Goal: Task Accomplishment & Management: Manage account settings

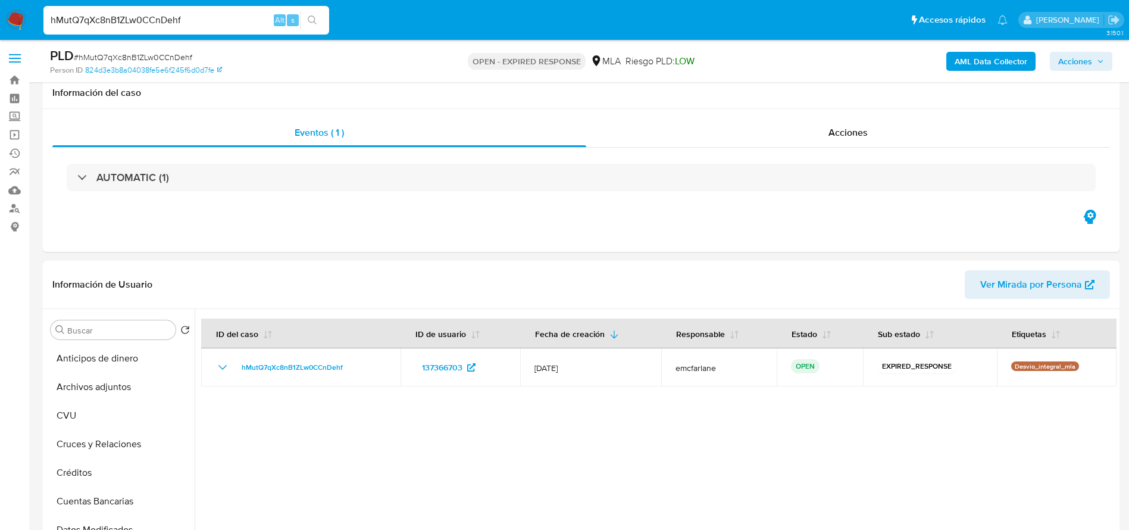
select select "10"
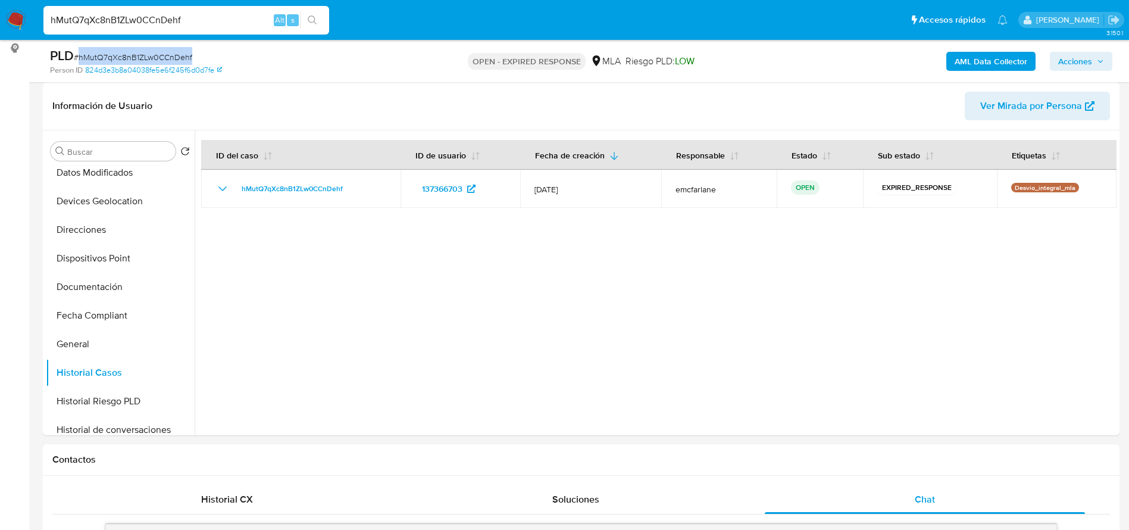
scroll to position [628, 0]
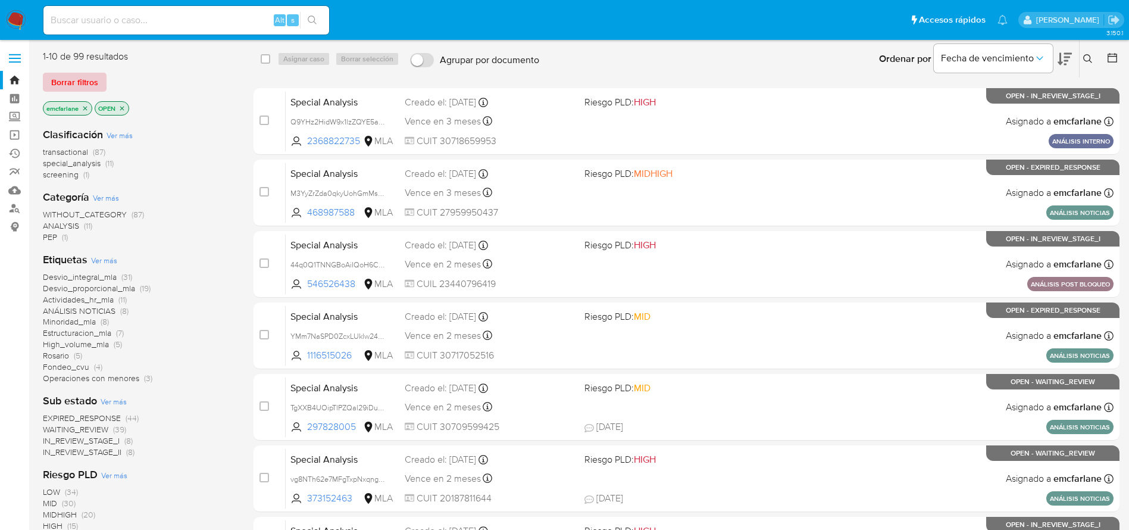
click at [78, 74] on span "Borrar filtros" at bounding box center [74, 82] width 47 height 17
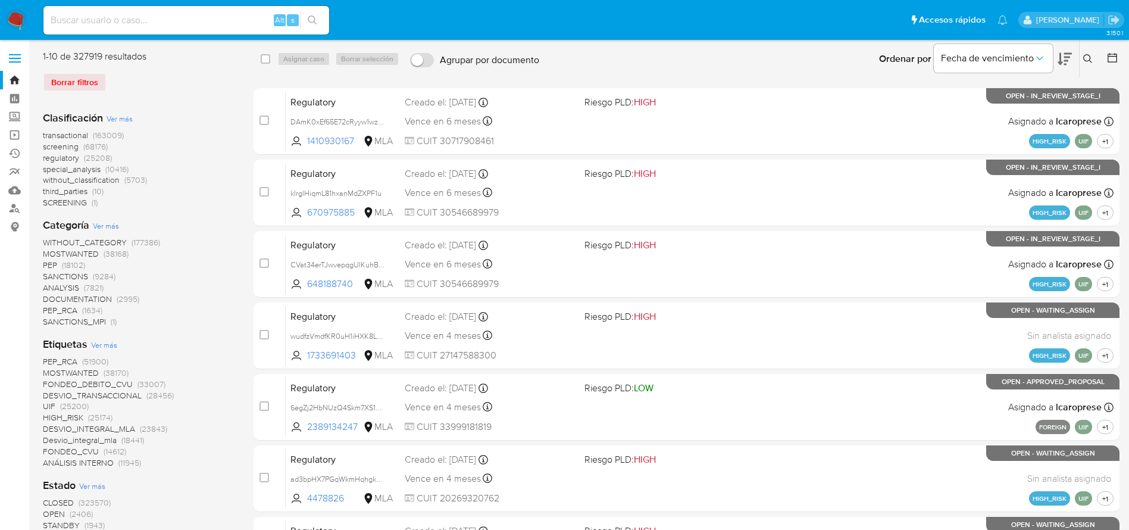
click at [1085, 62] on icon at bounding box center [1088, 59] width 10 height 10
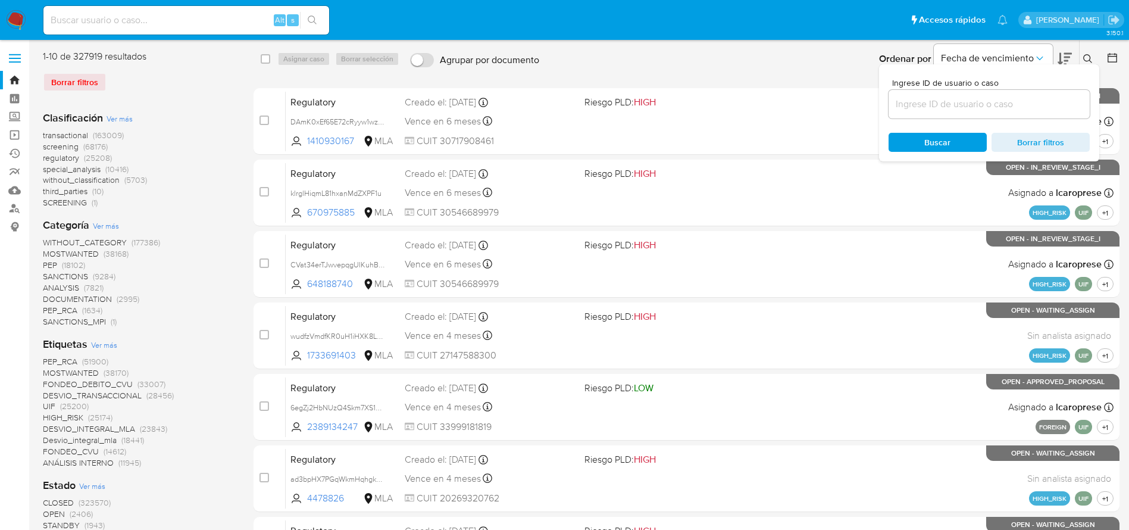
click at [1001, 98] on input at bounding box center [988, 103] width 201 height 15
type input "hMutQ7qXc8nB1ZLw0CCnDehf"
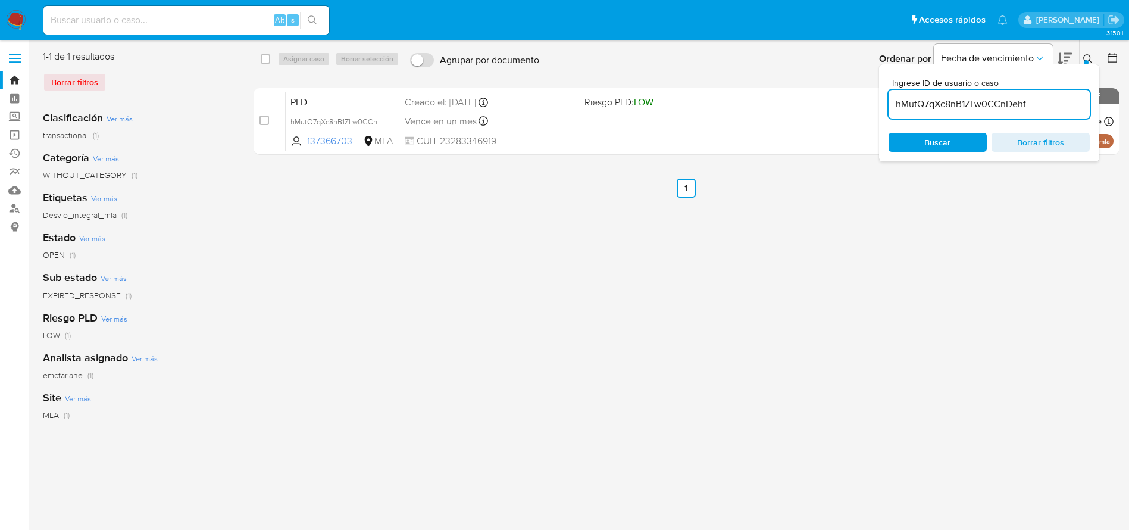
click at [266, 53] on div "select-all-cases-checkbox" at bounding box center [266, 59] width 10 height 12
click at [290, 61] on div "Asignar caso Borrar selección" at bounding box center [340, 59] width 127 height 14
click at [266, 63] on input "checkbox" at bounding box center [266, 59] width 10 height 10
checkbox input "true"
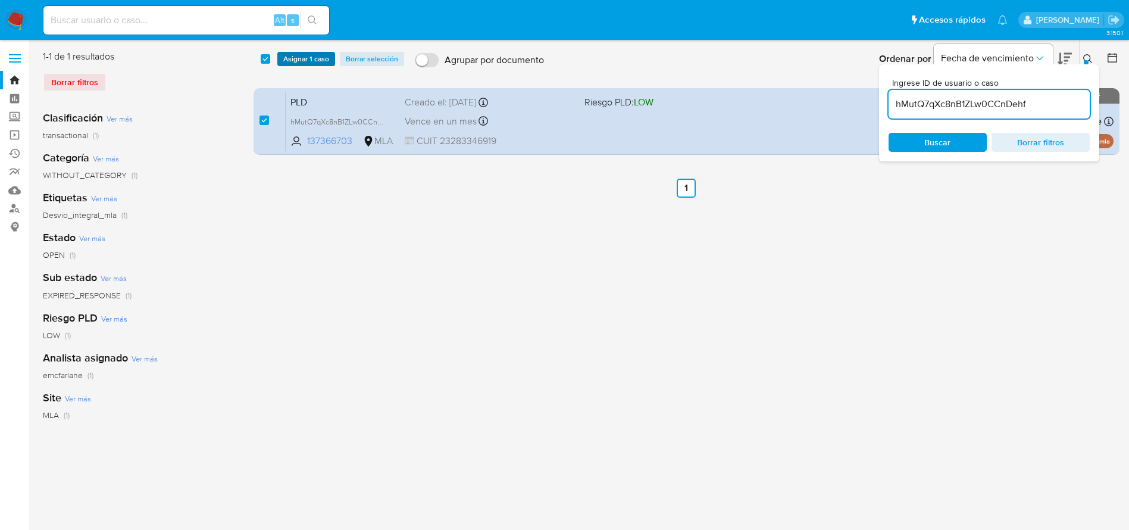
click at [290, 64] on span "Asignar 1 caso" at bounding box center [306, 59] width 46 height 12
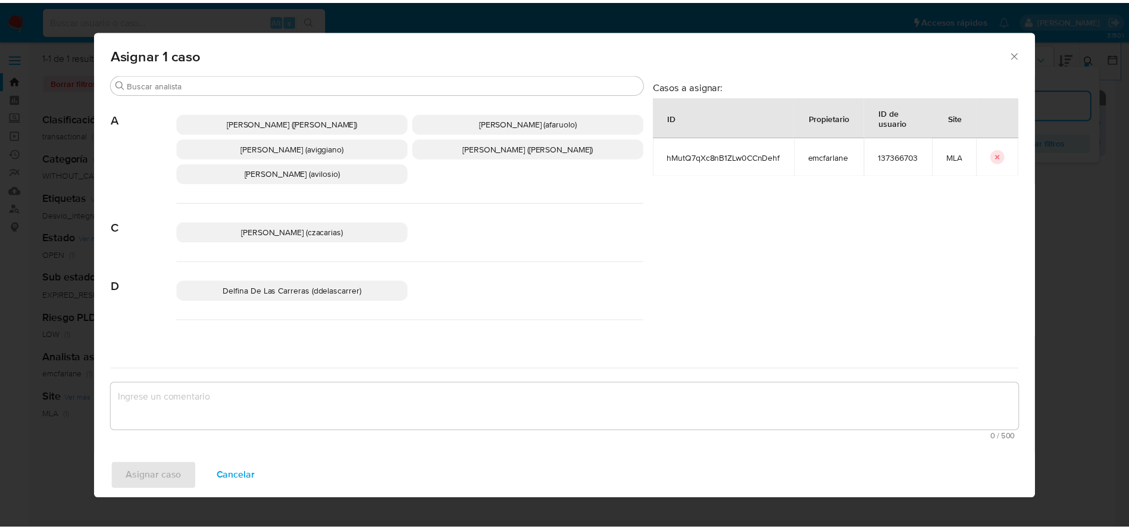
scroll to position [89, 0]
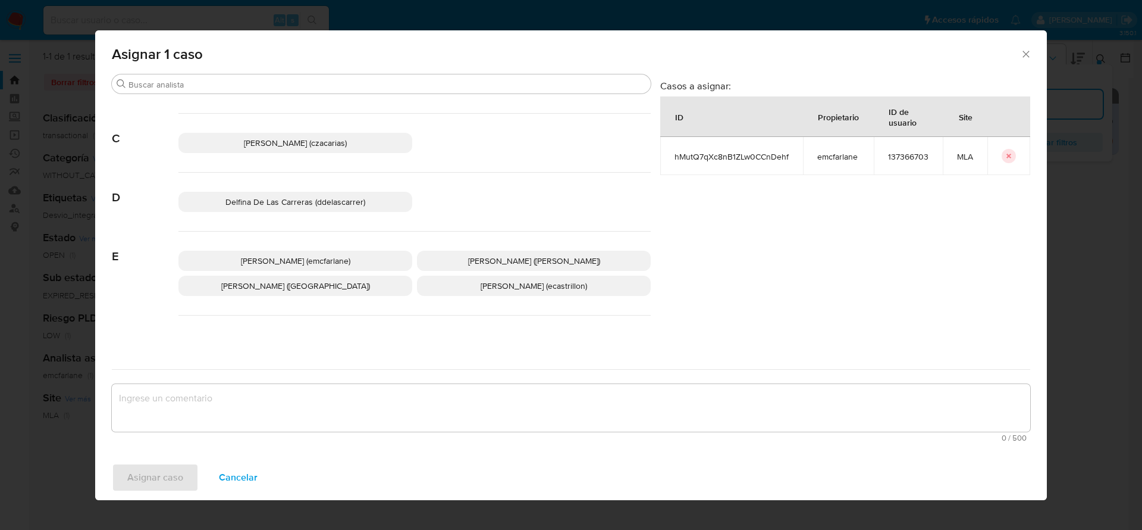
drag, startPoint x: 344, startPoint y: 255, endPoint x: 338, endPoint y: 261, distance: 8.4
click at [343, 255] on span "Elaine Mc Farlane (emcfarlane)" at bounding box center [295, 261] width 109 height 12
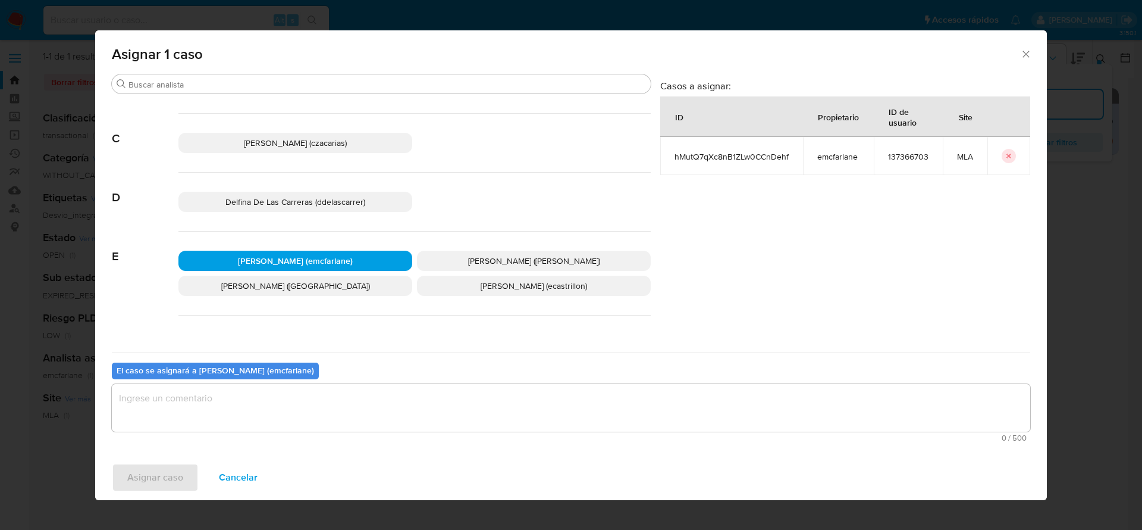
click at [230, 401] on textarea "assign-modal" at bounding box center [571, 408] width 919 height 48
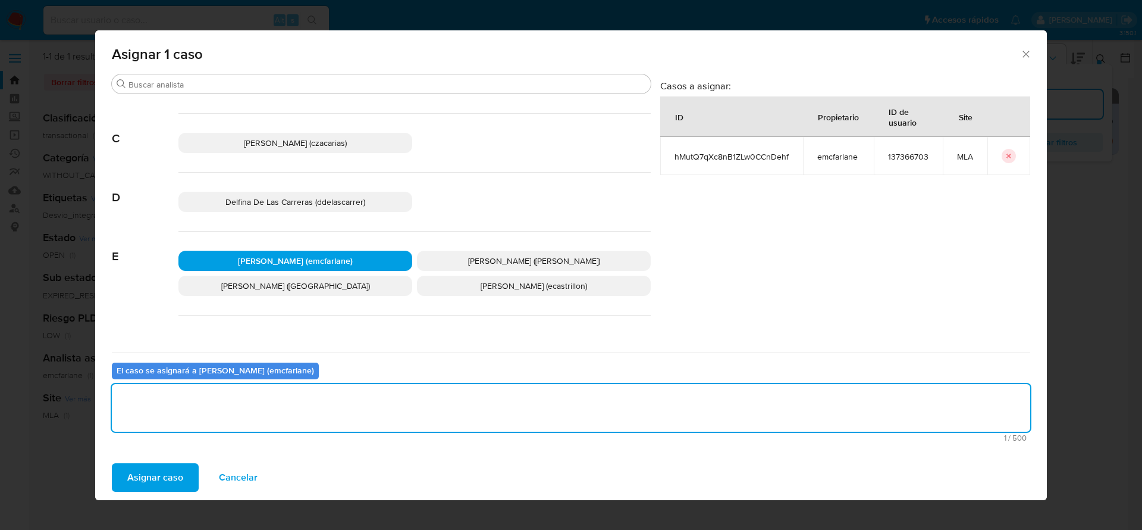
click at [162, 465] on span "Asignar caso" at bounding box center [155, 477] width 56 height 26
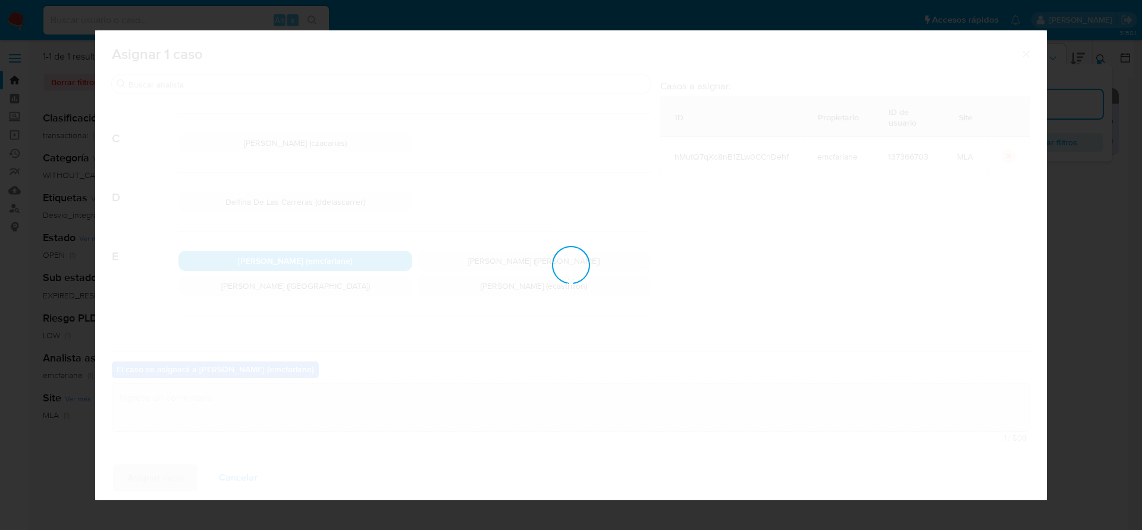
checkbox input "false"
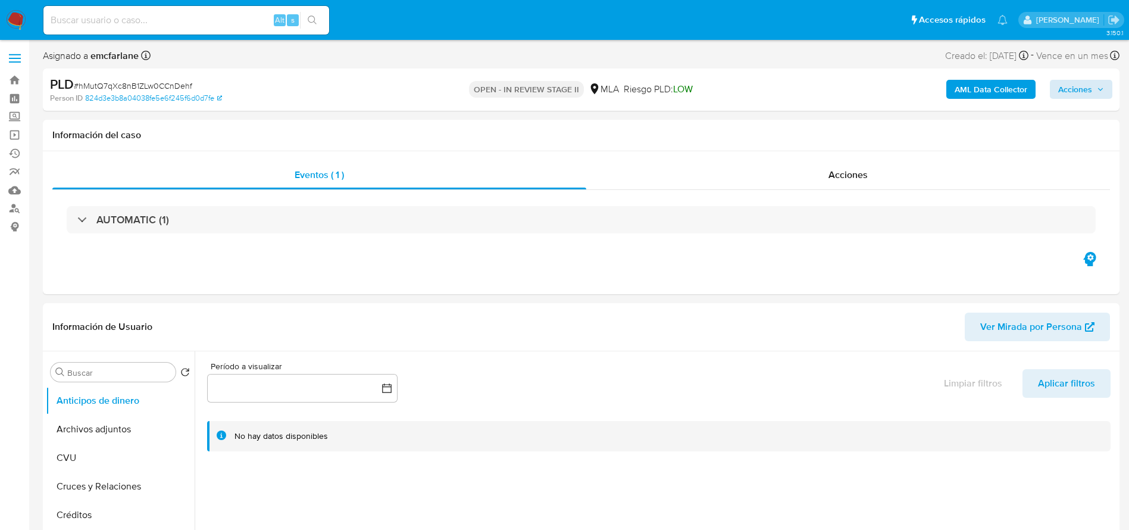
select select "10"
click at [1098, 83] on span "Acciones" at bounding box center [1081, 89] width 46 height 17
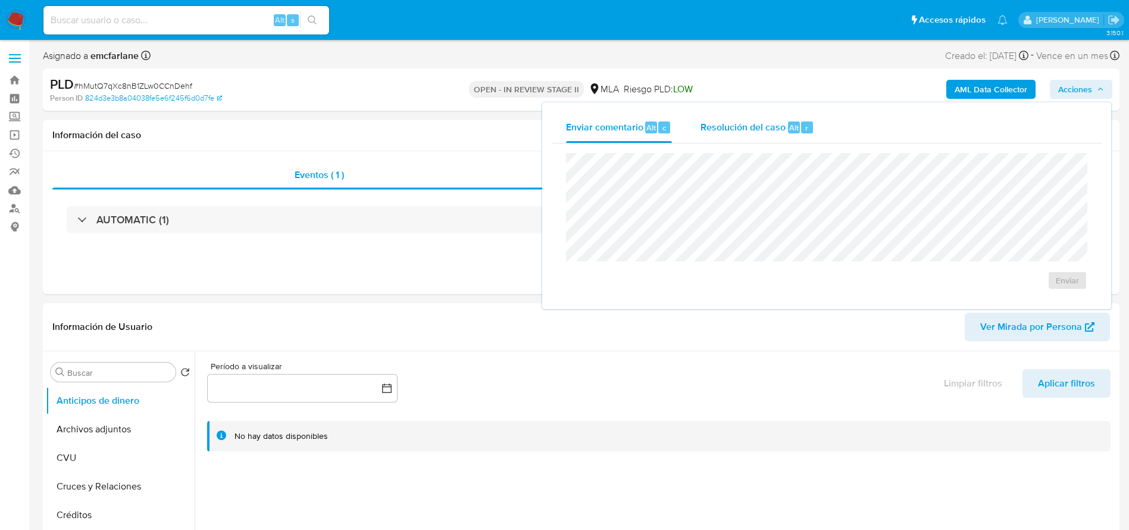
drag, startPoint x: 731, startPoint y: 121, endPoint x: 734, endPoint y: 139, distance: 18.0
click at [731, 123] on span "Resolución del caso" at bounding box center [742, 127] width 85 height 14
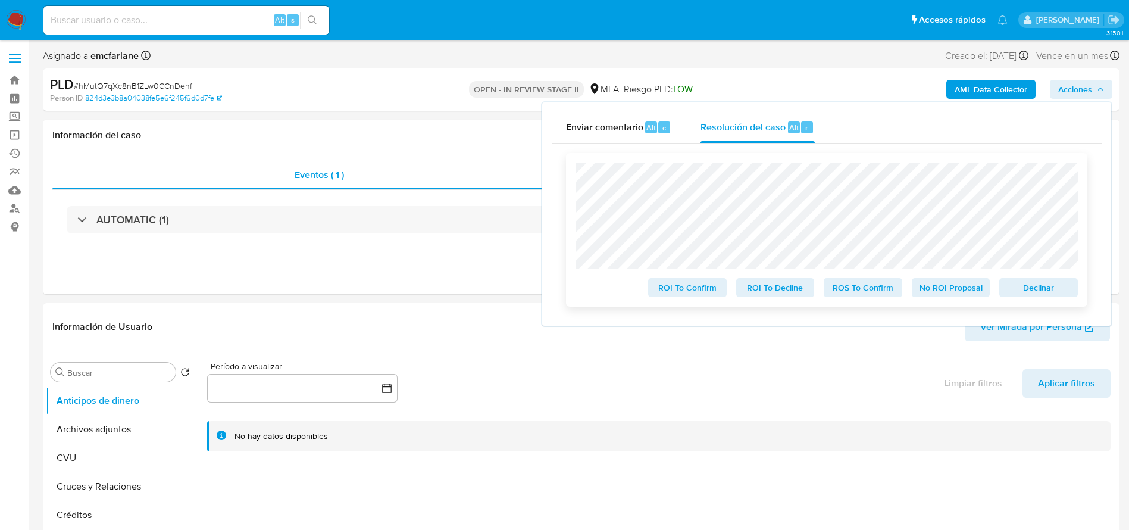
click at [1042, 296] on span "Declinar" at bounding box center [1038, 287] width 62 height 17
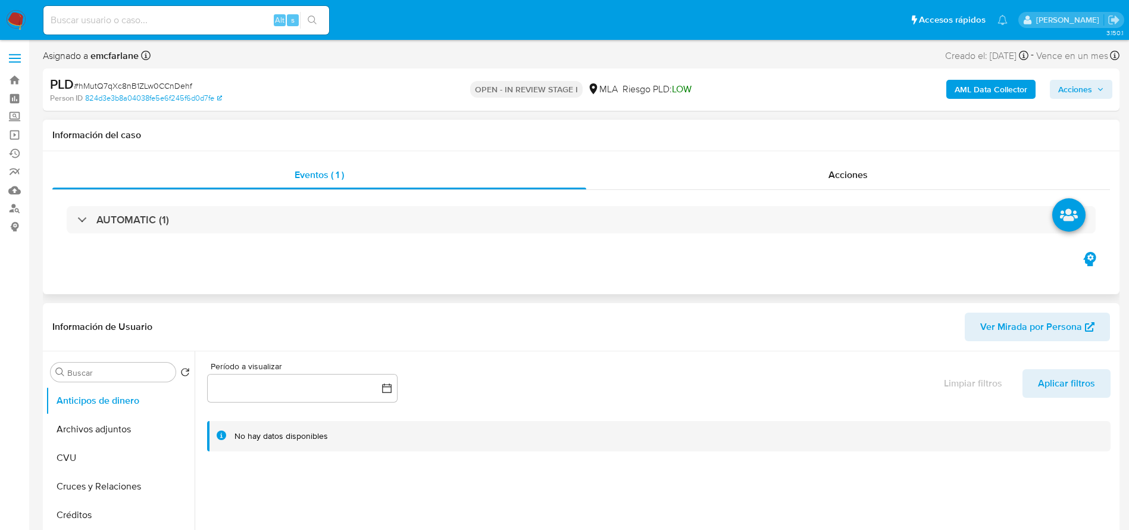
select select "10"
click at [99, 428] on button "Archivos adjuntos" at bounding box center [115, 429] width 139 height 29
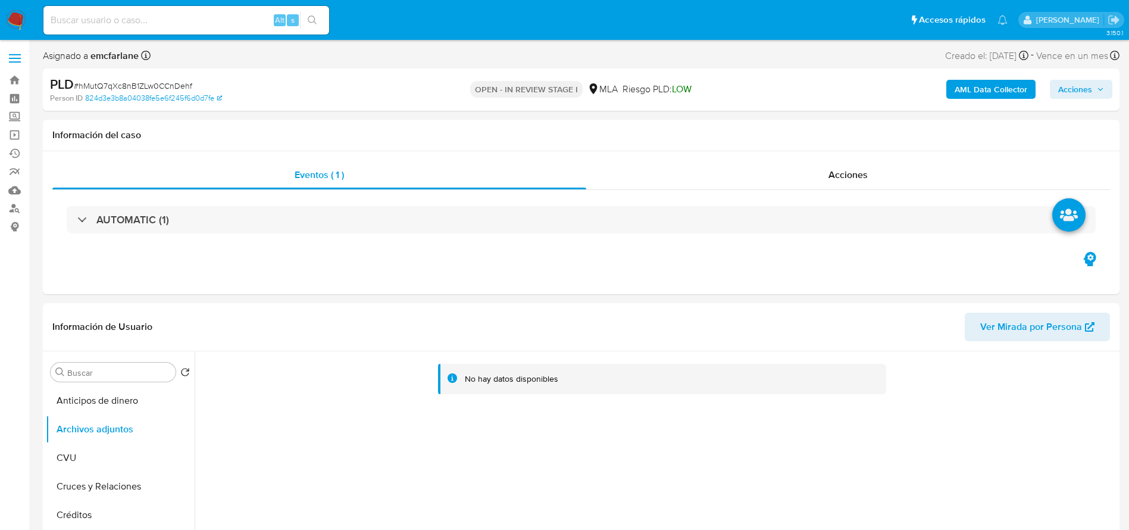
click at [975, 89] on b "AML Data Collector" at bounding box center [990, 89] width 73 height 19
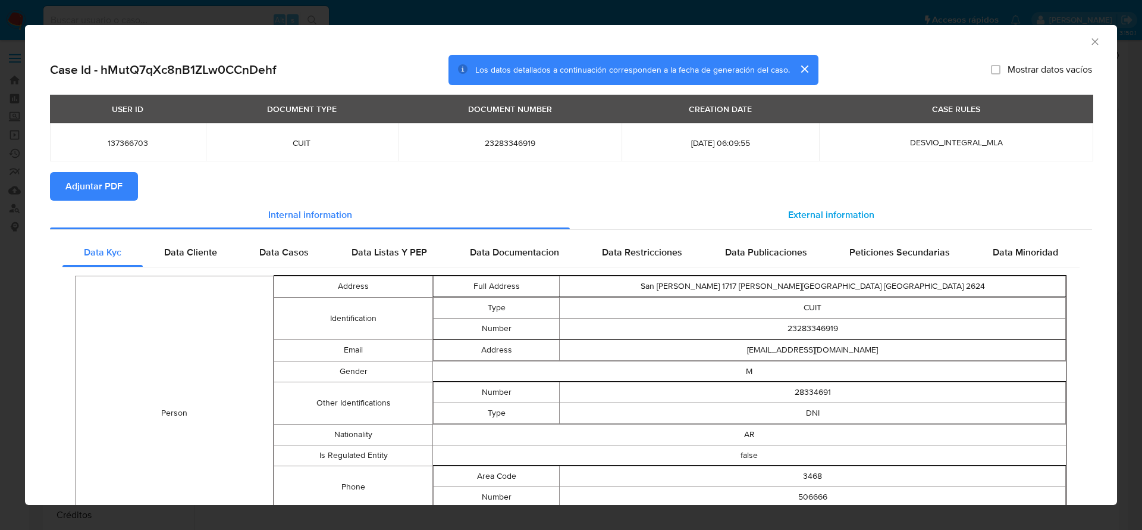
click at [799, 204] on div "External information" at bounding box center [831, 215] width 522 height 29
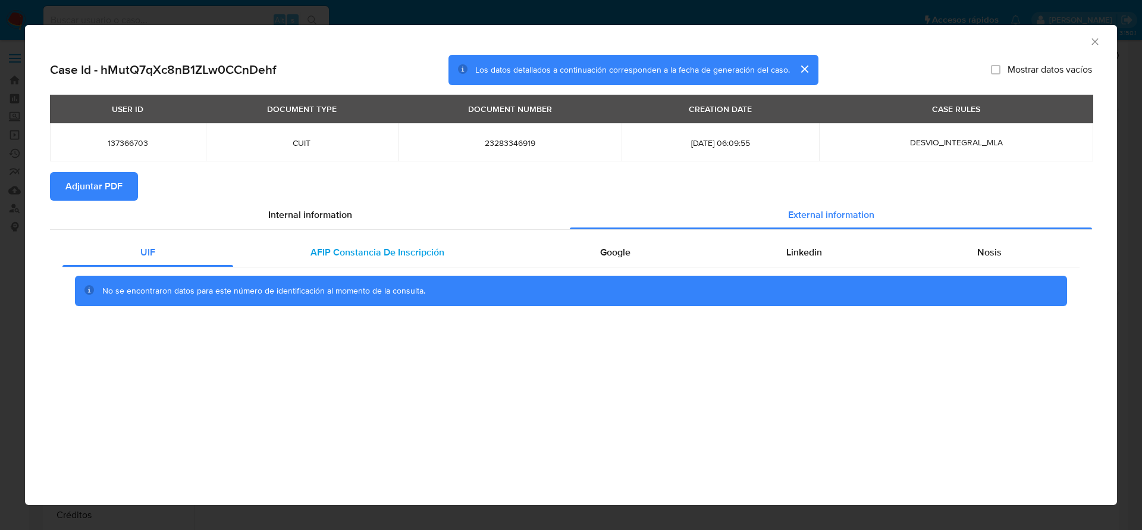
click at [336, 261] on div "AFIP Constancia De Inscripción" at bounding box center [378, 252] width 290 height 29
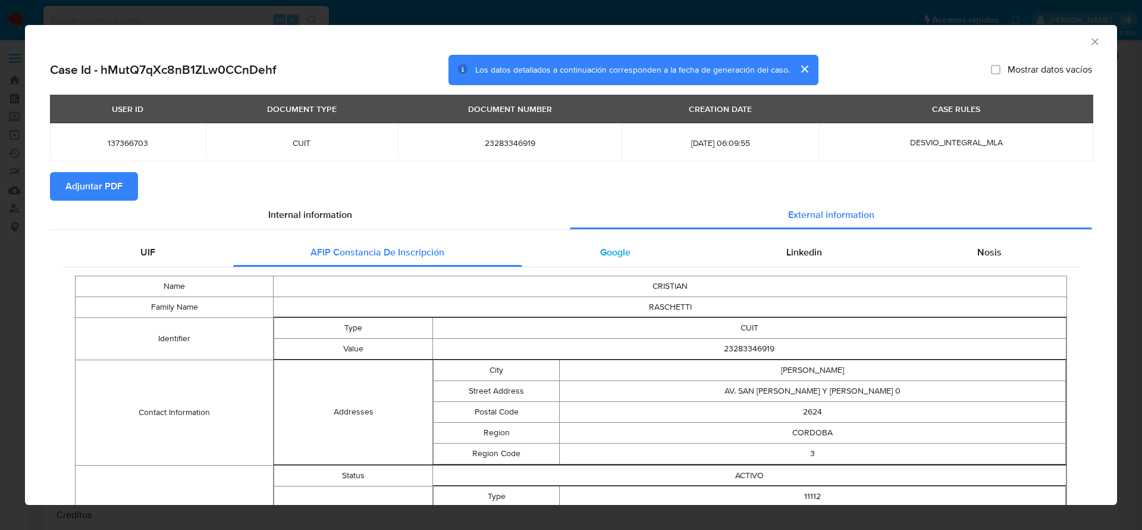
click at [616, 264] on div "Google" at bounding box center [615, 252] width 186 height 29
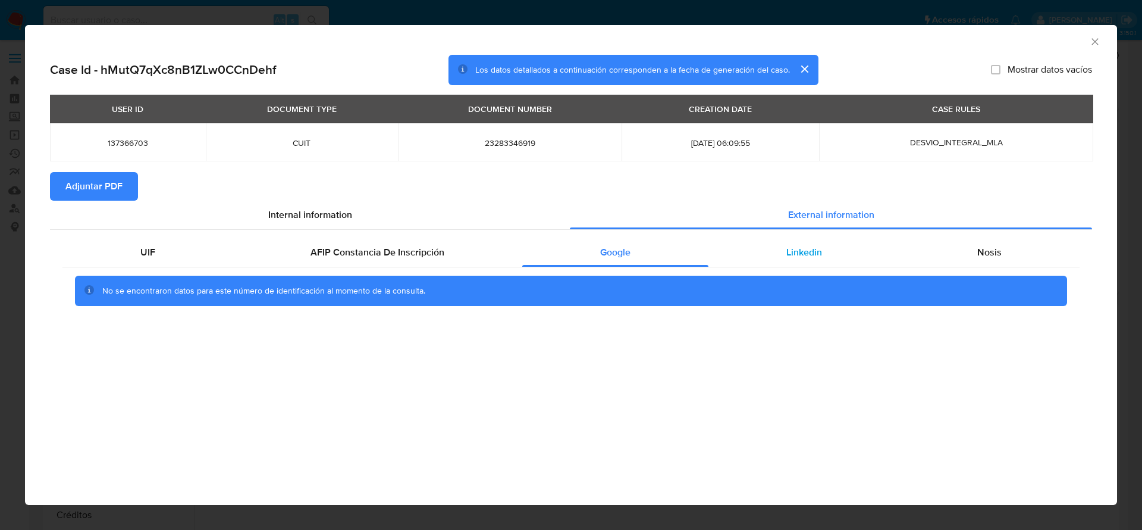
click at [805, 258] on span "Linkedin" at bounding box center [805, 252] width 36 height 14
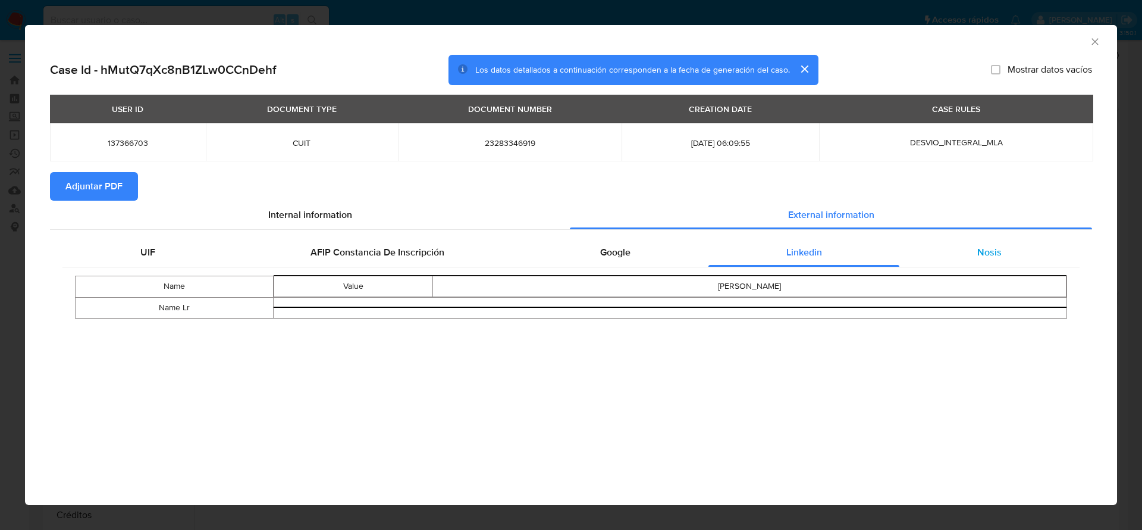
click at [1006, 248] on div "Nosis" at bounding box center [990, 252] width 180 height 29
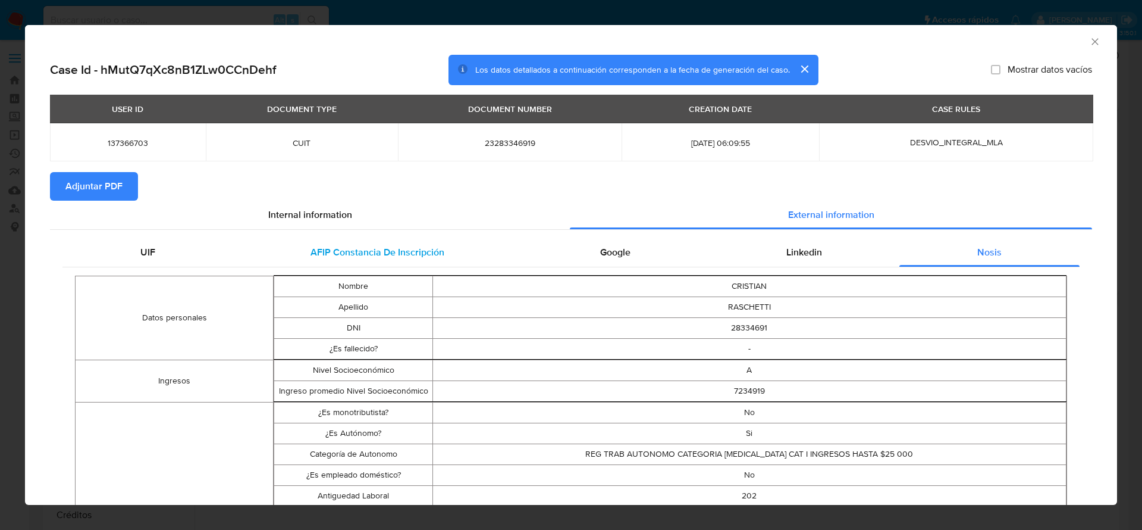
click at [378, 256] on span "AFIP Constancia De Inscripción" at bounding box center [378, 252] width 134 height 14
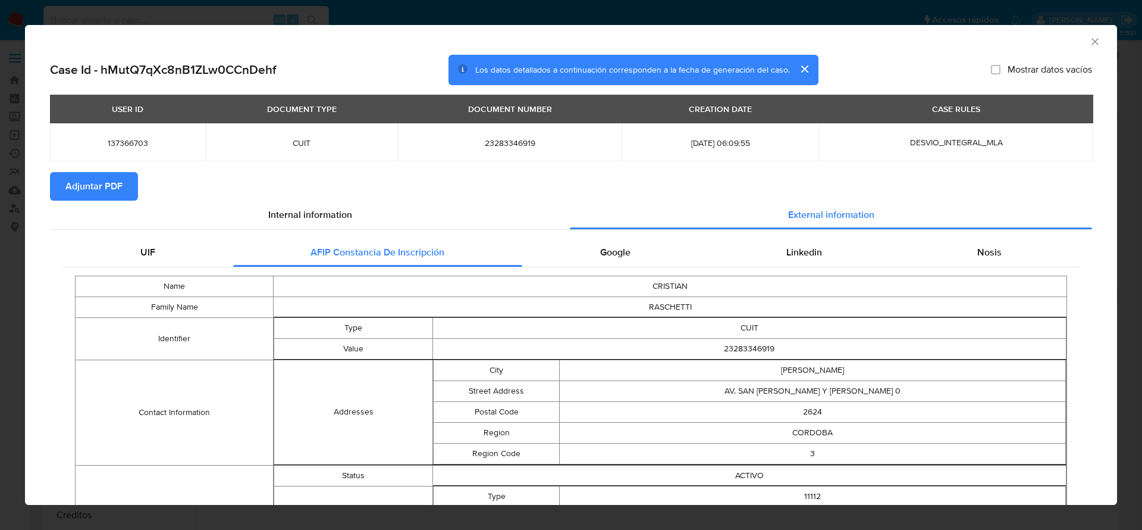
scroll to position [265, 0]
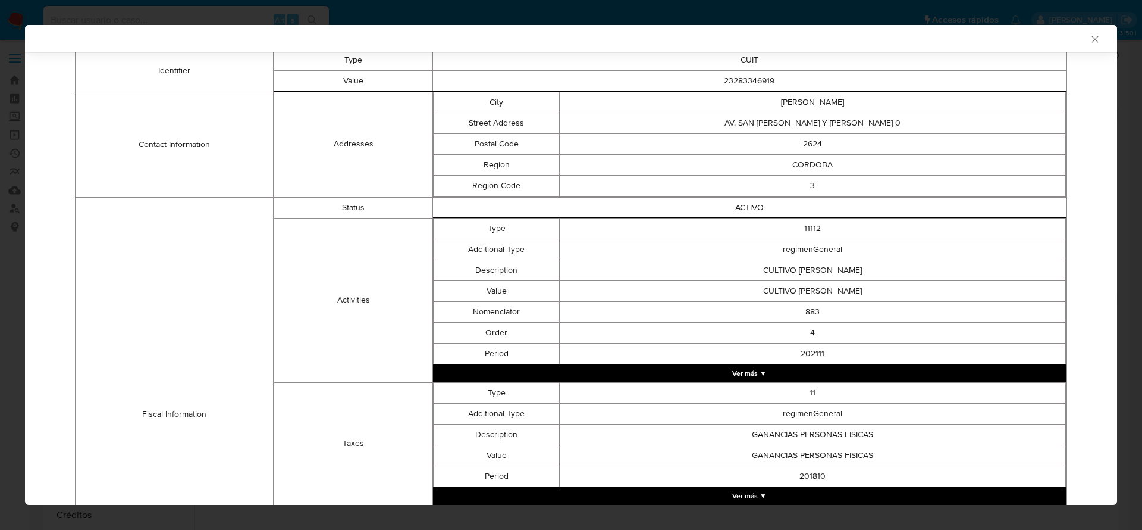
click at [721, 374] on button "Ver más ▼" at bounding box center [749, 373] width 633 height 18
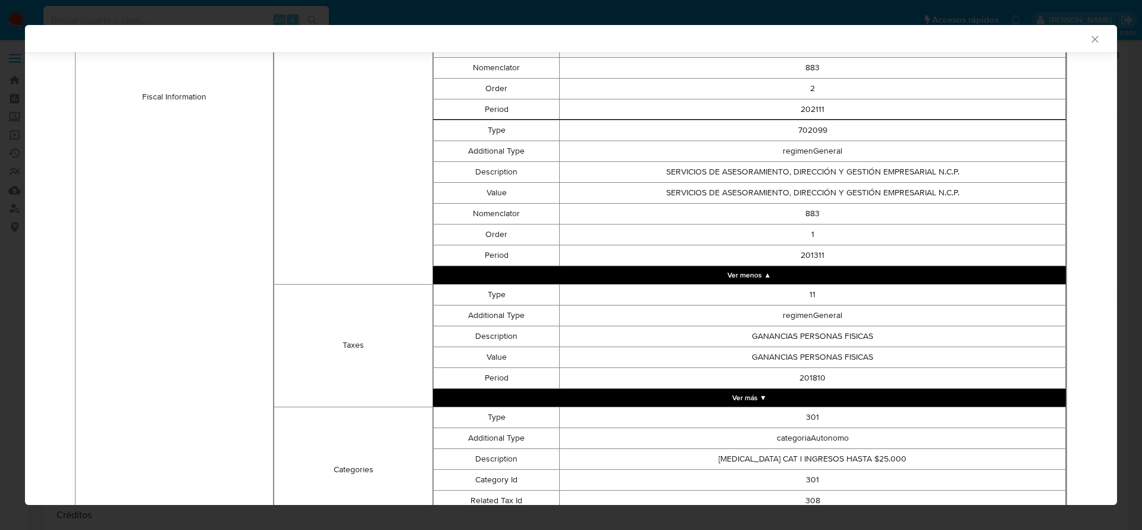
scroll to position [891, 0]
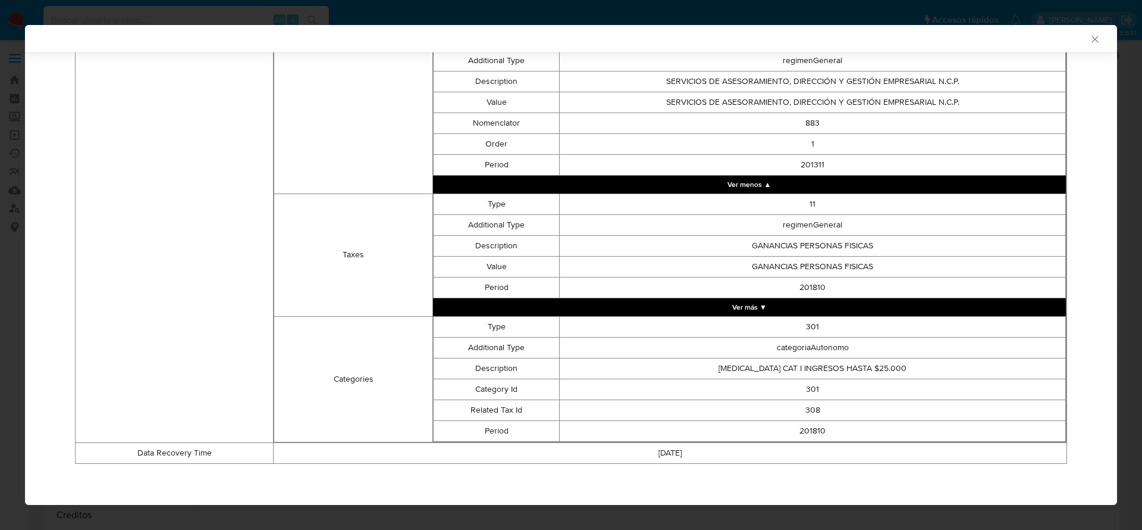
click at [749, 296] on td "201810" at bounding box center [813, 287] width 506 height 21
click at [745, 305] on button "Ver más ▼" at bounding box center [749, 307] width 633 height 18
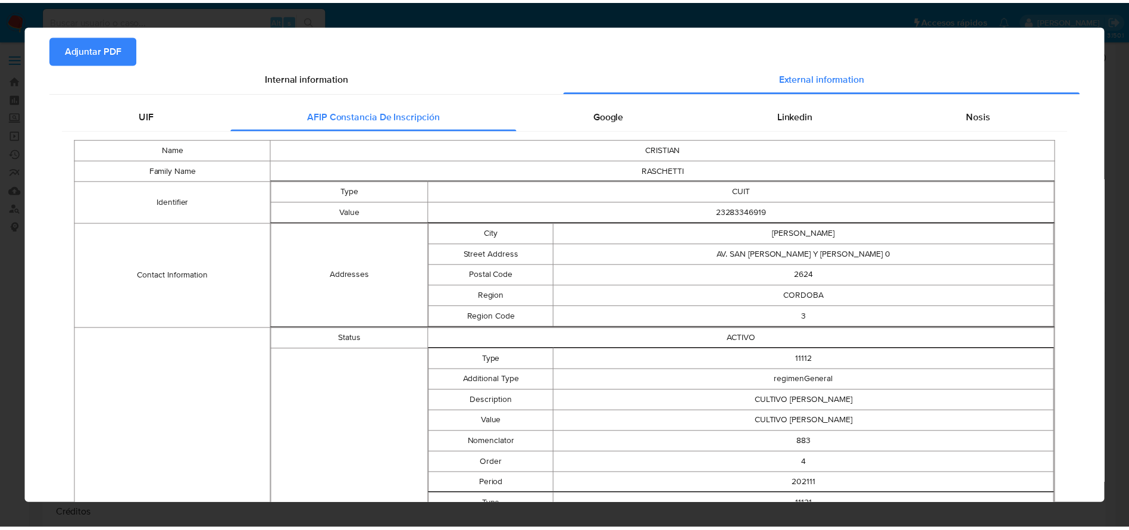
scroll to position [0, 0]
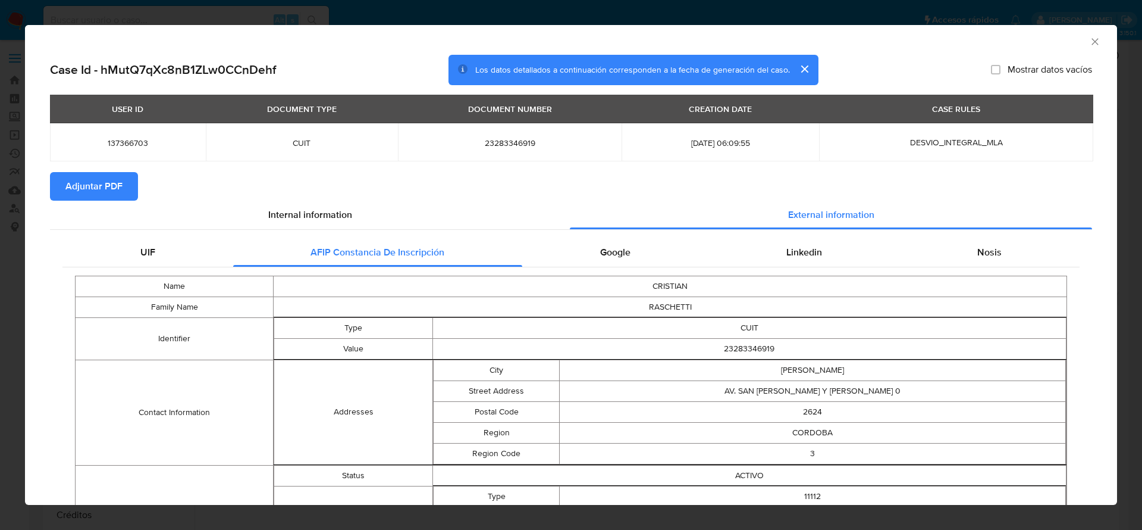
click at [101, 192] on span "Adjuntar PDF" at bounding box center [93, 186] width 57 height 26
click at [1089, 42] on icon "Cerrar ventana" at bounding box center [1095, 42] width 12 height 12
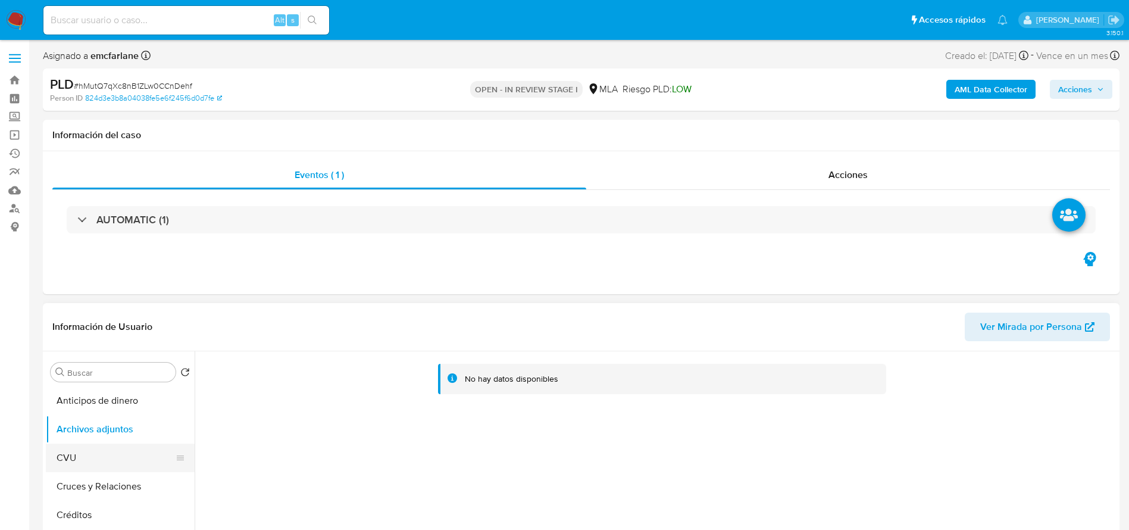
click at [54, 449] on button "CVU" at bounding box center [115, 457] width 139 height 29
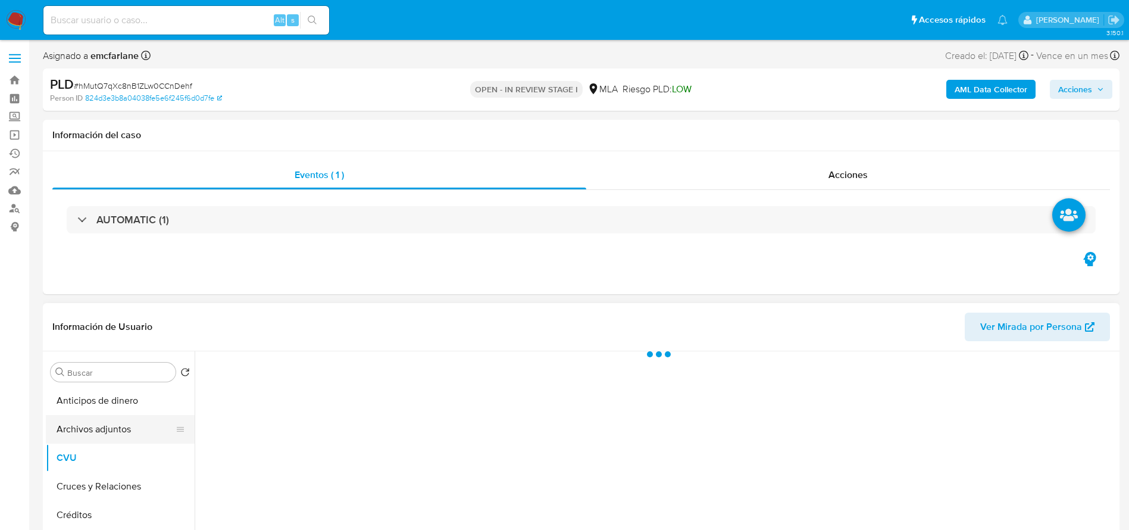
click at [97, 428] on button "Archivos adjuntos" at bounding box center [115, 429] width 139 height 29
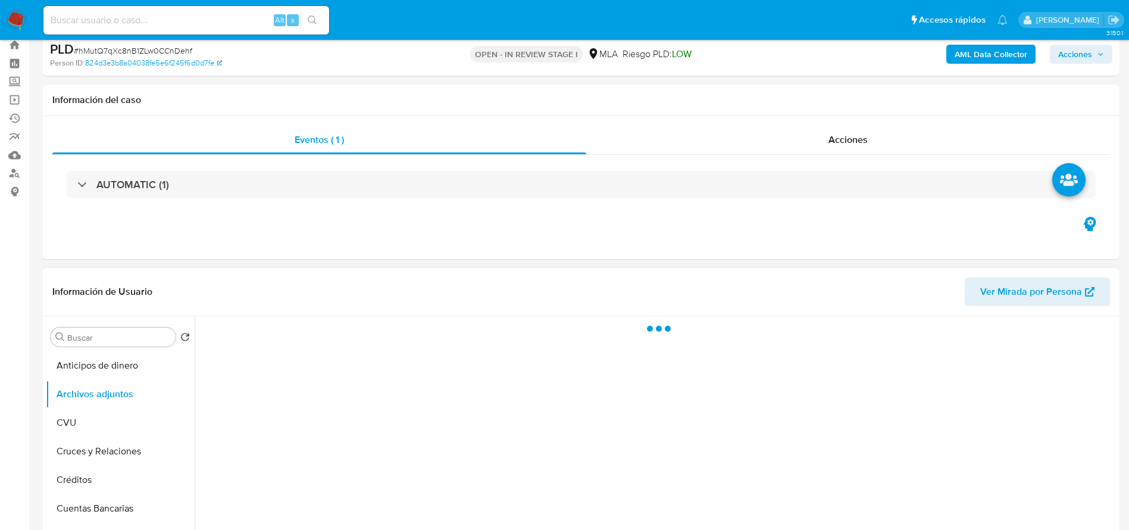
scroll to position [89, 0]
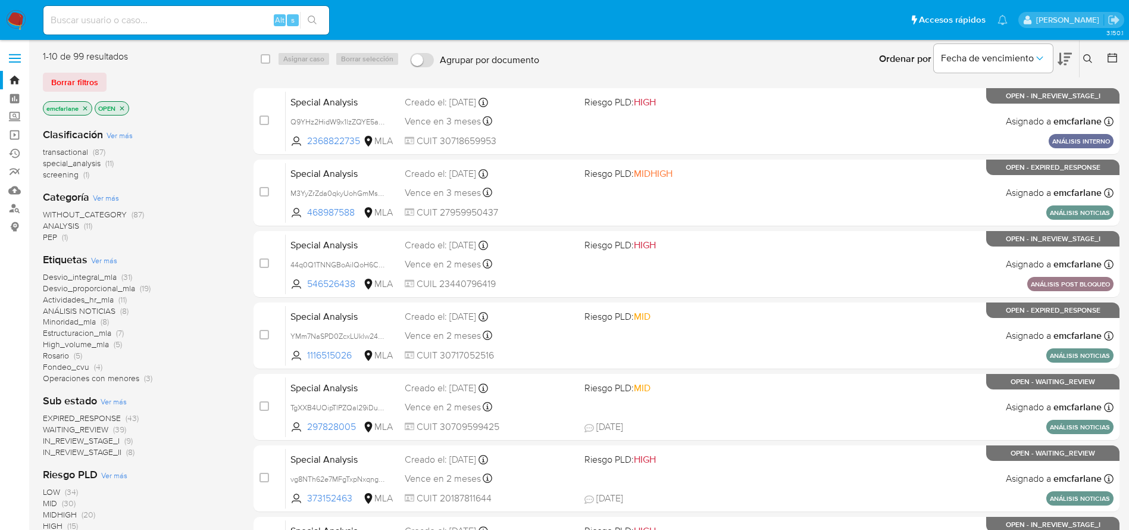
click at [77, 158] on span "special_analysis" at bounding box center [72, 163] width 58 height 12
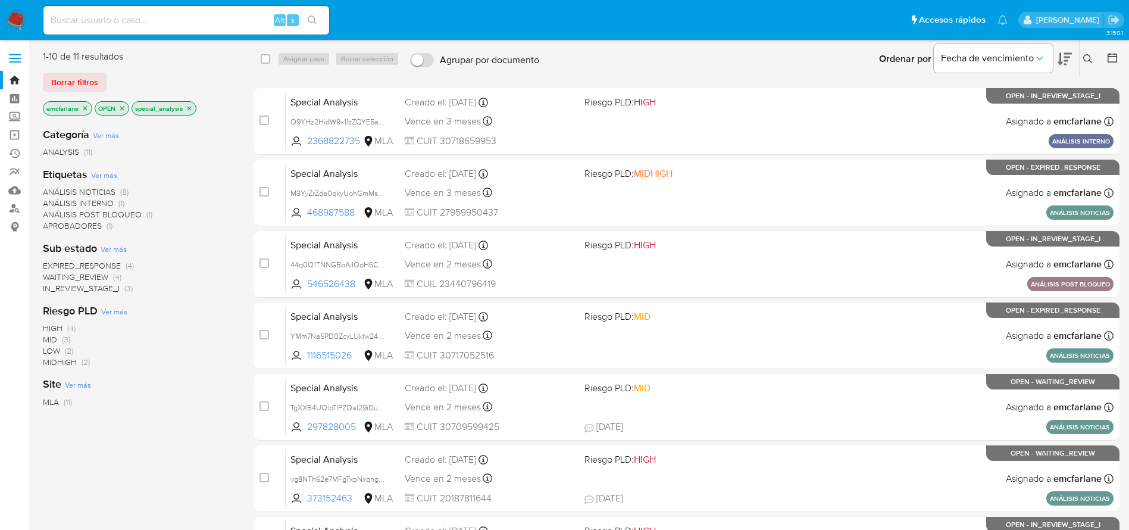
click at [76, 200] on span "ANÁLISIS INTERNO" at bounding box center [78, 203] width 71 height 12
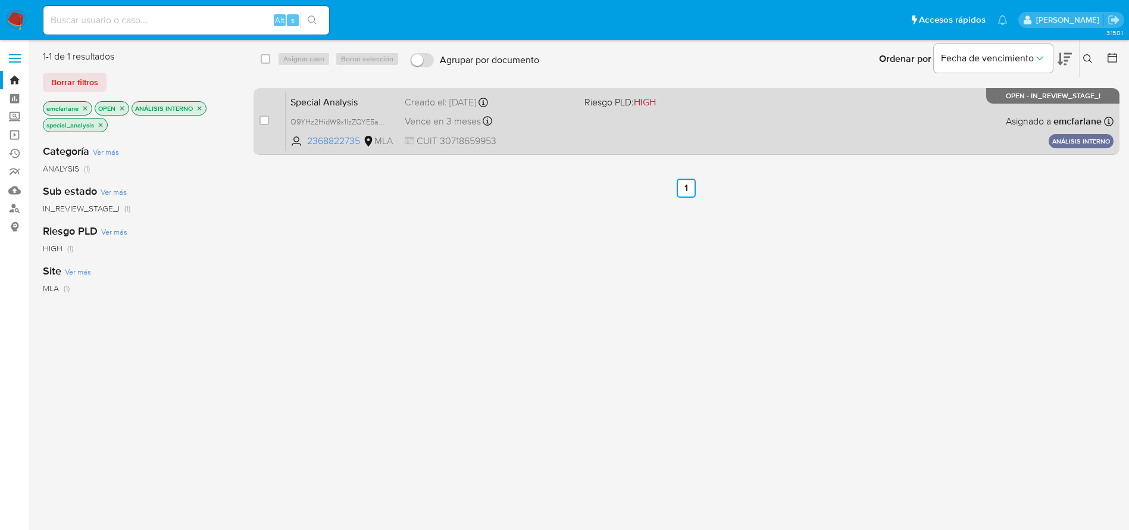
click at [563, 121] on div "Vence en 3 meses Vence el 02/11/2025 14:14:41" at bounding box center [490, 121] width 170 height 16
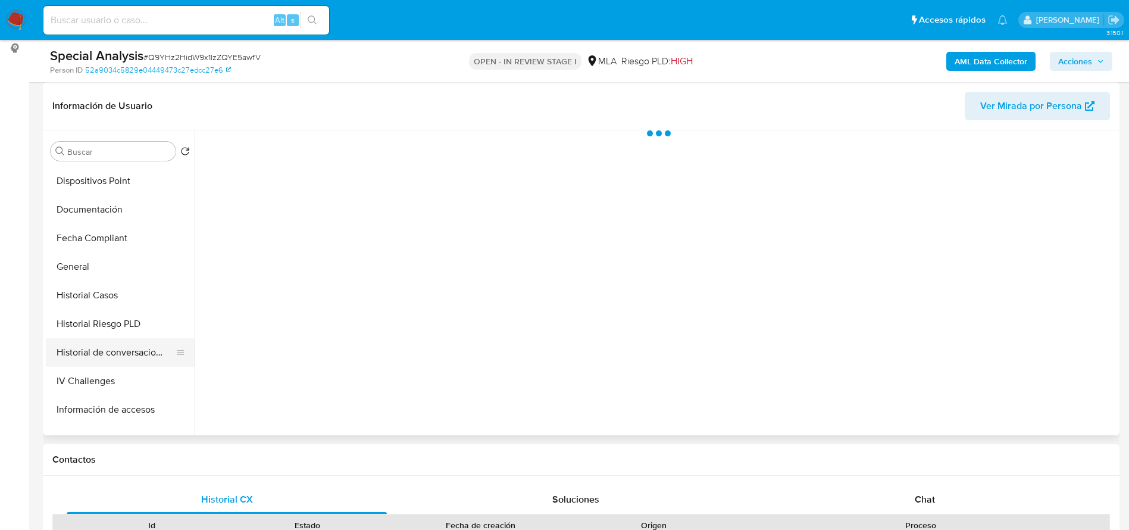
scroll to position [268, 0]
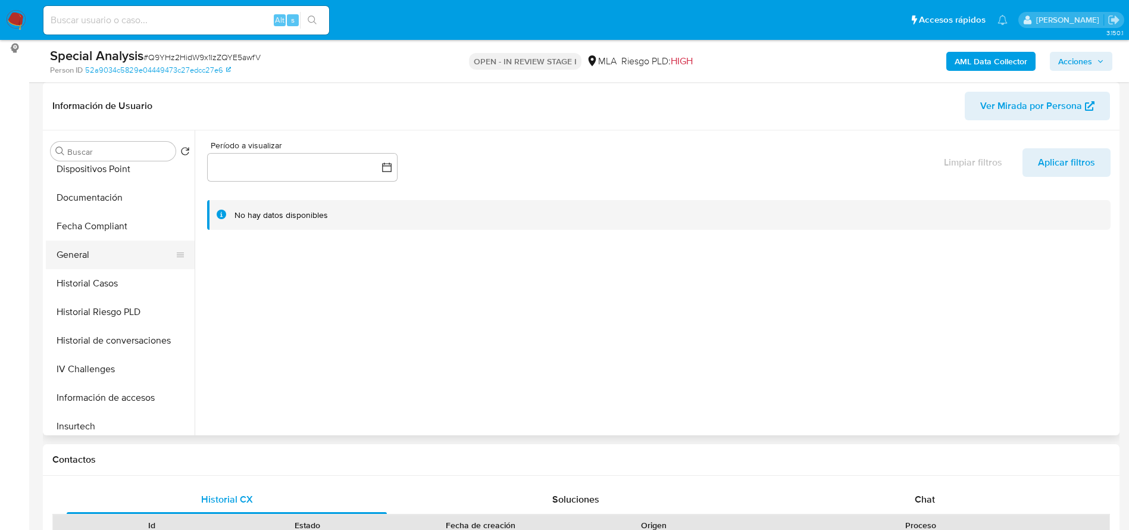
select select "10"
click at [115, 264] on button "General" at bounding box center [115, 254] width 139 height 29
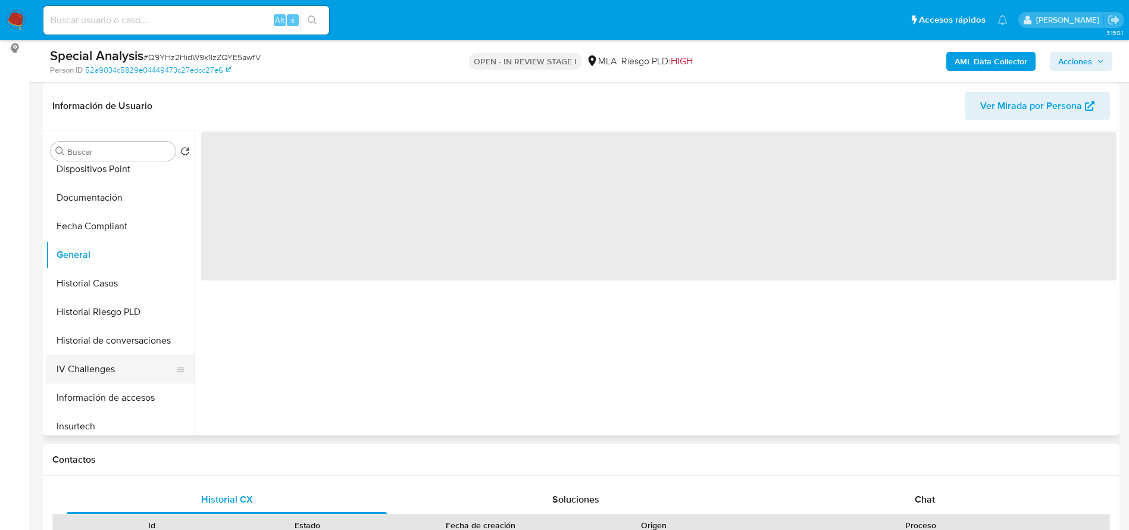
scroll to position [531, 0]
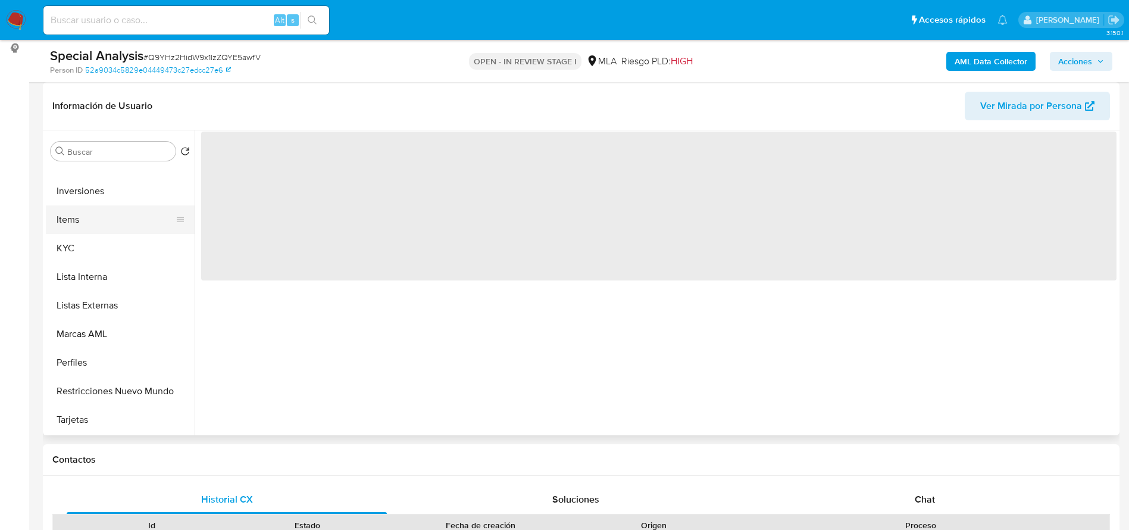
click at [77, 228] on button "Items" at bounding box center [115, 219] width 139 height 29
click at [79, 246] on button "KYC" at bounding box center [115, 248] width 139 height 29
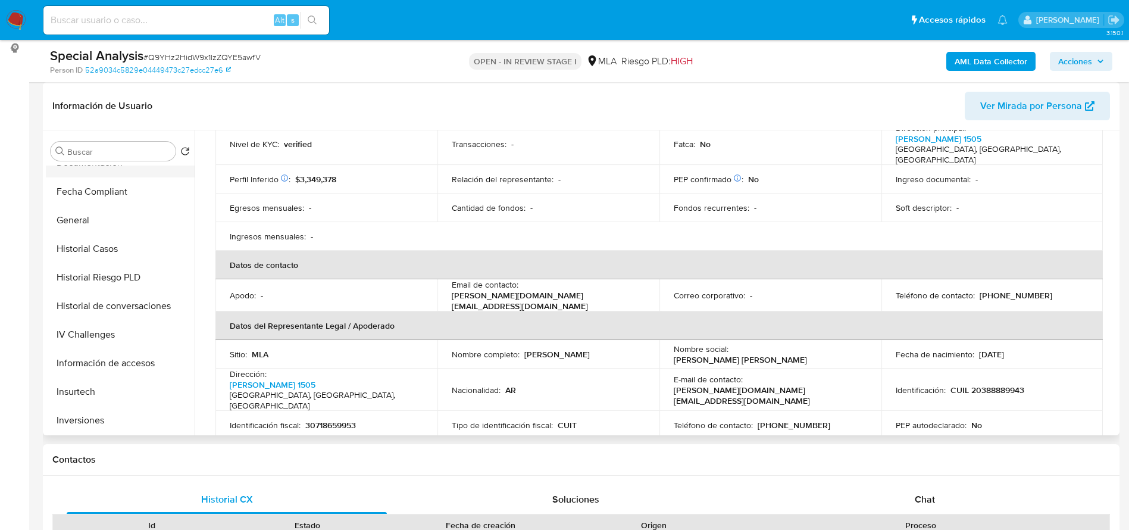
scroll to position [264, 0]
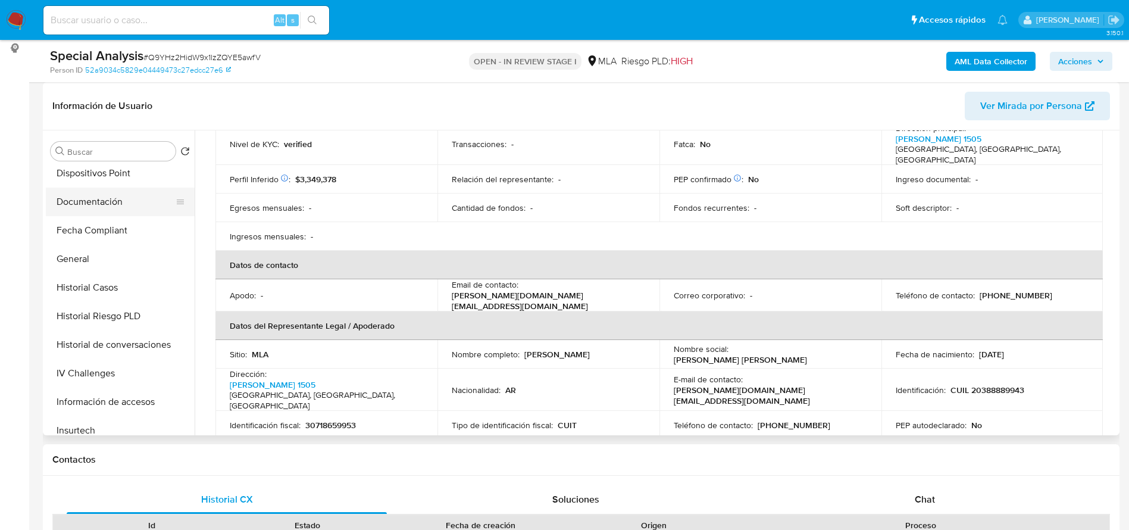
click at [99, 203] on button "Documentación" at bounding box center [115, 201] width 139 height 29
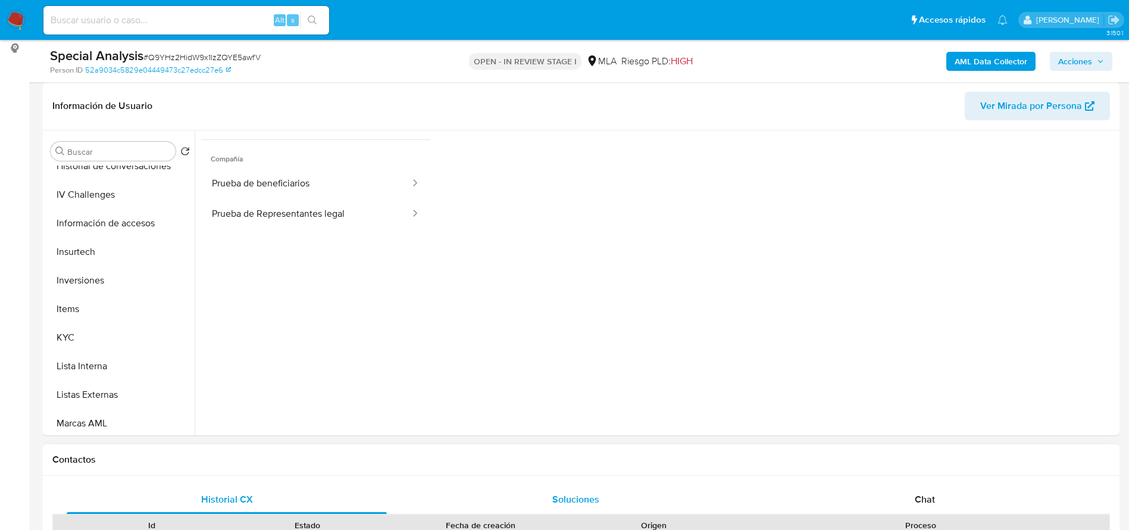
scroll to position [97, 0]
click at [534, 503] on div "Soluciones" at bounding box center [575, 499] width 320 height 29
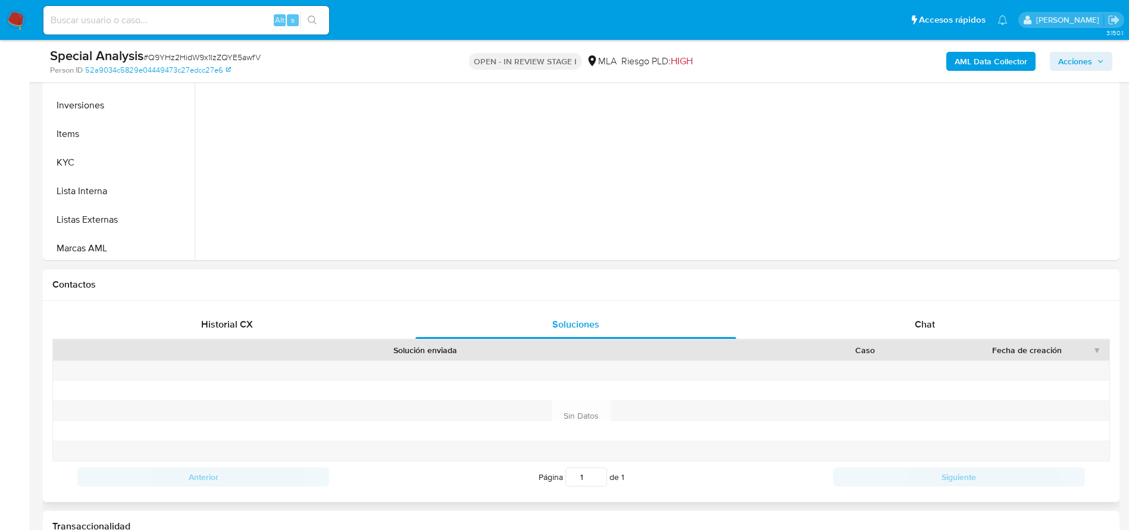
scroll to position [357, 0]
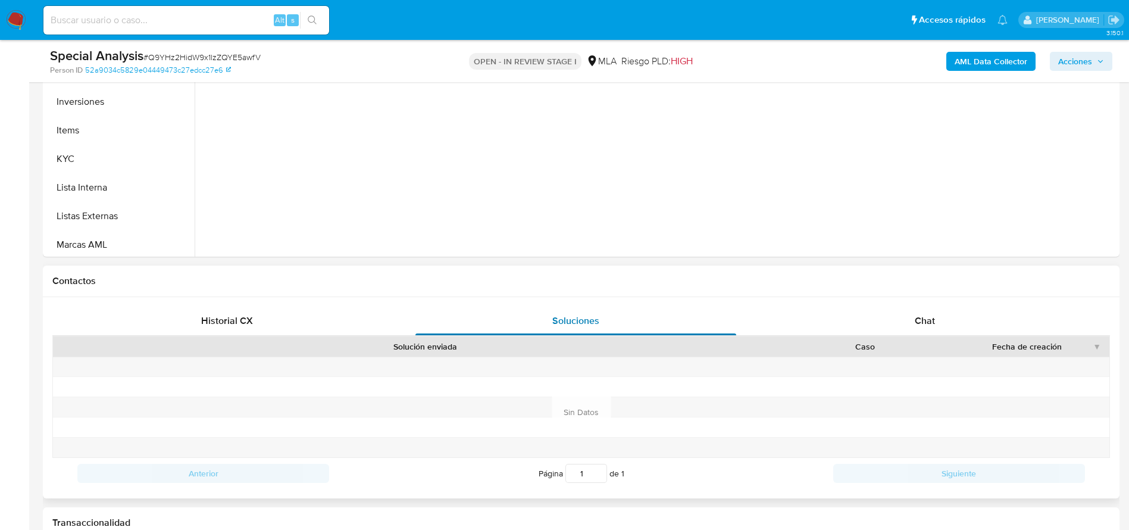
drag, startPoint x: 932, startPoint y: 321, endPoint x: 535, endPoint y: 318, distance: 397.5
click at [933, 320] on span "Chat" at bounding box center [925, 321] width 20 height 14
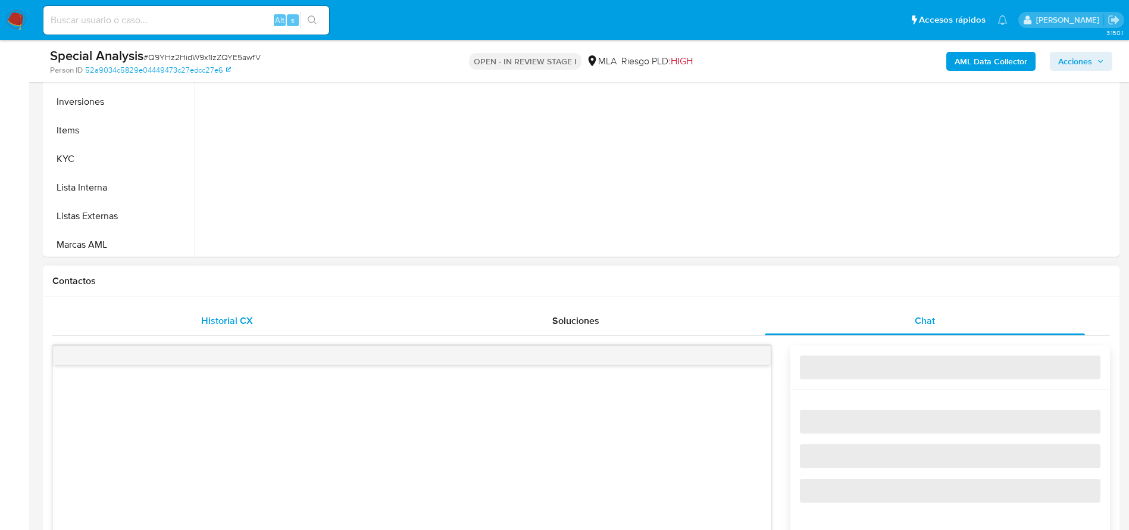
click at [223, 318] on span "Historial CX" at bounding box center [227, 321] width 52 height 14
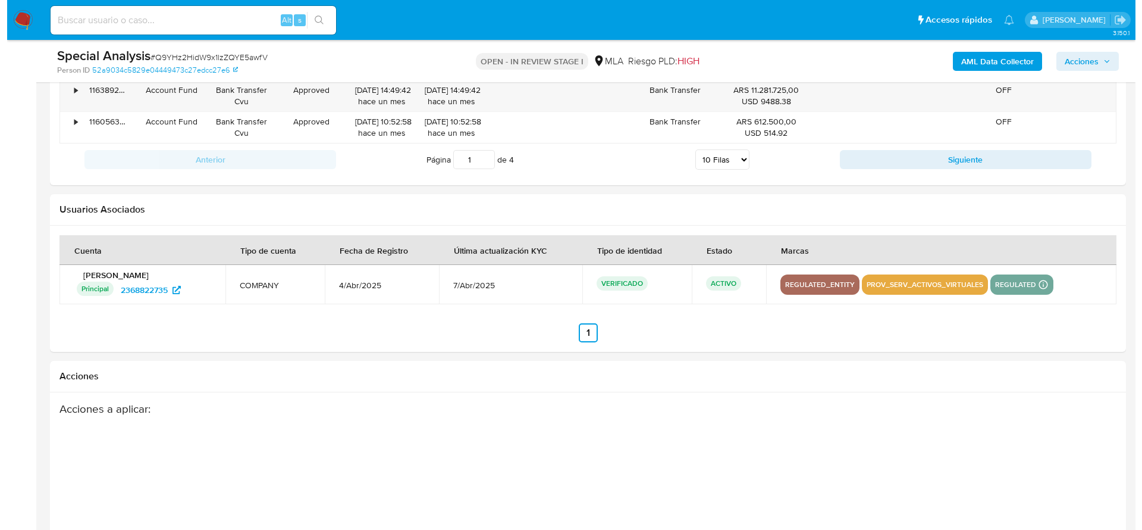
scroll to position [1755, 0]
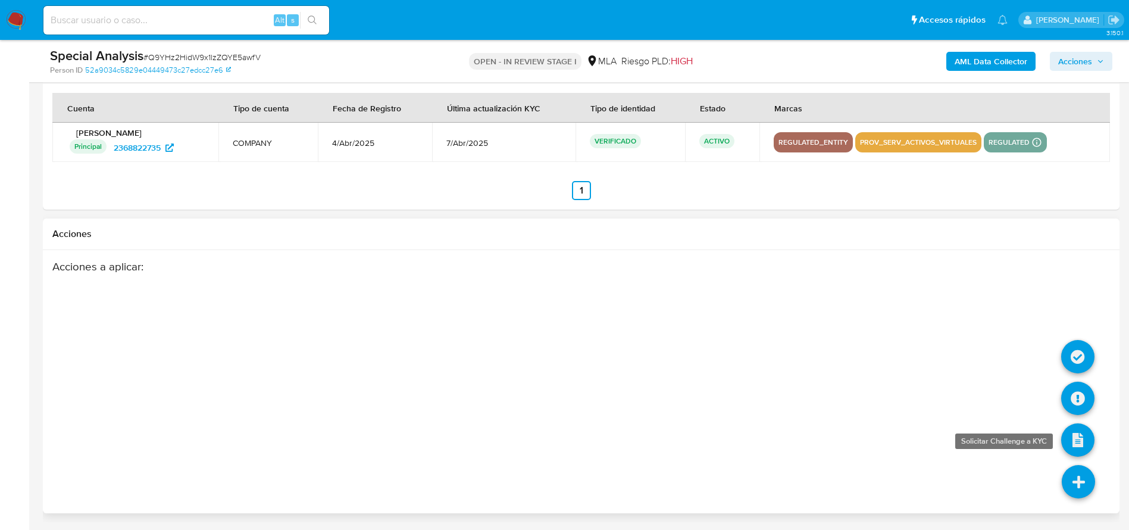
drag, startPoint x: 1073, startPoint y: 476, endPoint x: 1072, endPoint y: 424, distance: 51.8
click at [1073, 475] on icon at bounding box center [1078, 481] width 33 height 33
click at [1076, 386] on icon at bounding box center [1077, 397] width 33 height 33
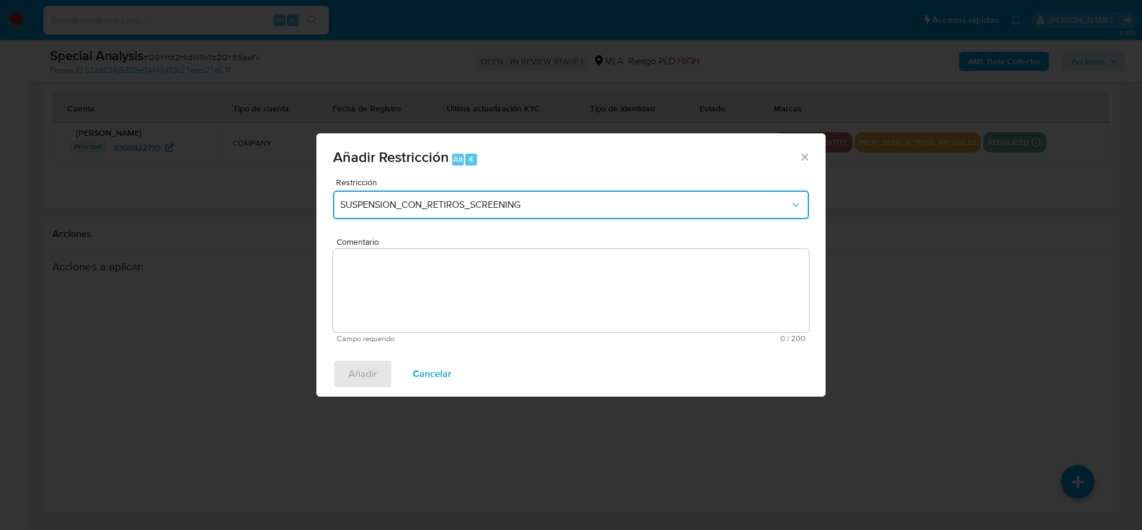
drag, startPoint x: 428, startPoint y: 201, endPoint x: 427, endPoint y: 217, distance: 16.1
click at [428, 201] on span "SUSPENSION_CON_RETIROS_SCREENING" at bounding box center [565, 205] width 450 height 12
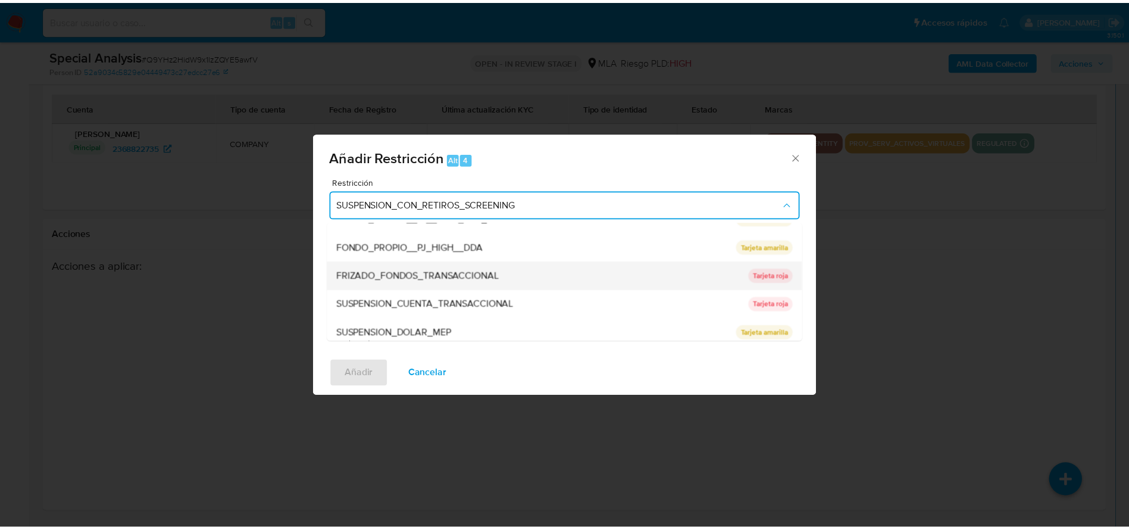
scroll to position [195, 0]
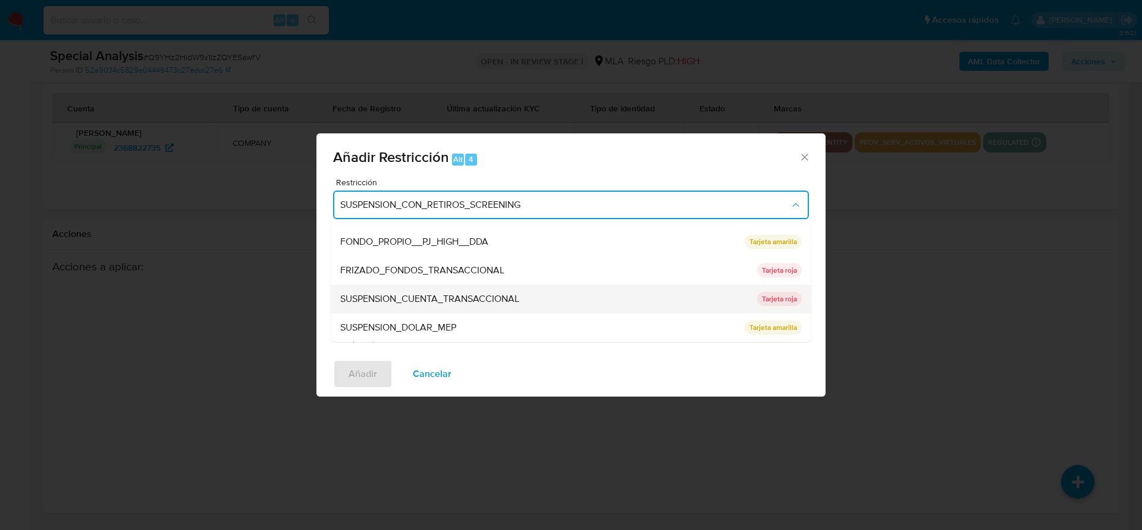
click at [440, 296] on span "SUSPENSION_CUENTA_TRANSACCIONAL" at bounding box center [429, 299] width 179 height 12
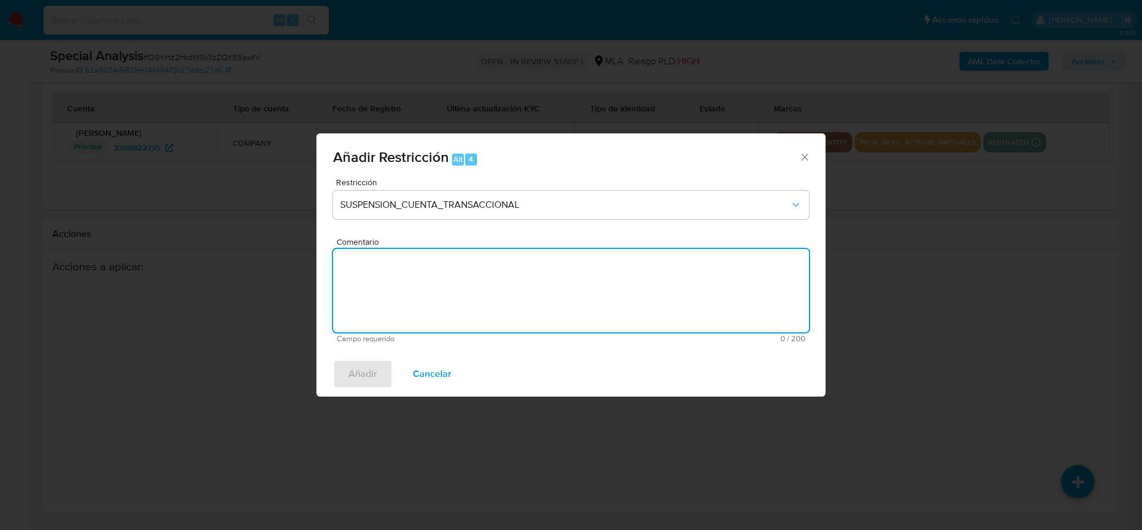
click at [441, 295] on textarea "Comentario" at bounding box center [571, 290] width 476 height 83
type textarea "AML"
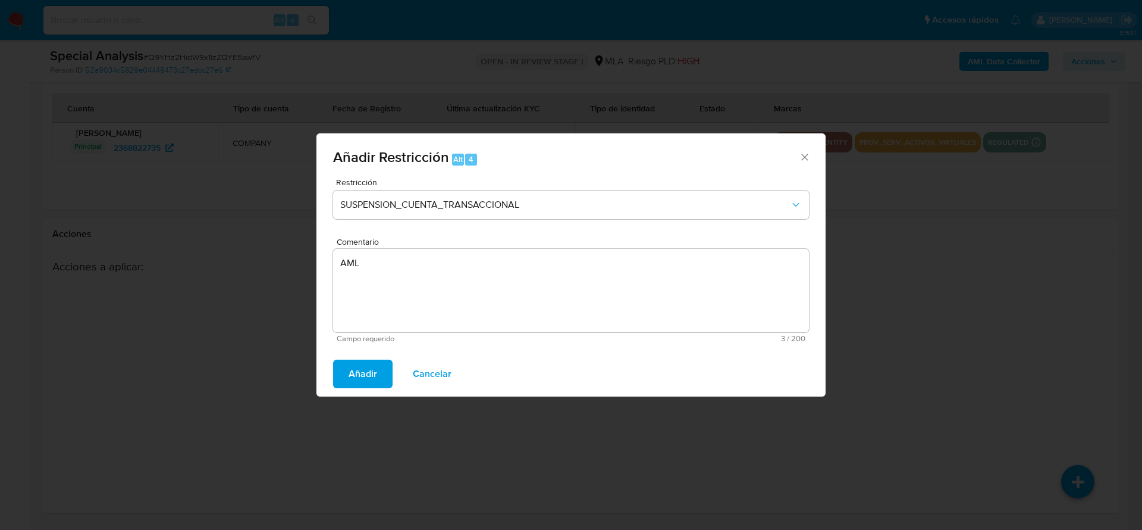
click at [361, 371] on span "Añadir" at bounding box center [363, 374] width 29 height 26
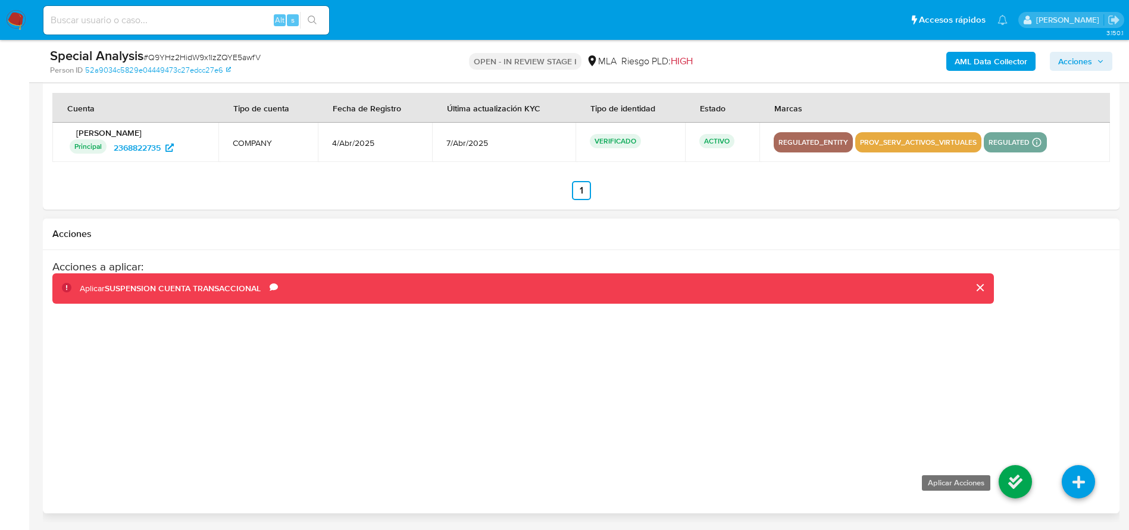
click at [1022, 484] on icon at bounding box center [1014, 481] width 33 height 33
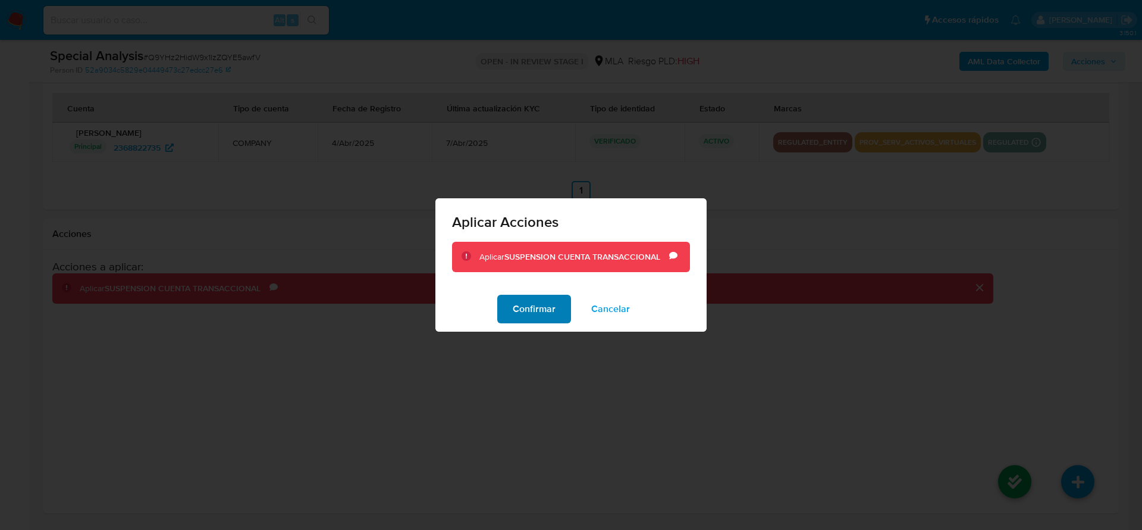
click at [531, 315] on span "Confirmar" at bounding box center [534, 309] width 43 height 26
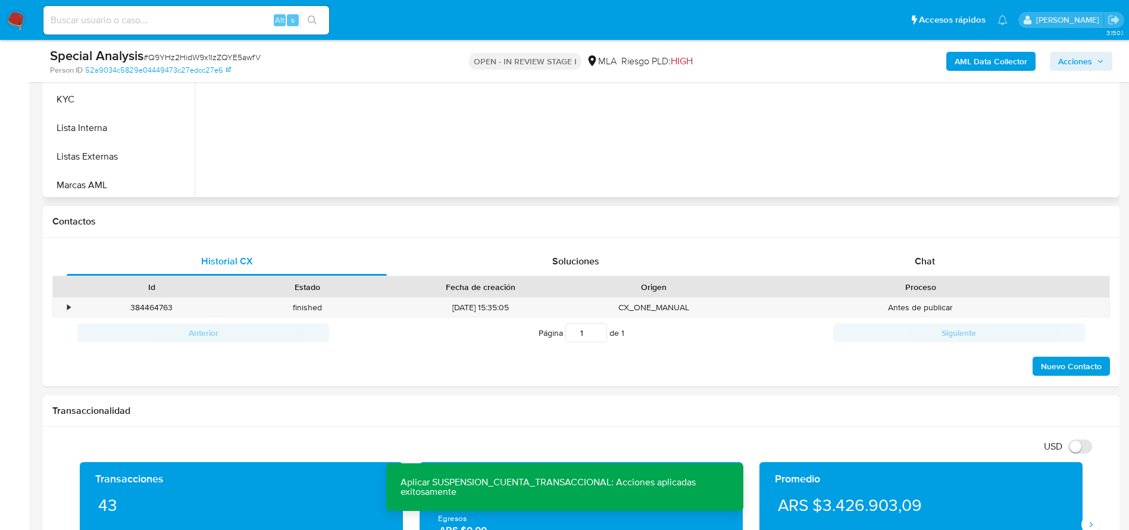
scroll to position [0, 0]
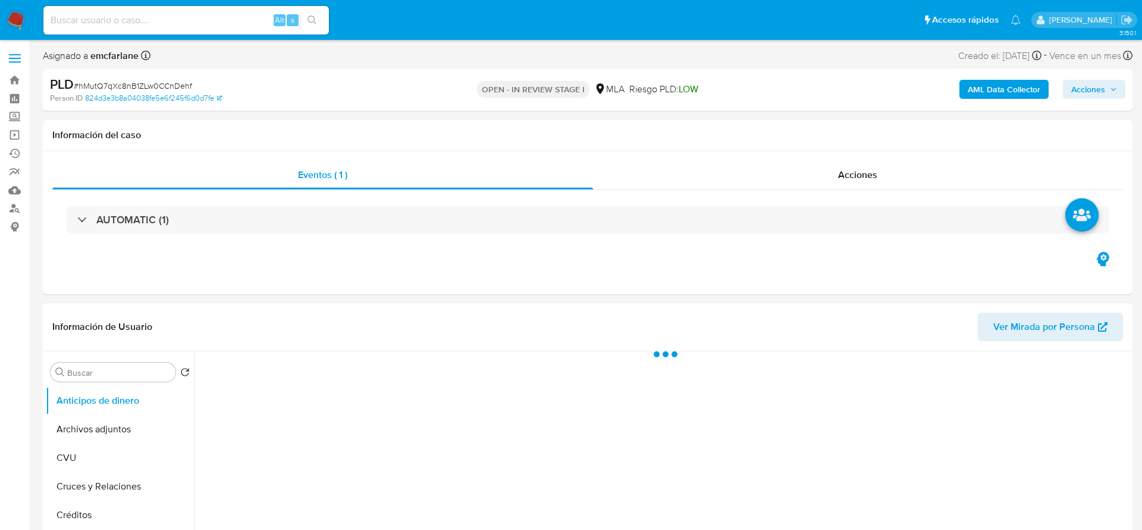
select select "10"
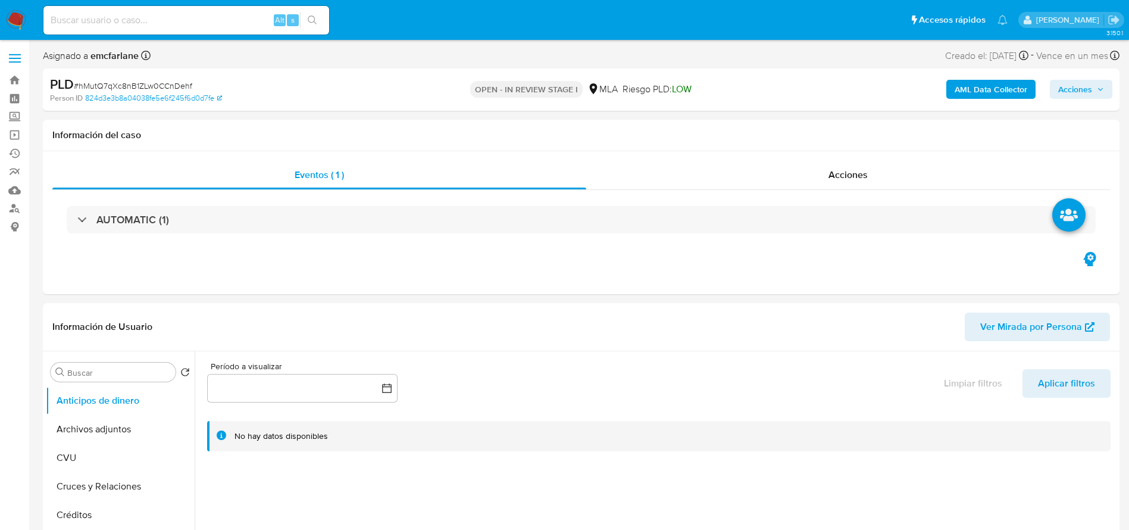
click at [173, 25] on input at bounding box center [186, 19] width 286 height 15
paste input "hMutQ7qXc8nB1ZLw0CCnDehf"
type input "hMutQ7qXc8nB1ZLw0CCnDehf"
drag, startPoint x: 87, startPoint y: 432, endPoint x: 428, endPoint y: 346, distance: 351.0
click at [87, 433] on button "Archivos adjuntos" at bounding box center [120, 429] width 149 height 29
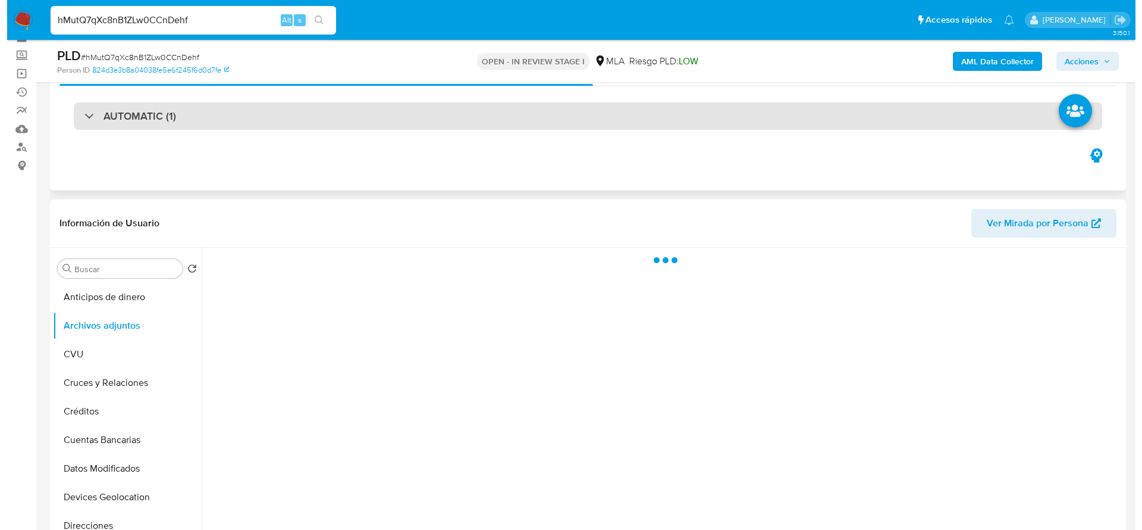
scroll to position [89, 0]
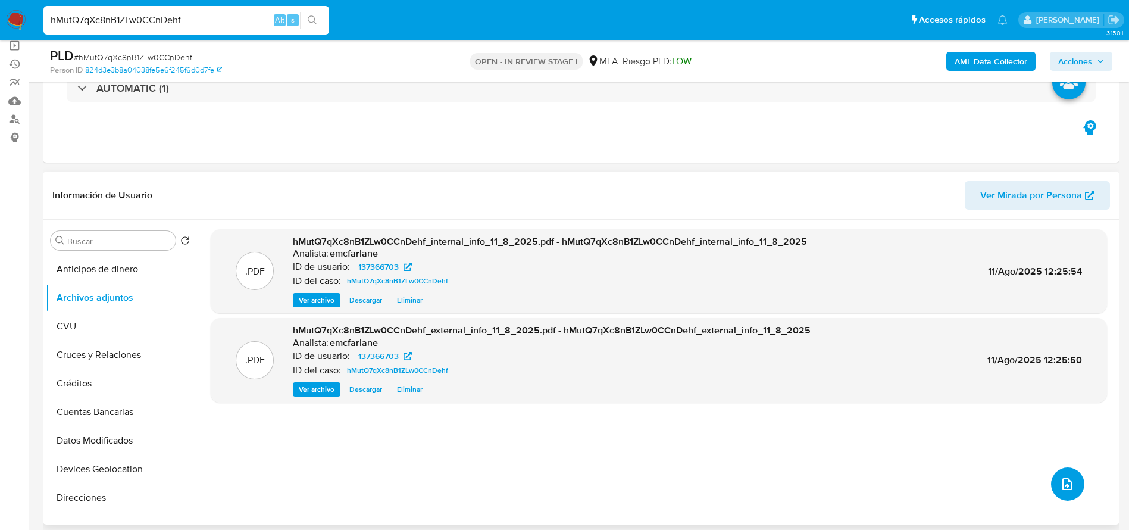
click at [1066, 483] on icon "upload-file" at bounding box center [1067, 484] width 10 height 12
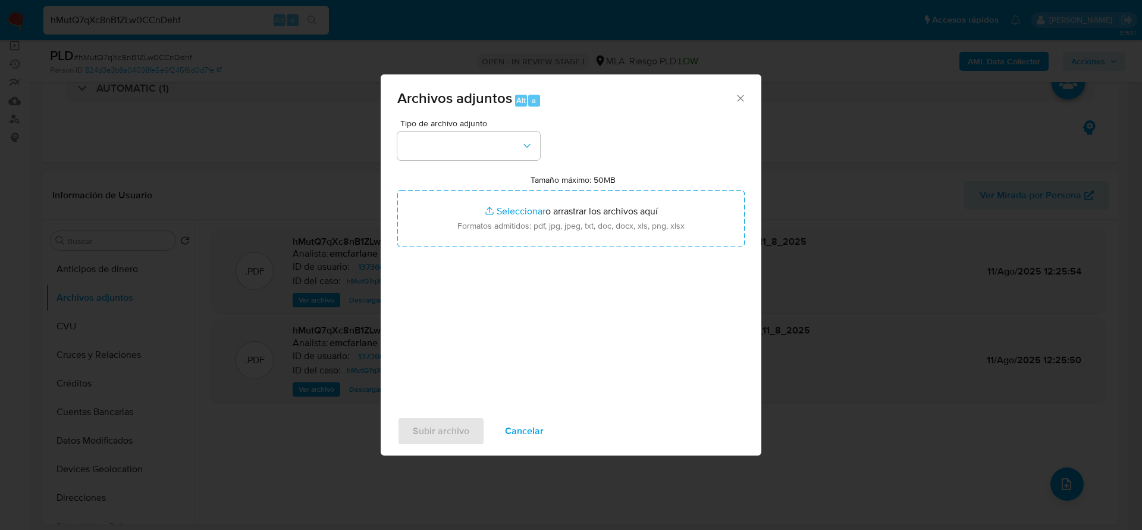
click at [463, 128] on div "Tipo de archivo adjunto" at bounding box center [468, 139] width 143 height 41
click at [463, 142] on button "button" at bounding box center [468, 146] width 143 height 29
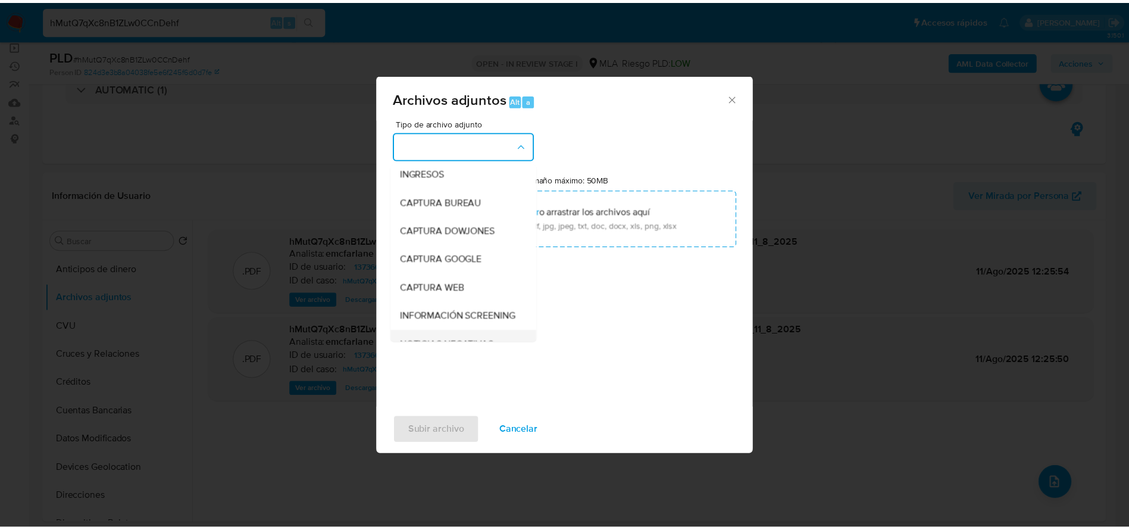
scroll to position [179, 0]
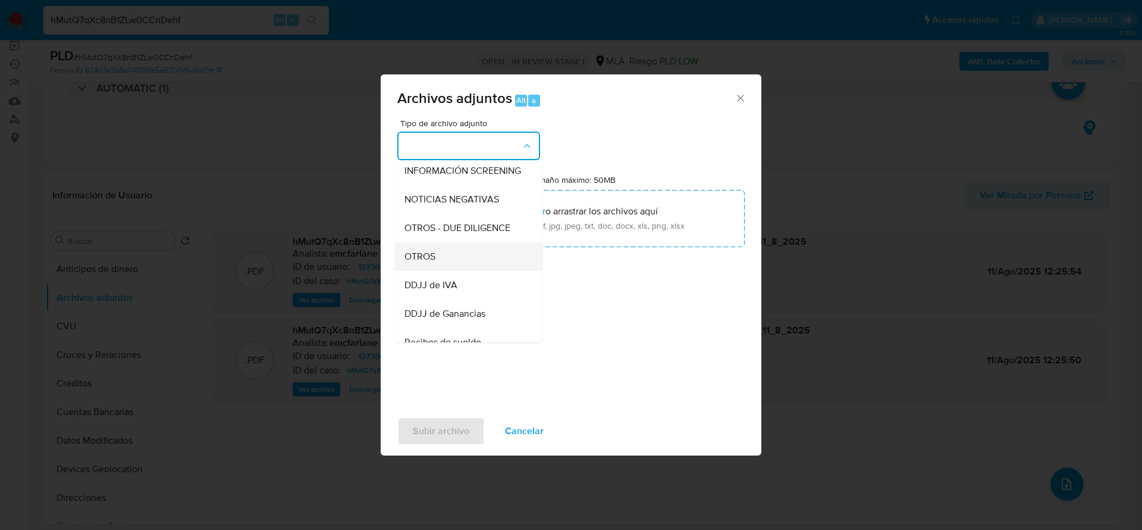
click at [440, 264] on div "OTROS" at bounding box center [465, 256] width 121 height 29
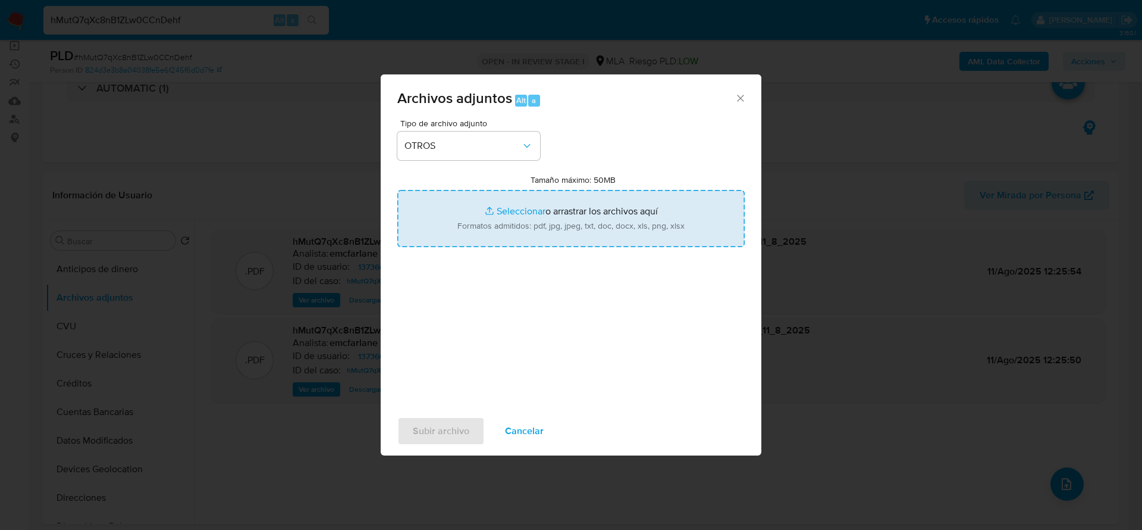
type input "C:\fakepath\137366703_movimientos.xlsx"
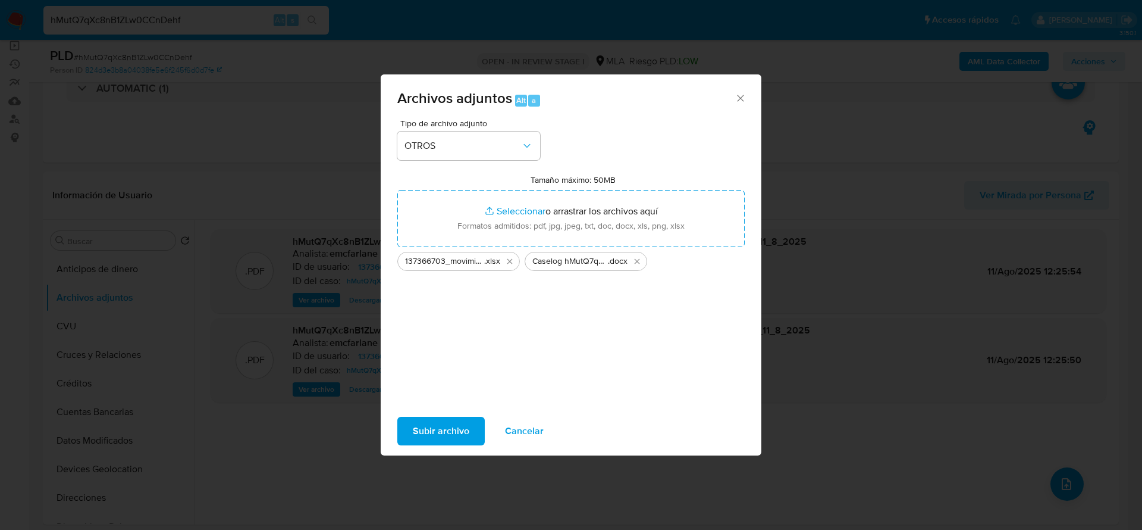
click at [444, 434] on span "Subir archivo" at bounding box center [441, 431] width 57 height 26
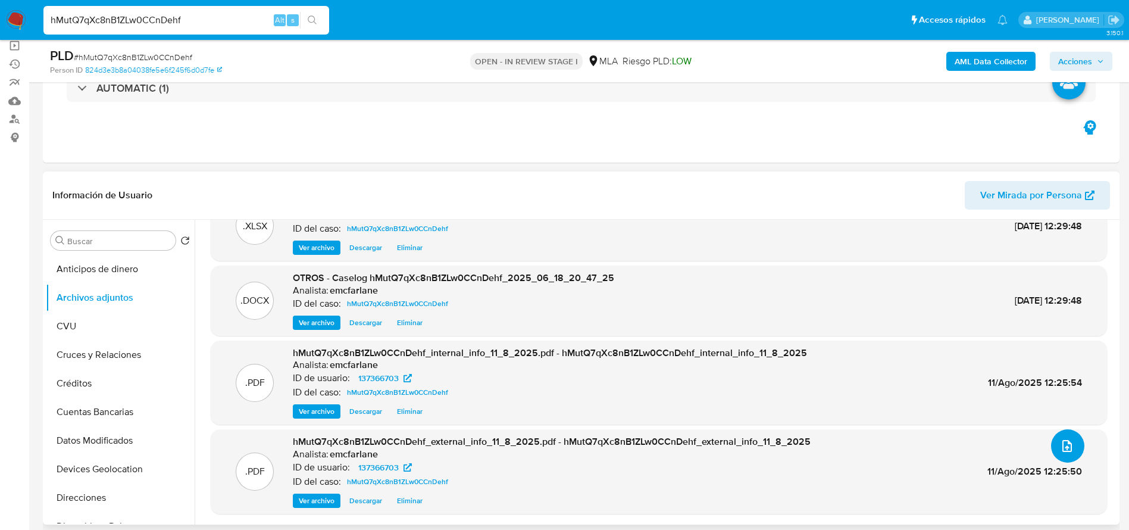
scroll to position [446, 0]
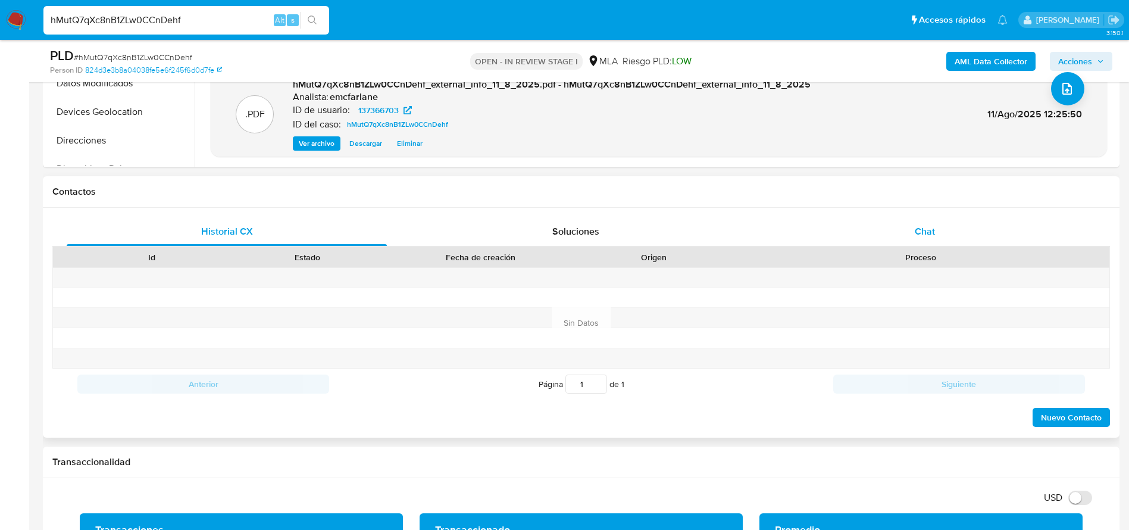
click at [940, 229] on div "Chat" at bounding box center [925, 231] width 320 height 29
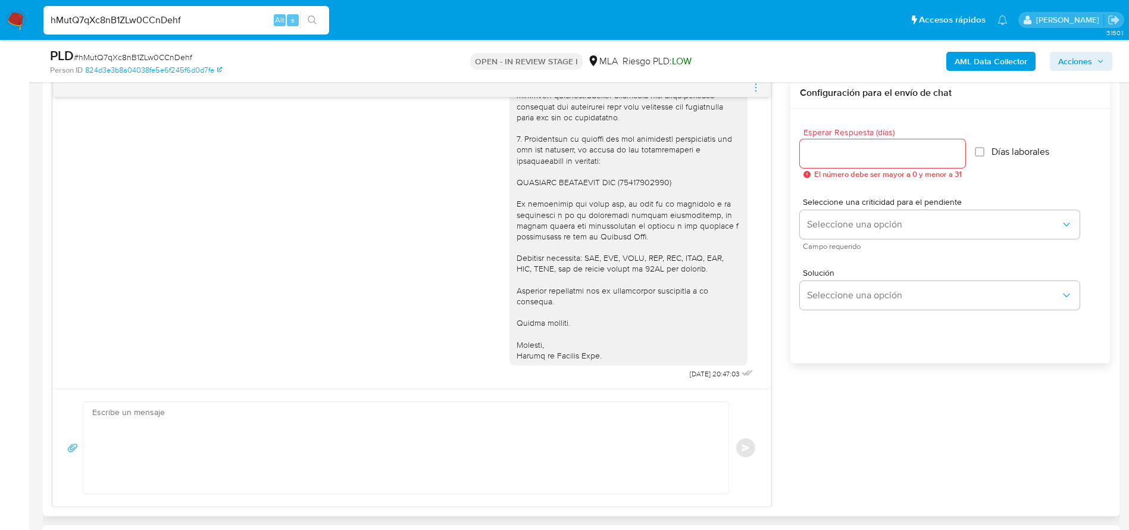
scroll to position [536, 0]
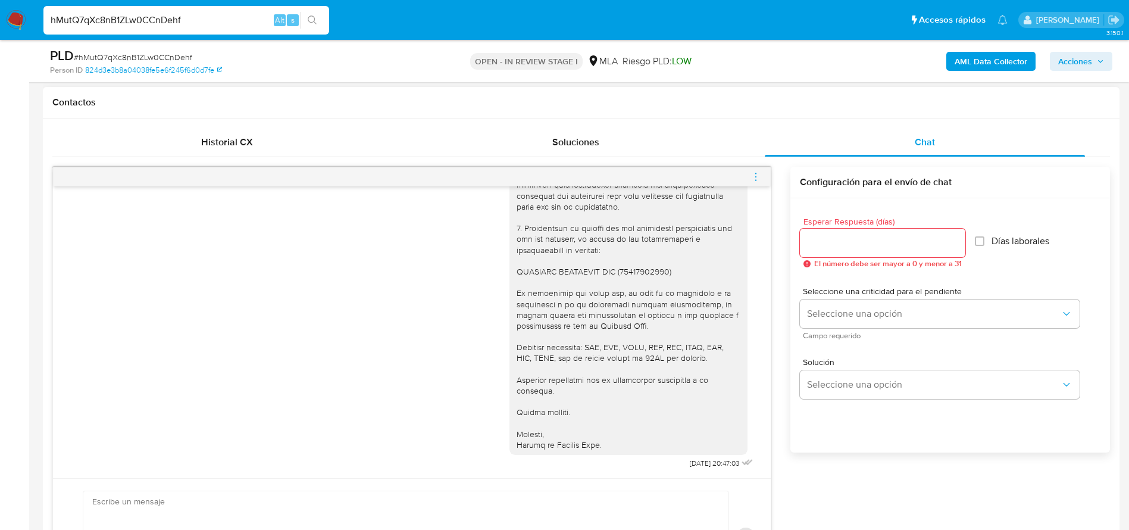
click at [753, 180] on icon "menu-action" at bounding box center [755, 176] width 11 height 11
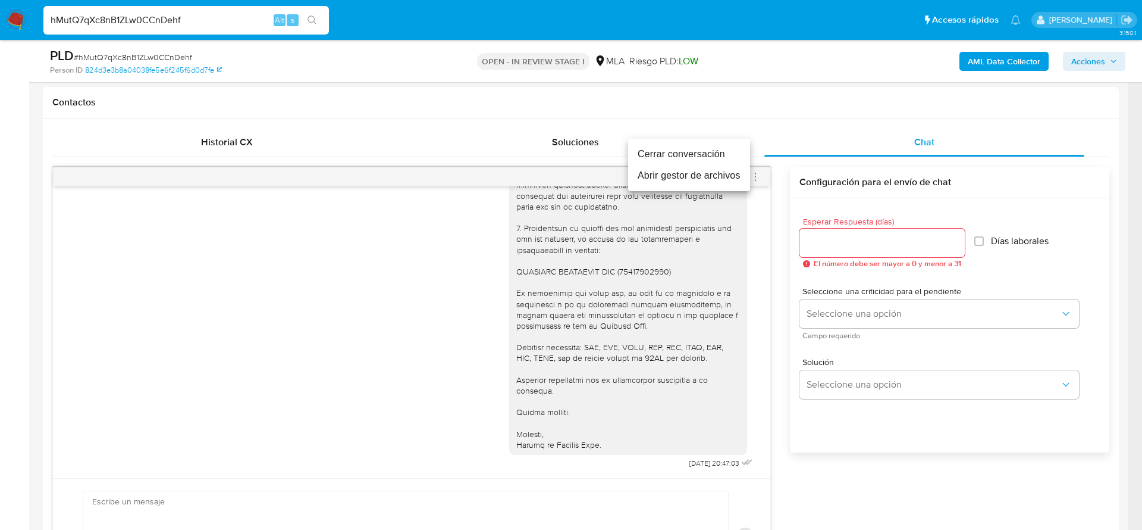
click at [688, 154] on li "Cerrar conversación" at bounding box center [689, 153] width 122 height 21
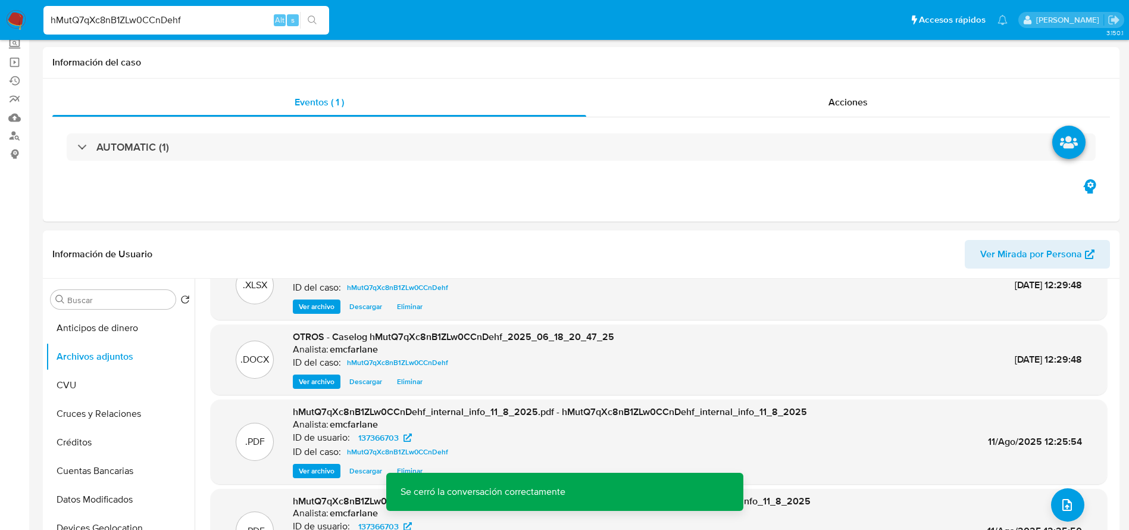
scroll to position [0, 0]
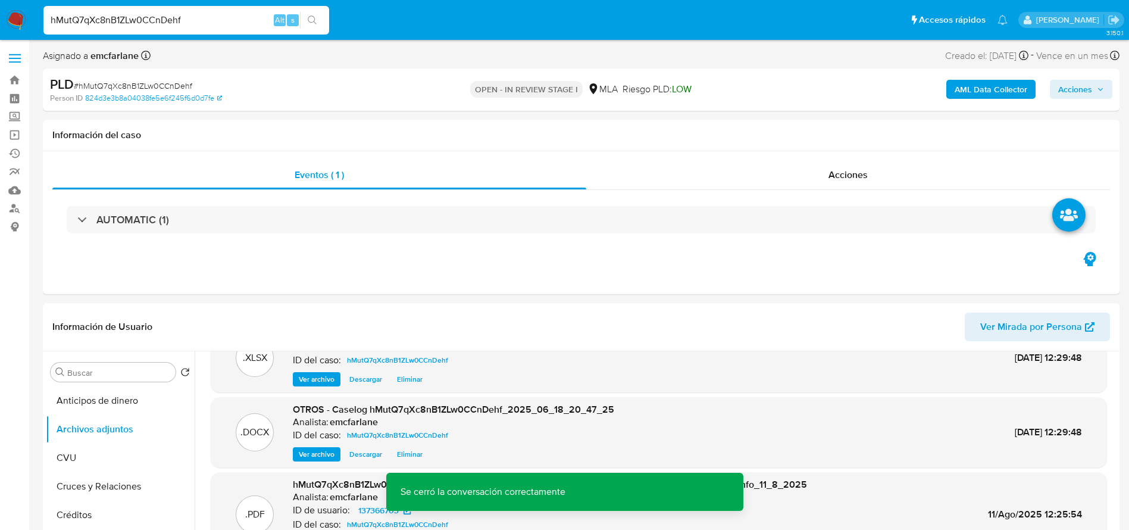
drag, startPoint x: 1065, startPoint y: 92, endPoint x: 1054, endPoint y: 96, distance: 11.5
click at [1064, 92] on span "Acciones" at bounding box center [1075, 89] width 34 height 19
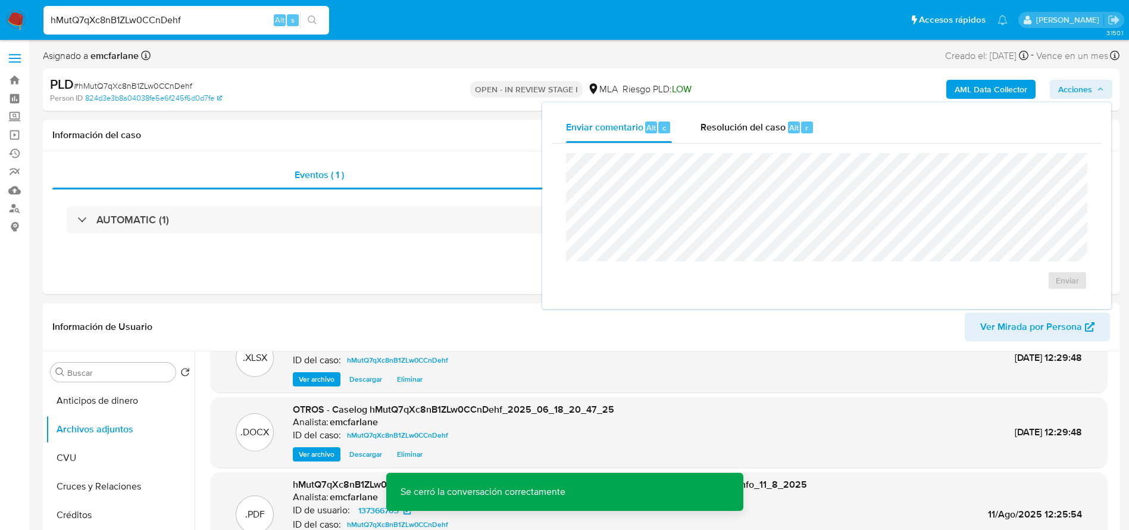
click at [738, 147] on div "Enviar" at bounding box center [827, 221] width 550 height 156
drag, startPoint x: 767, startPoint y: 128, endPoint x: 769, endPoint y: 137, distance: 9.1
click at [769, 137] on div "Resolución del caso Alt r" at bounding box center [757, 127] width 114 height 31
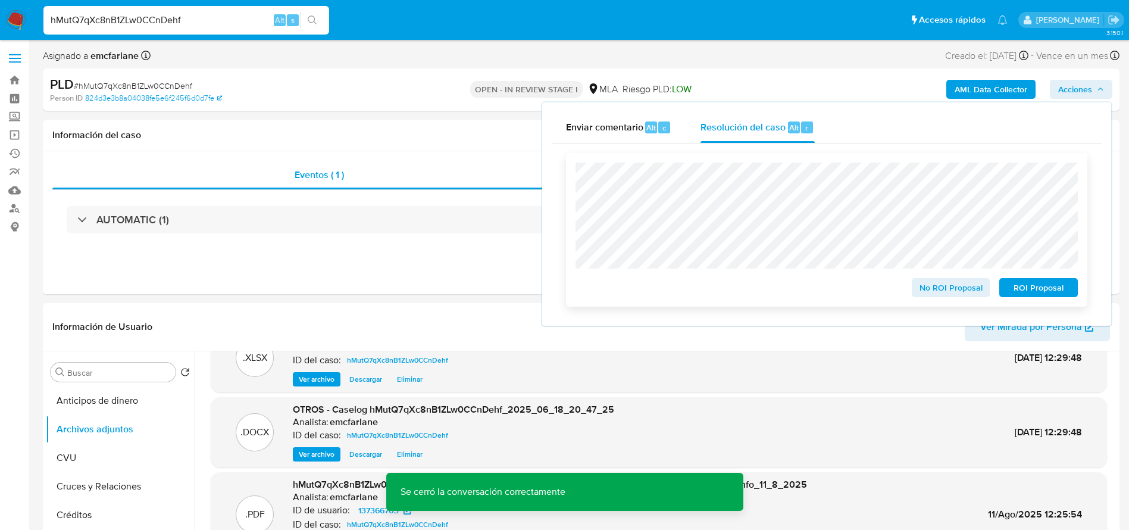
click at [959, 293] on span "No ROI Proposal" at bounding box center [951, 287] width 62 height 17
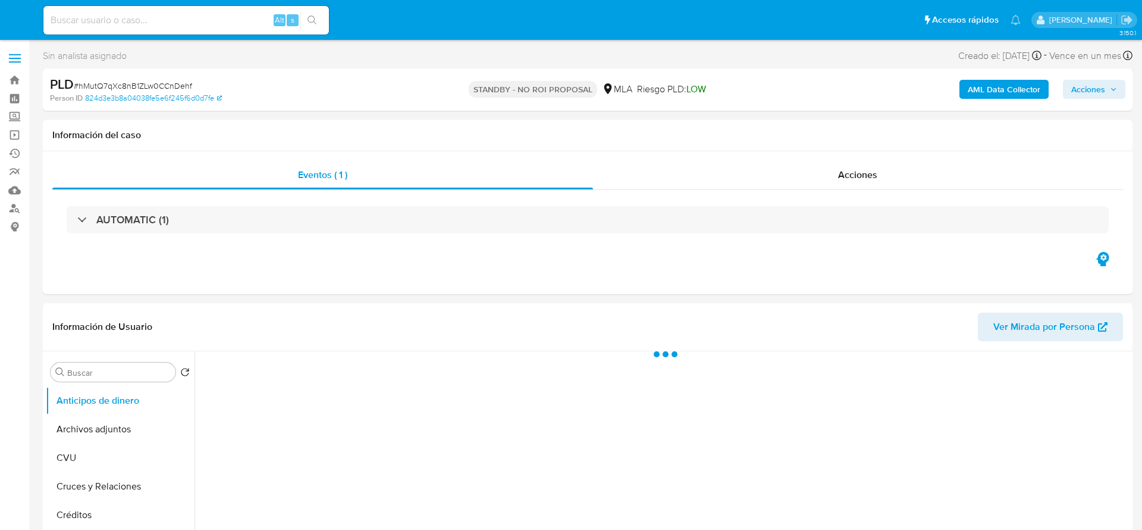
select select "10"
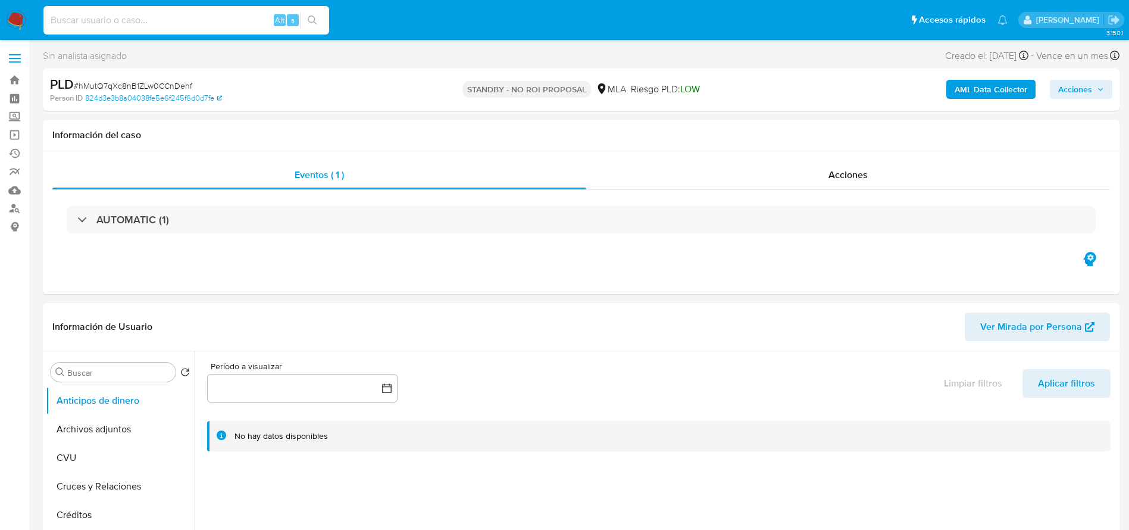
click at [158, 15] on input at bounding box center [186, 19] width 286 height 15
paste input "ClK2uoyllKTgw9eXk1eX5zjP"
type input "ClK2uoyllKTgw9eXk1eX5zjP"
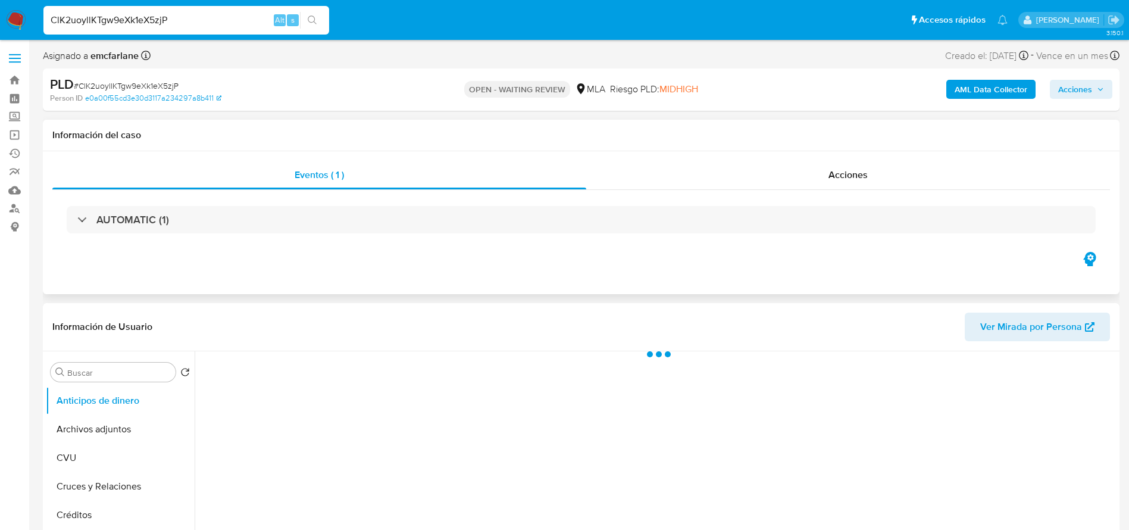
scroll to position [268, 0]
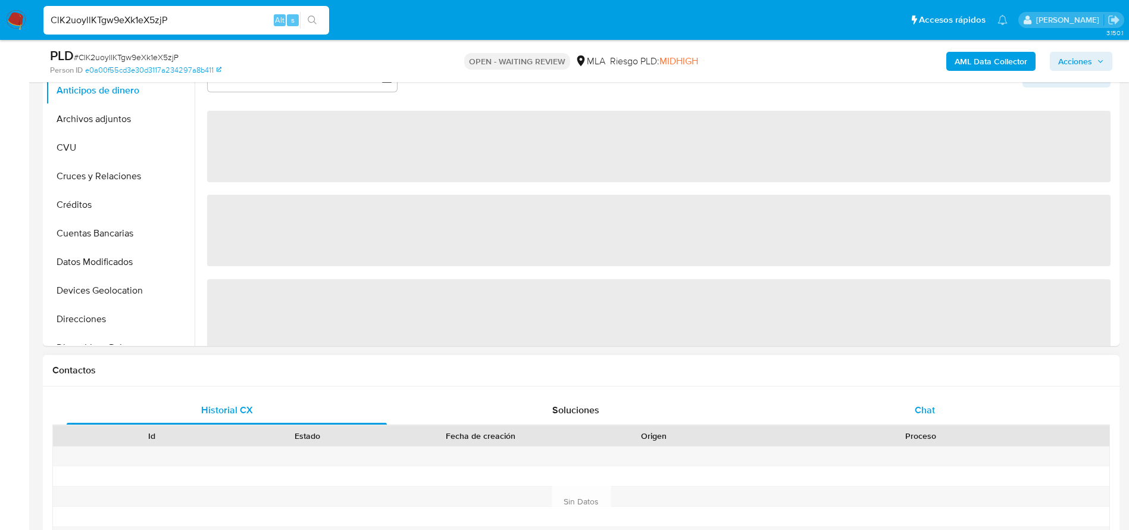
select select "10"
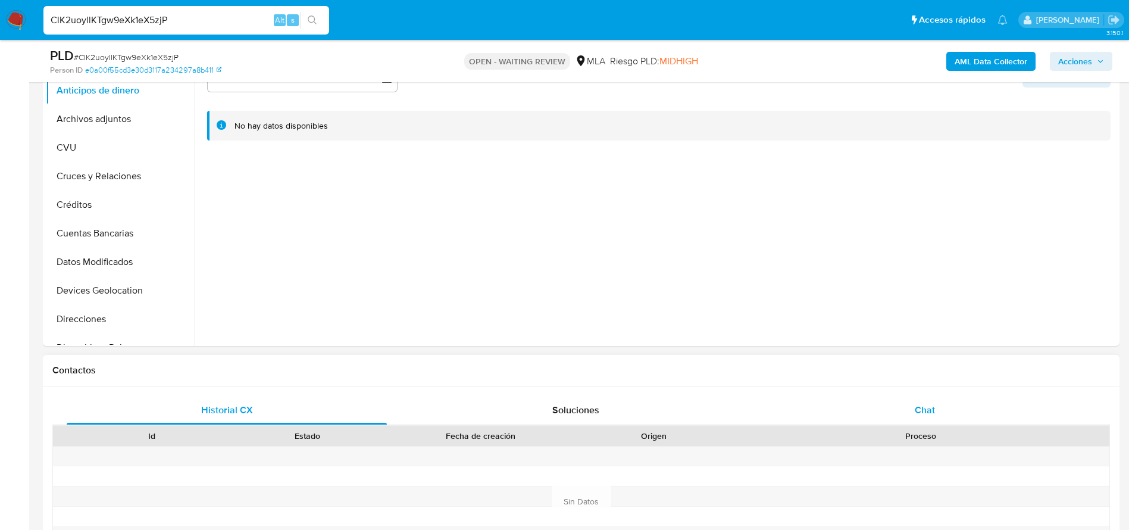
click at [953, 408] on div "Chat" at bounding box center [925, 410] width 320 height 29
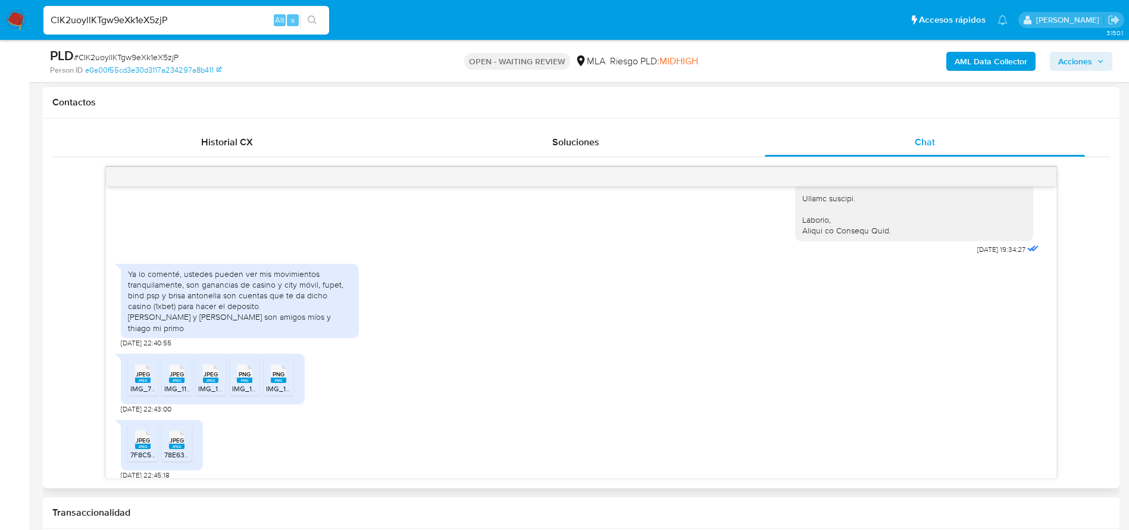
scroll to position [1303, 0]
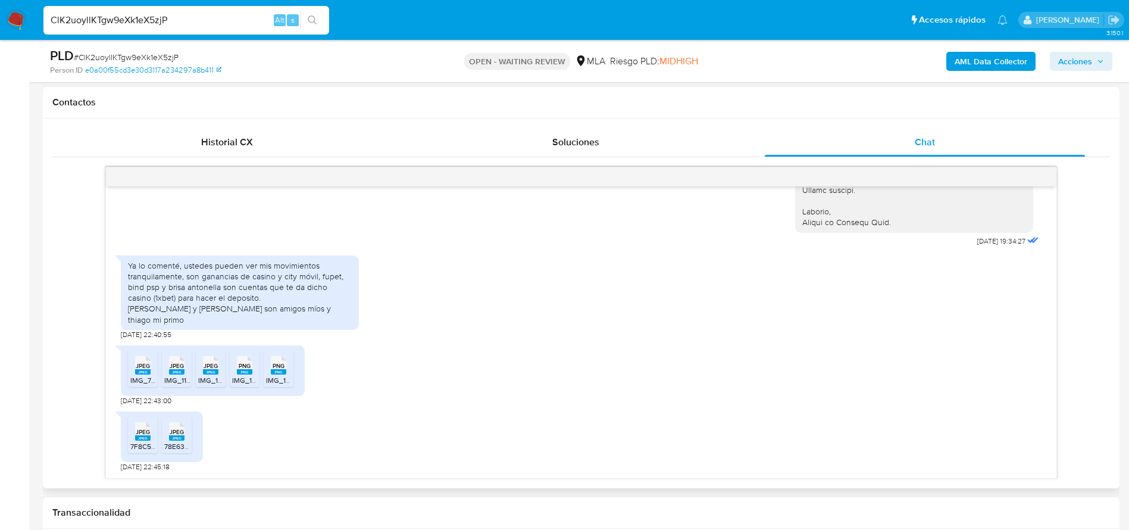
click at [147, 383] on span "IMG_7006.jpeg" at bounding box center [154, 380] width 49 height 10
click at [177, 362] on span "JPEG" at bounding box center [177, 366] width 14 height 8
click at [208, 366] on span "JPEG" at bounding box center [210, 366] width 14 height 8
click at [151, 366] on icon at bounding box center [142, 365] width 15 height 18
click at [281, 362] on span "PNG" at bounding box center [279, 366] width 12 height 8
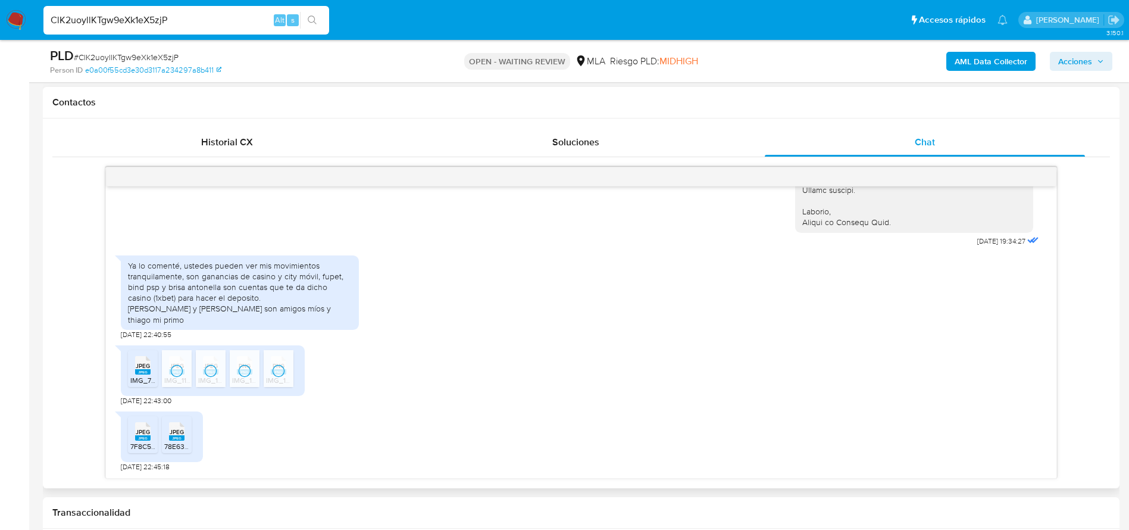
click at [138, 443] on span "7F8C5359-858F-469A-A87E-4F60958D7677.jpeg" at bounding box center [209, 446] width 158 height 10
click at [183, 438] on rect at bounding box center [176, 437] width 15 height 5
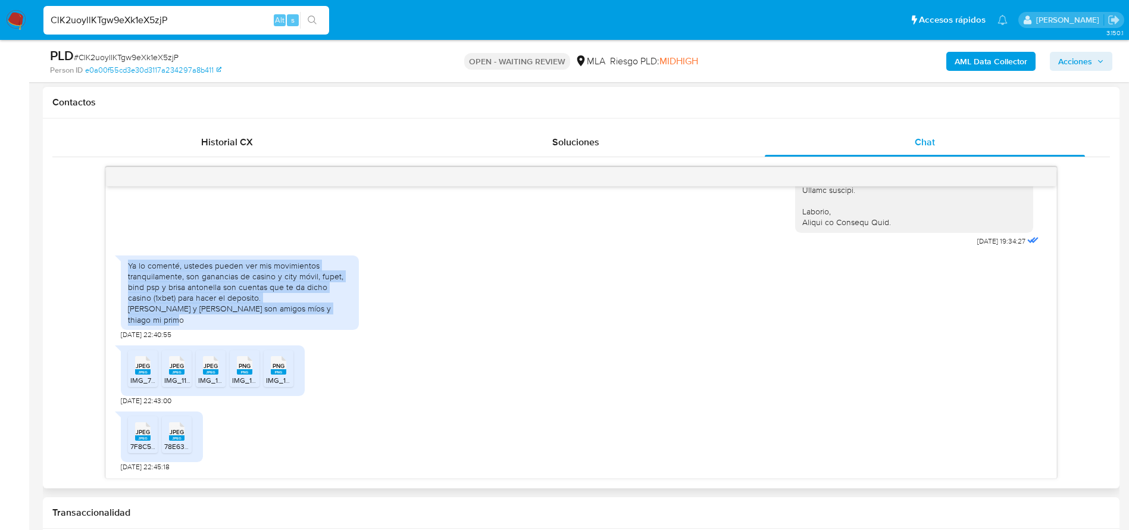
drag, startPoint x: 163, startPoint y: 318, endPoint x: 114, endPoint y: 263, distance: 73.7
click at [114, 263] on div "18/06/2025 18:08:33 Buenas tardes, dichos movimientos grandes provienen de gana…" at bounding box center [581, 332] width 950 height 292
copy div "Ya lo comenté, ustedes pueden ver mis movimientos tranquilamente, son ganancias…"
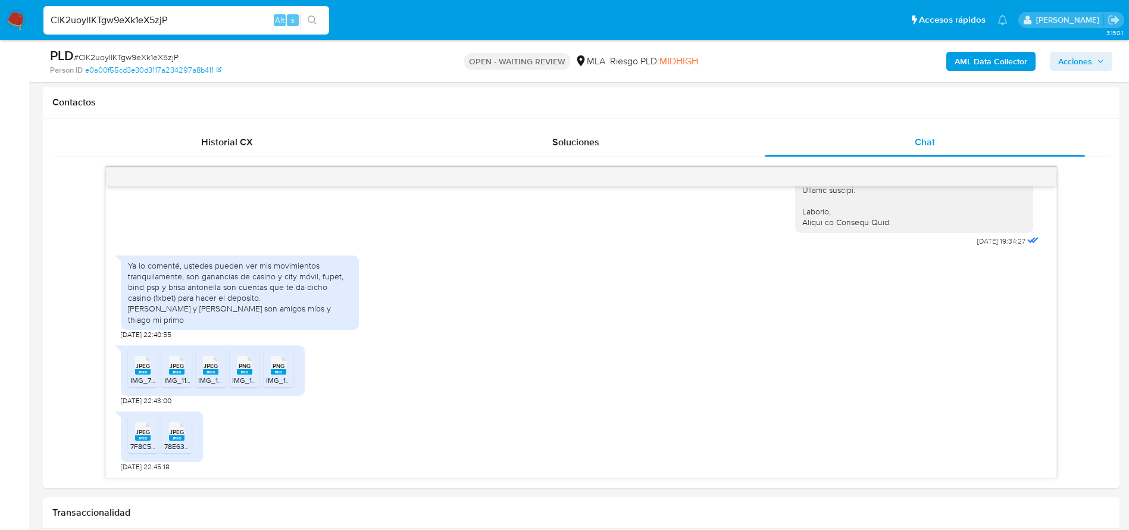
click at [162, 51] on span "# ClK2uoyllKTgw9eXk1eX5zjP" at bounding box center [126, 57] width 105 height 12
copy span "ClK2uoyllKTgw9eXk1eX5zjP"
drag, startPoint x: 17, startPoint y: 6, endPoint x: 2, endPoint y: 20, distance: 21.1
click at [2, 20] on nav "Pausado Ver notificaciones ClK2uoyllKTgw9eXk1eX5zjP Alt s Accesos rápidos Presi…" at bounding box center [564, 20] width 1129 height 40
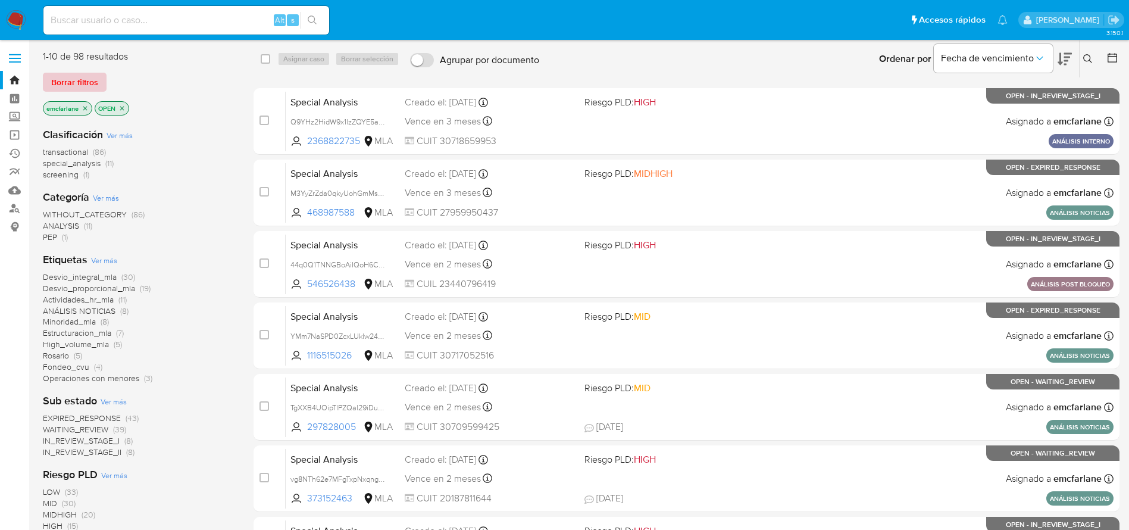
click at [74, 74] on span "Borrar filtros" at bounding box center [74, 82] width 47 height 17
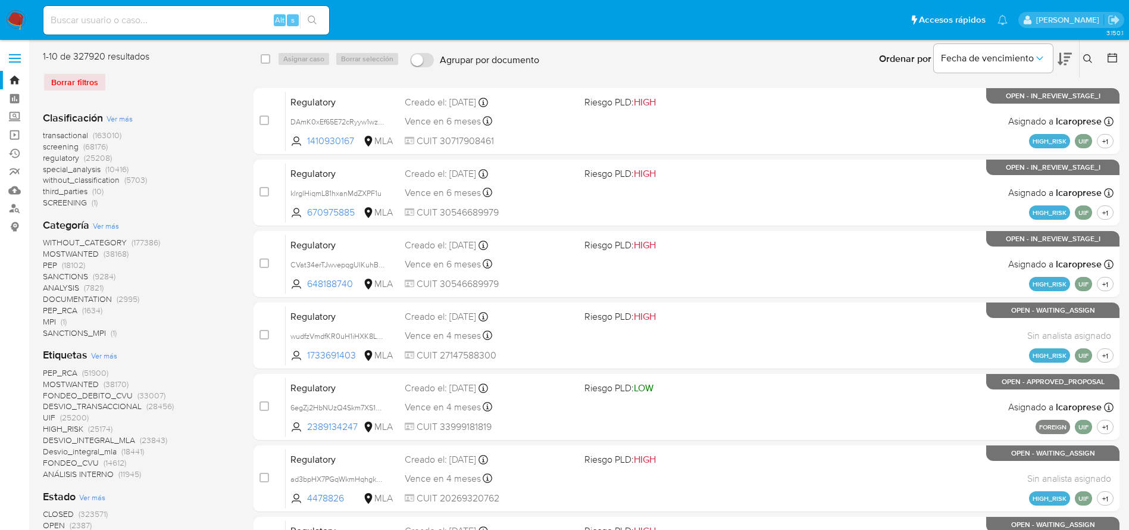
click at [1088, 59] on icon at bounding box center [1088, 59] width 10 height 10
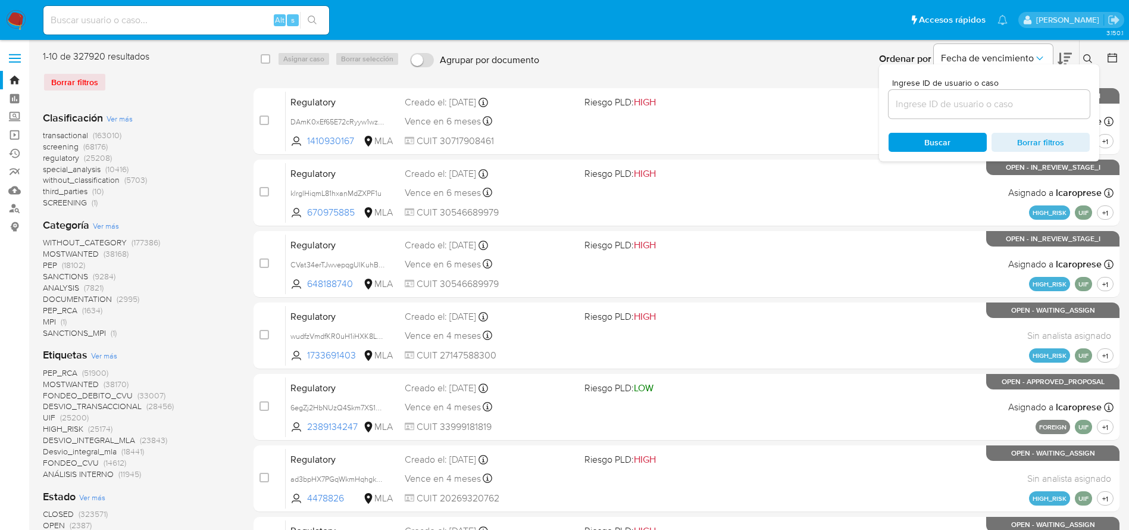
click at [973, 98] on input at bounding box center [988, 103] width 201 height 15
type input "ClK2uoyllKTgw9eXk1eX5zjP"
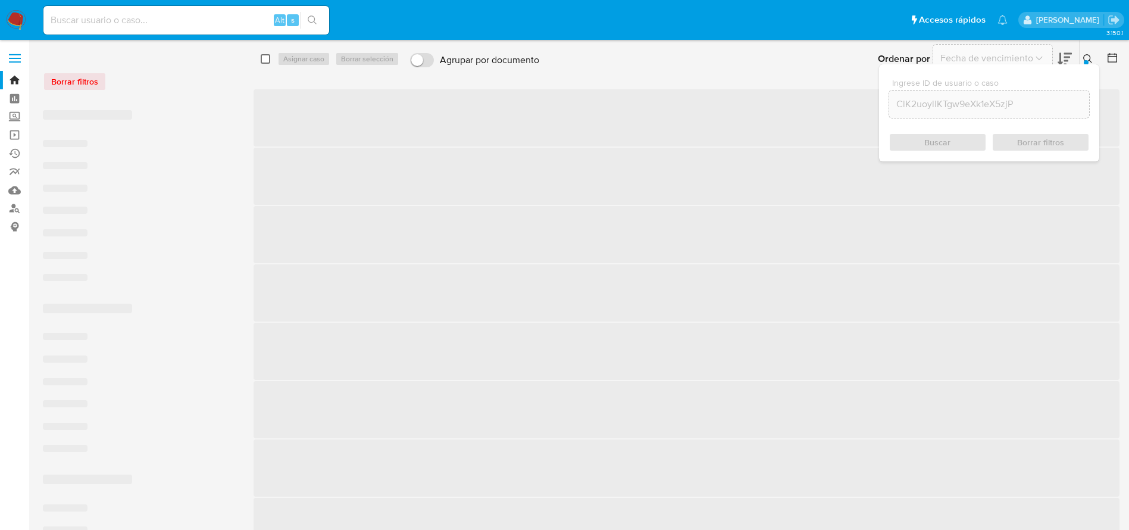
click at [261, 56] on input "checkbox" at bounding box center [266, 59] width 10 height 10
checkbox input "true"
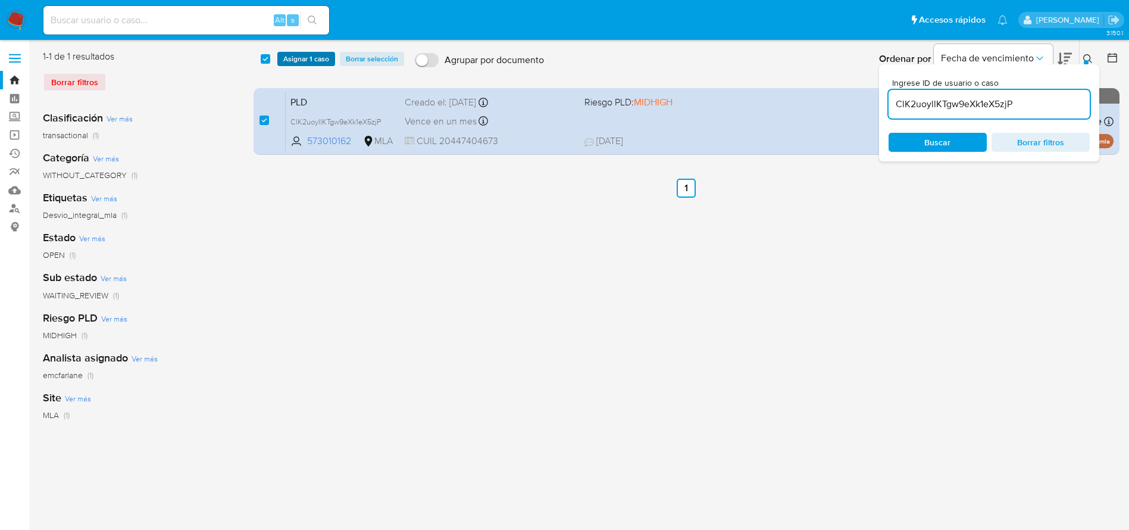
click at [290, 57] on span "Asignar 1 caso" at bounding box center [306, 59] width 46 height 12
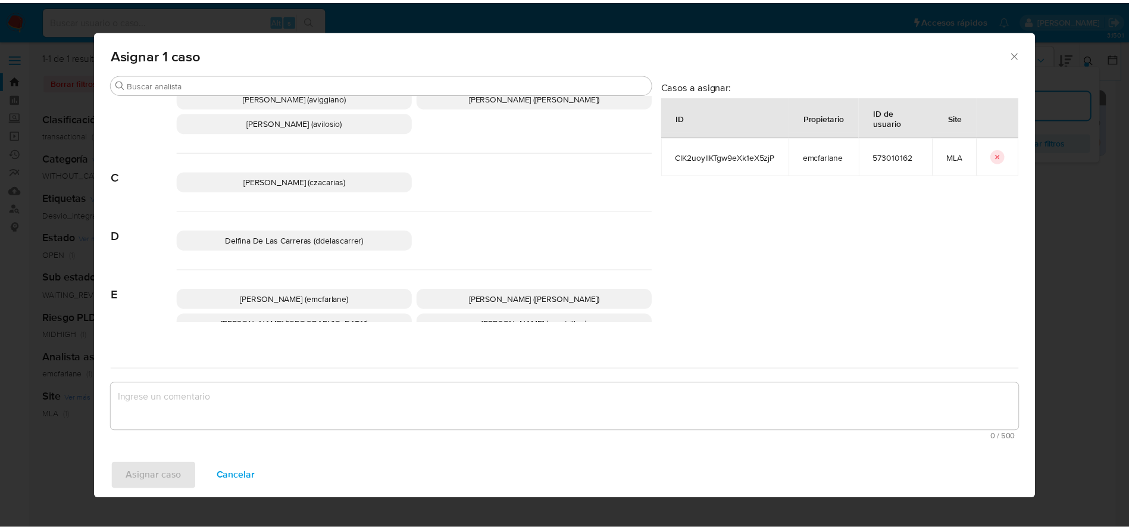
scroll to position [89, 0]
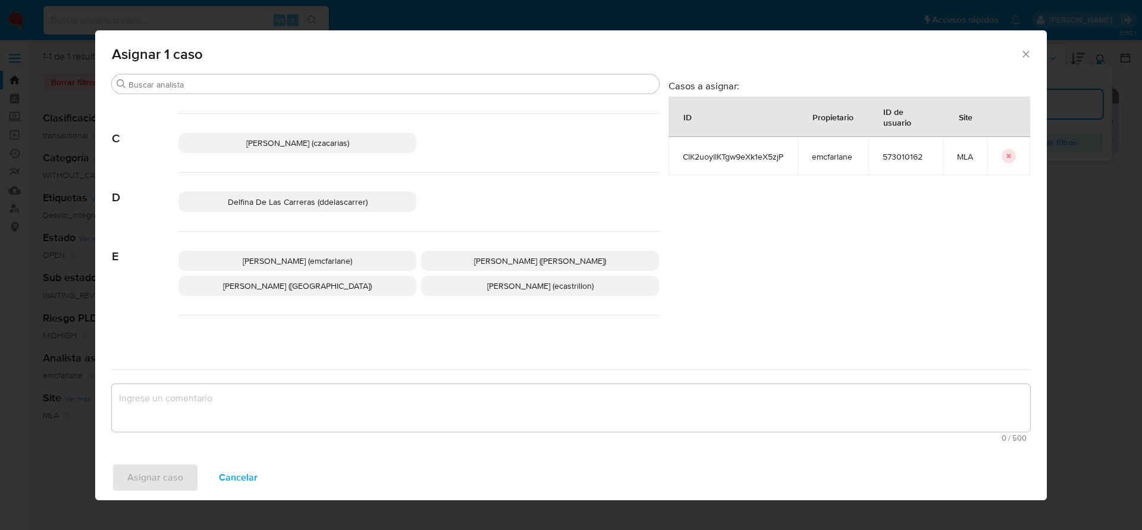
click at [277, 251] on p "Elaine Mc Farlane (emcfarlane)" at bounding box center [298, 261] width 238 height 20
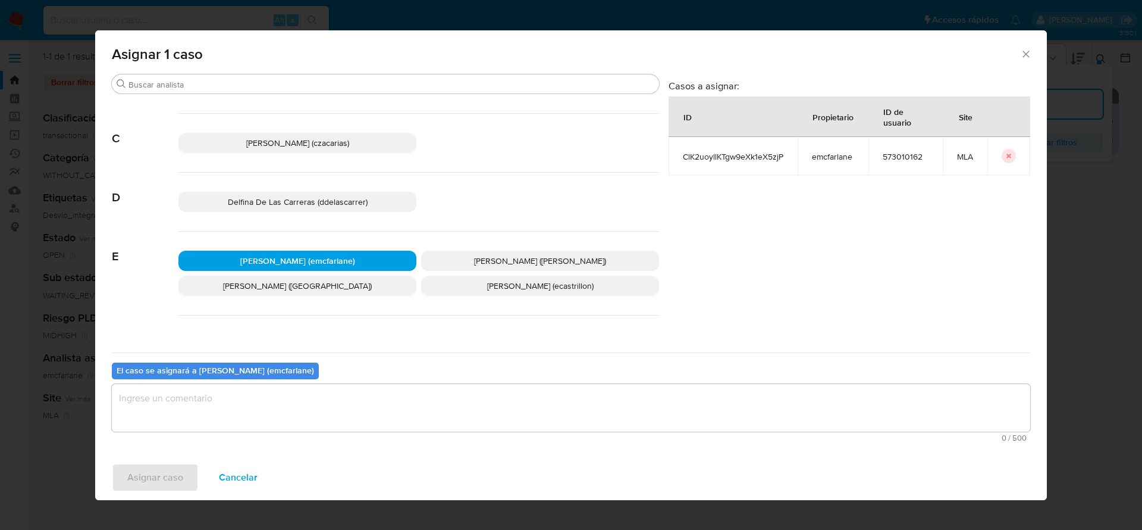
click at [228, 400] on textarea "assign-modal" at bounding box center [571, 408] width 919 height 48
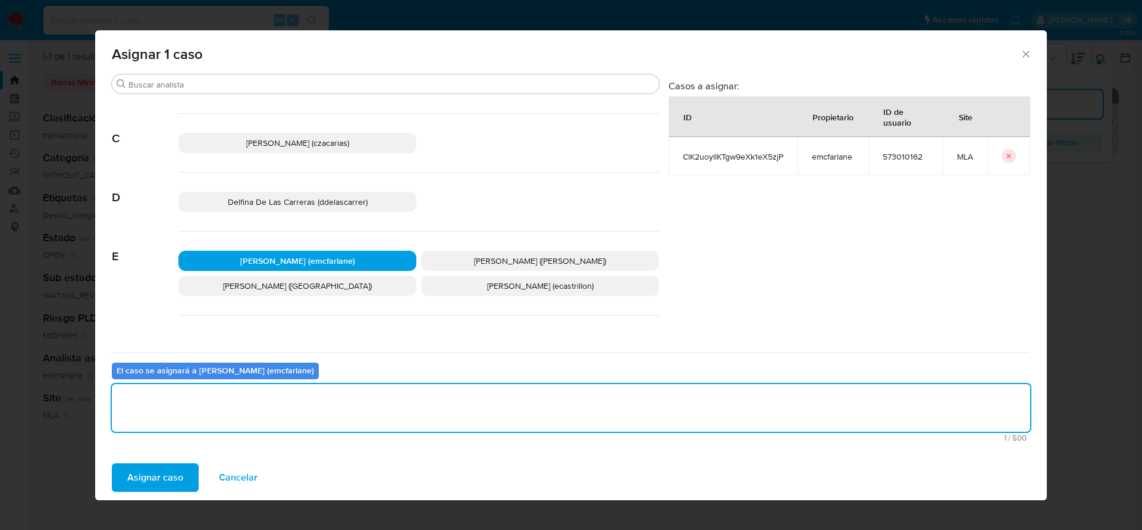
click at [171, 468] on span "Asignar caso" at bounding box center [155, 477] width 56 height 26
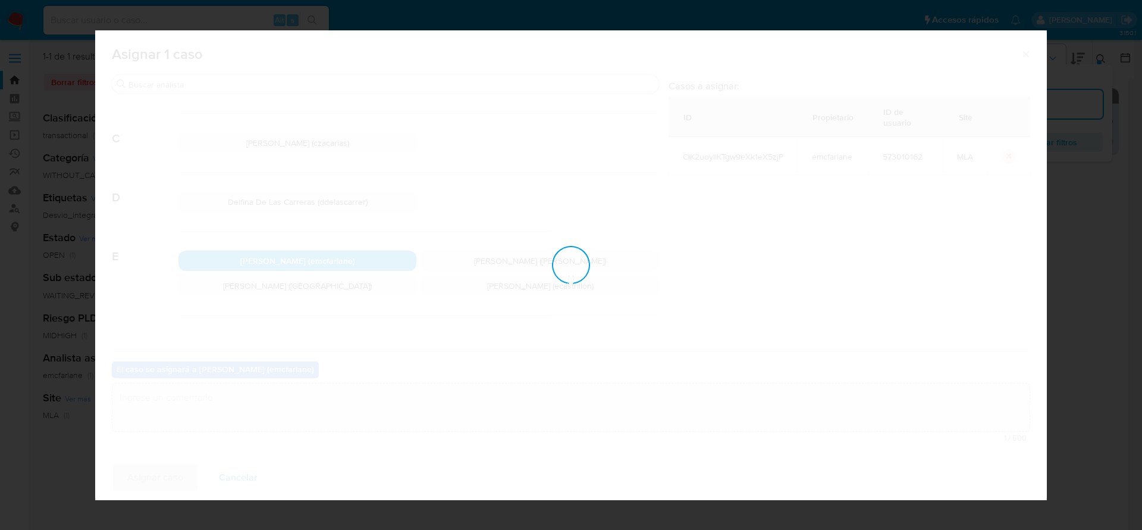
checkbox input "false"
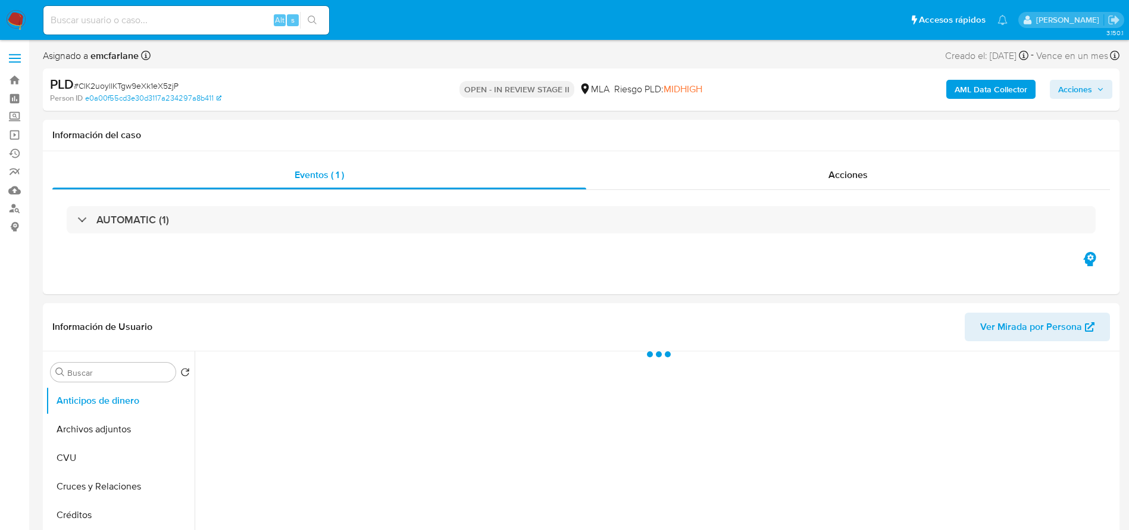
click at [1088, 90] on span "Acciones" at bounding box center [1075, 89] width 34 height 19
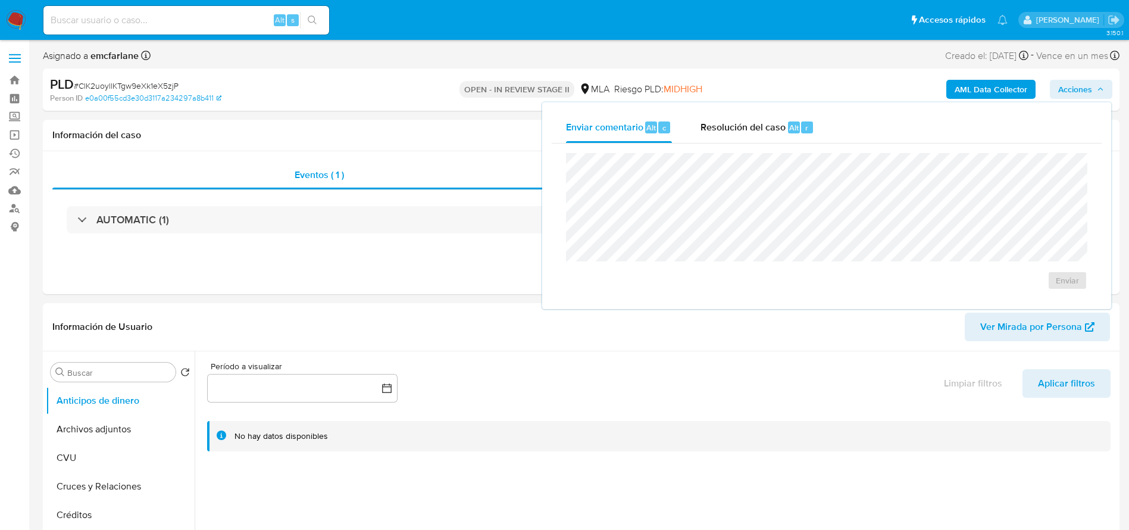
select select "10"
click at [744, 140] on div "Resolución del caso Alt r" at bounding box center [757, 127] width 114 height 31
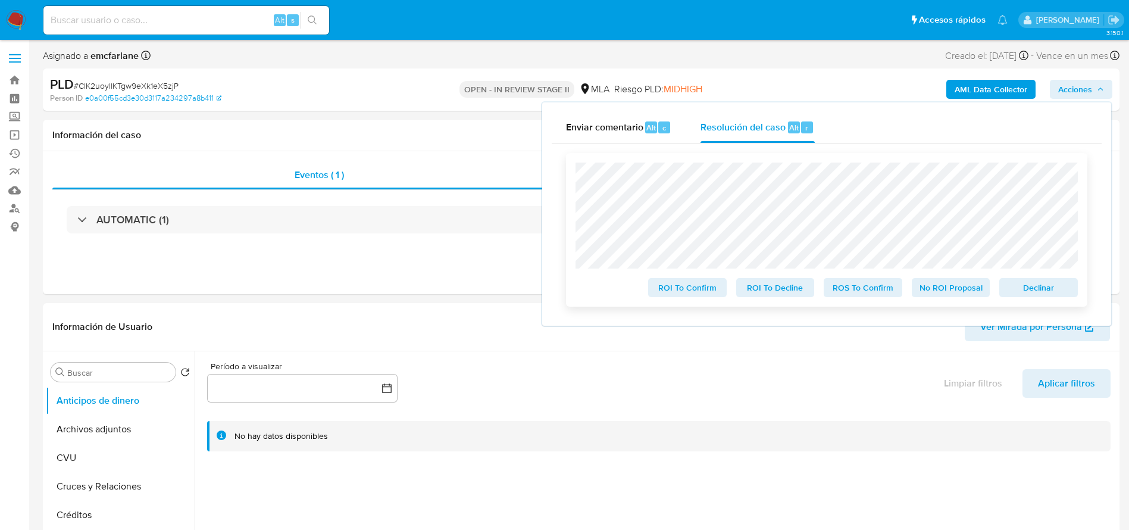
click at [1043, 290] on span "Declinar" at bounding box center [1038, 287] width 62 height 17
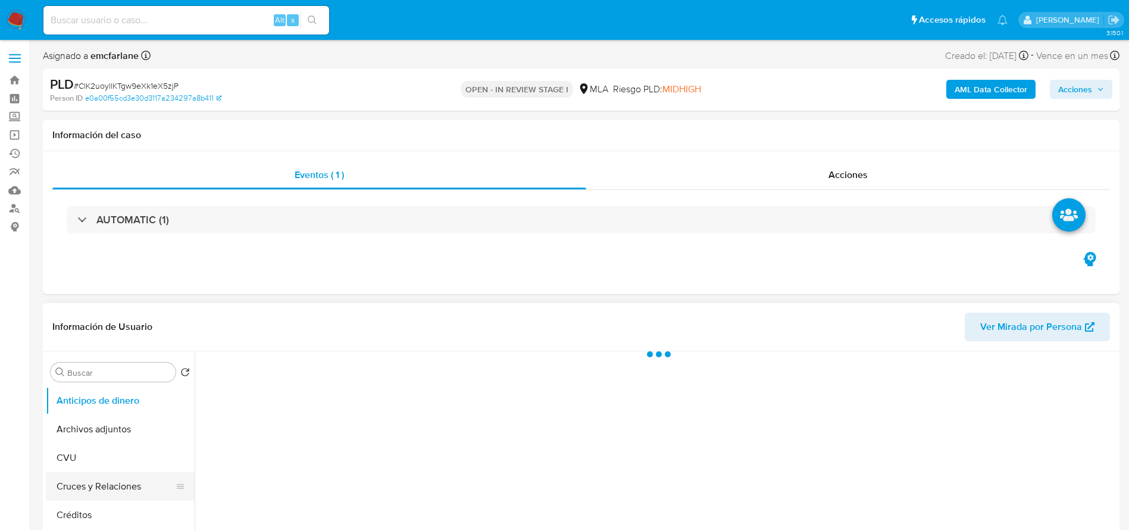
click at [93, 480] on button "Cruces y Relaciones" at bounding box center [115, 486] width 139 height 29
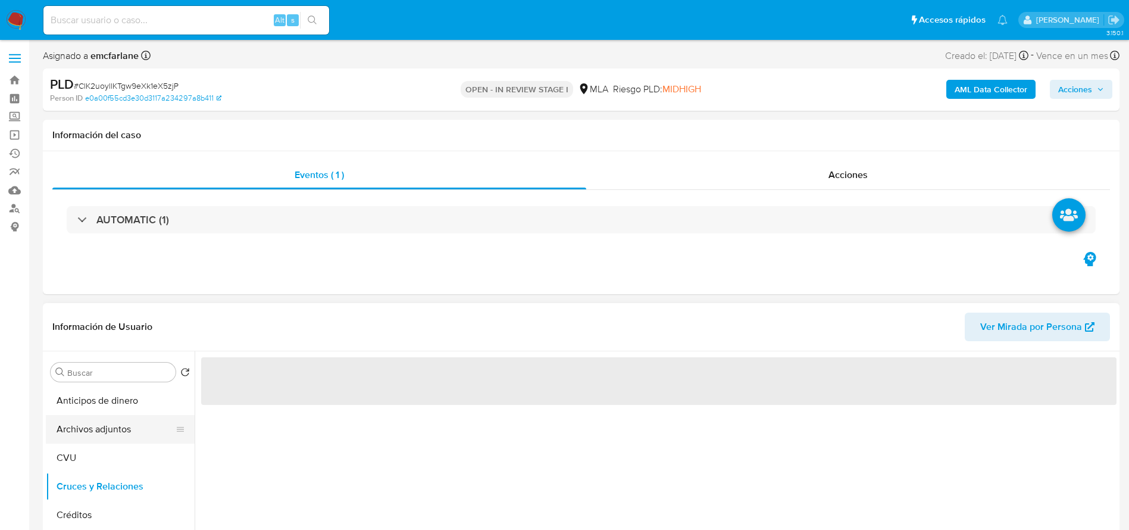
click at [99, 437] on button "Archivos adjuntos" at bounding box center [115, 429] width 139 height 29
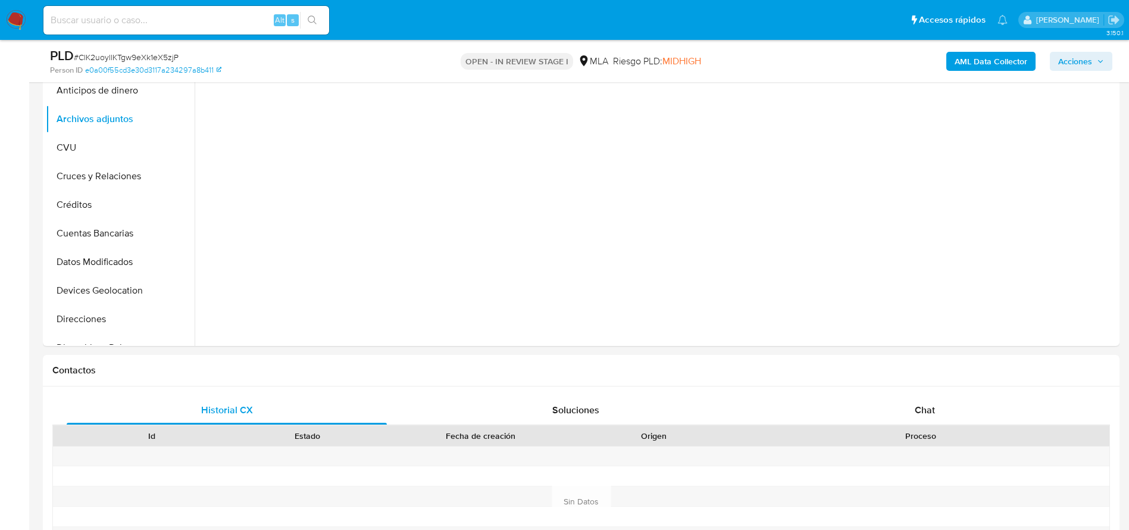
select select "10"
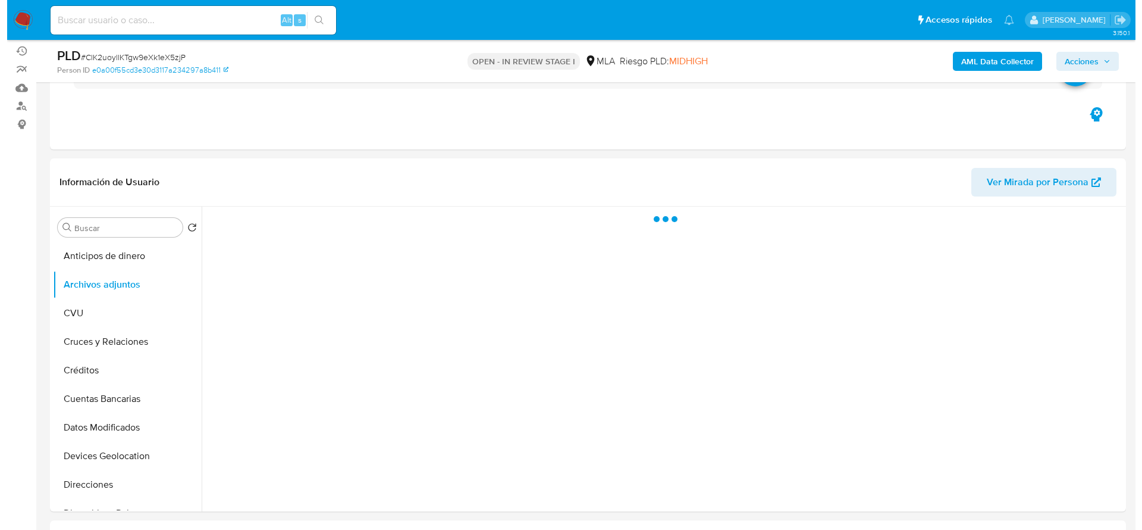
scroll to position [89, 0]
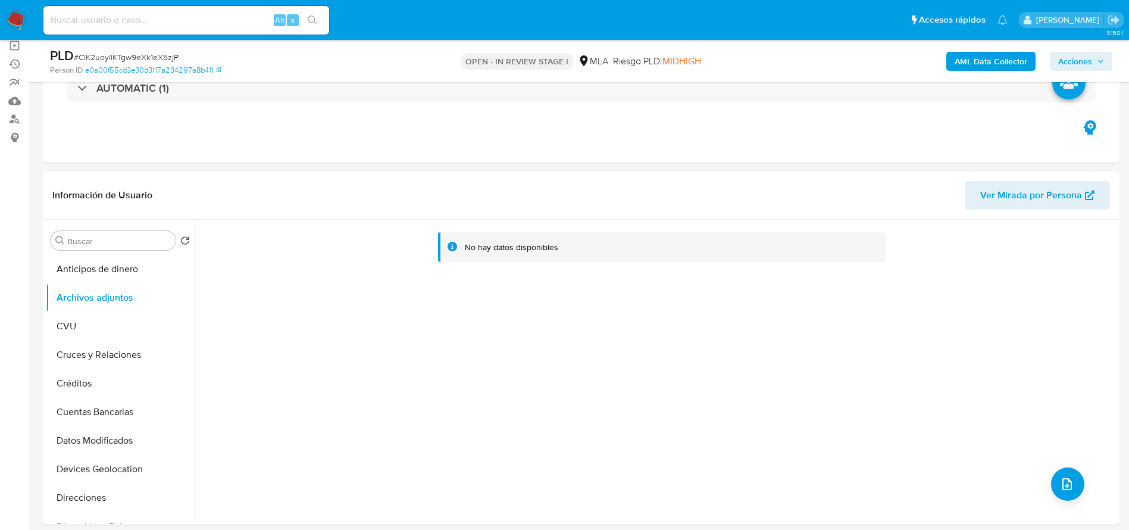
click at [958, 60] on b "AML Data Collector" at bounding box center [990, 61] width 73 height 19
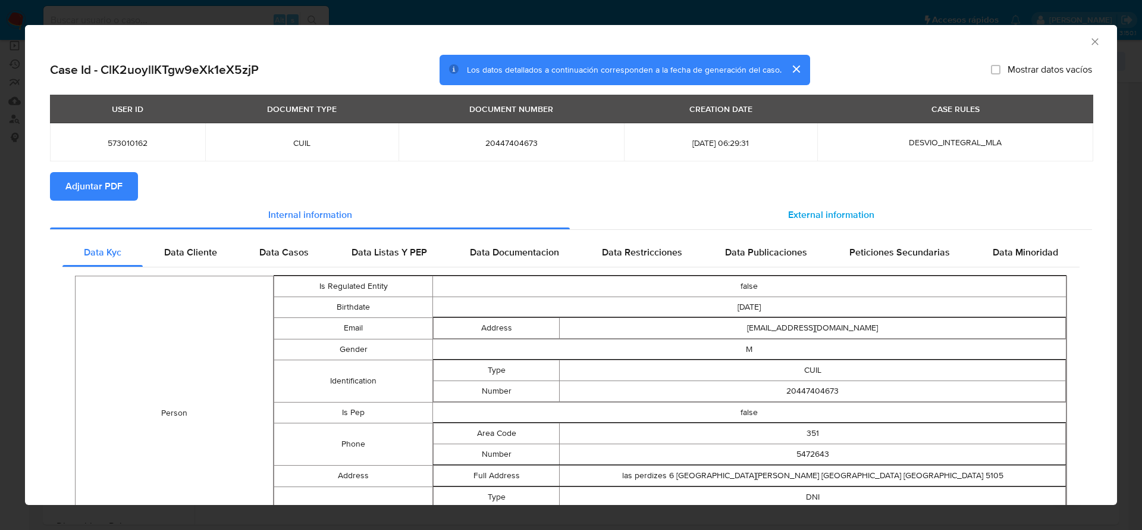
click at [832, 224] on div "External information" at bounding box center [831, 215] width 522 height 29
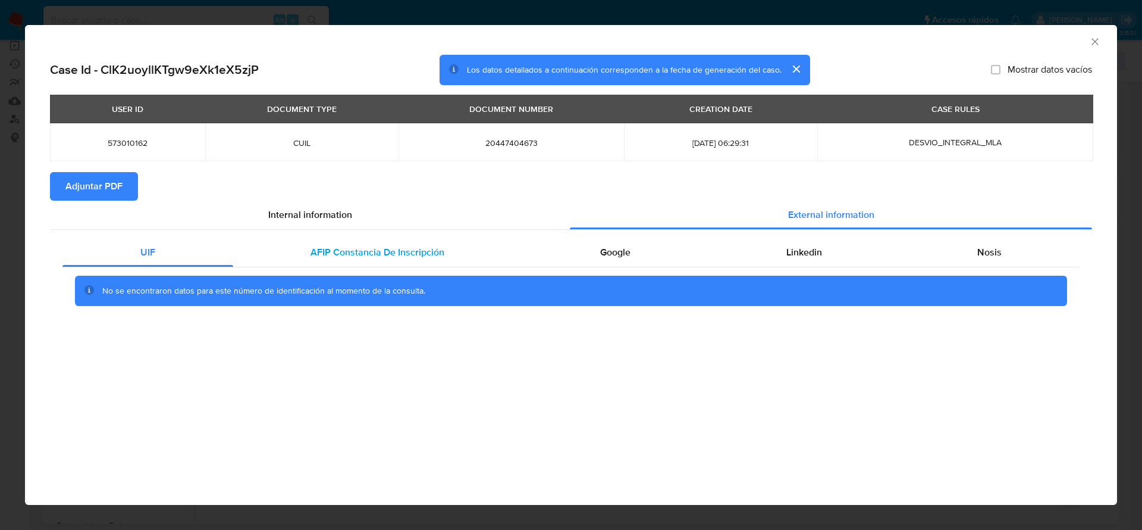
click at [402, 264] on div "AFIP Constancia De Inscripción" at bounding box center [378, 252] width 290 height 29
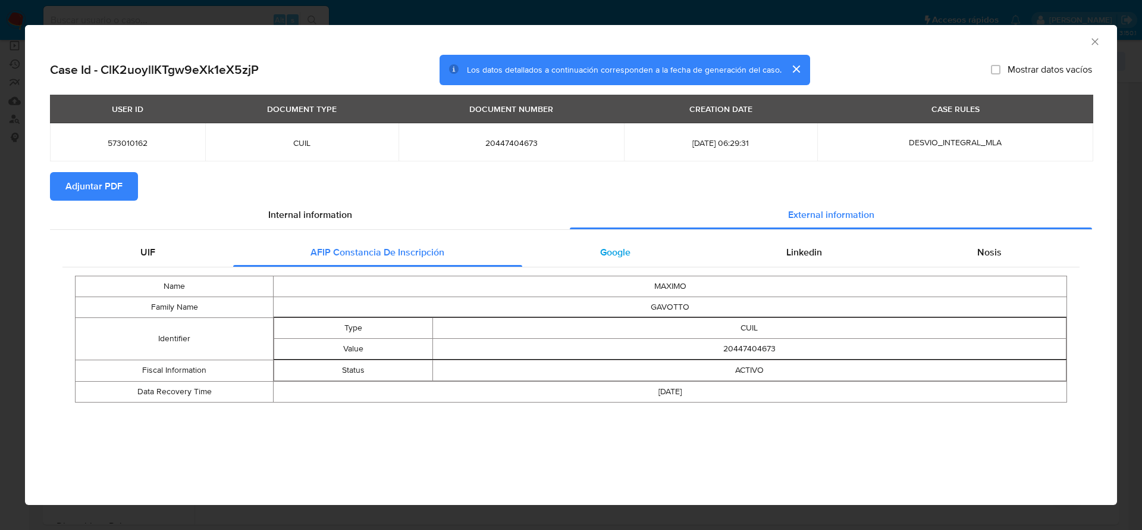
click at [621, 242] on div "Google" at bounding box center [615, 252] width 186 height 29
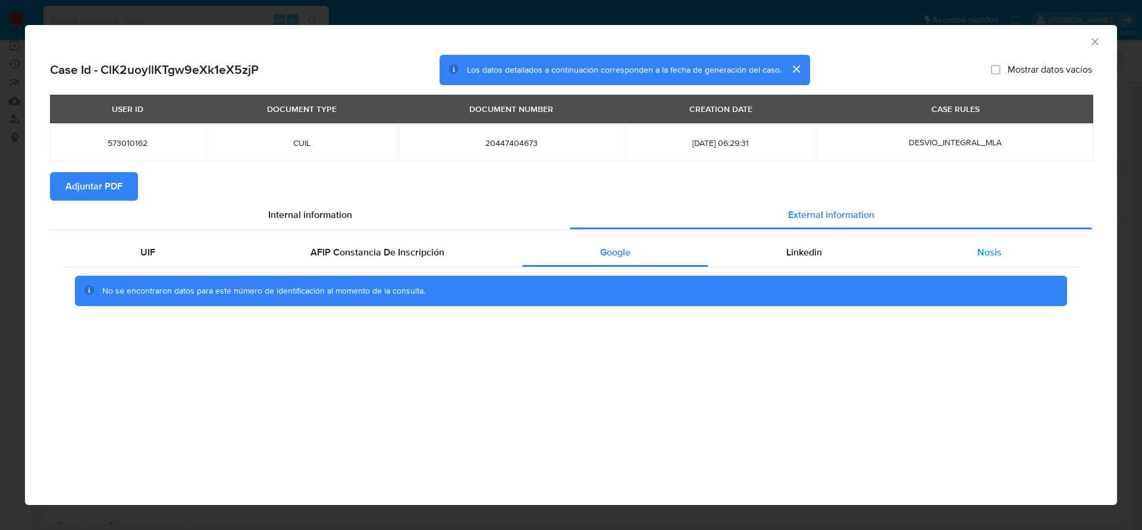
drag, startPoint x: 810, startPoint y: 261, endPoint x: 965, endPoint y: 258, distance: 155.3
click at [812, 261] on div "Linkedin" at bounding box center [805, 252] width 192 height 29
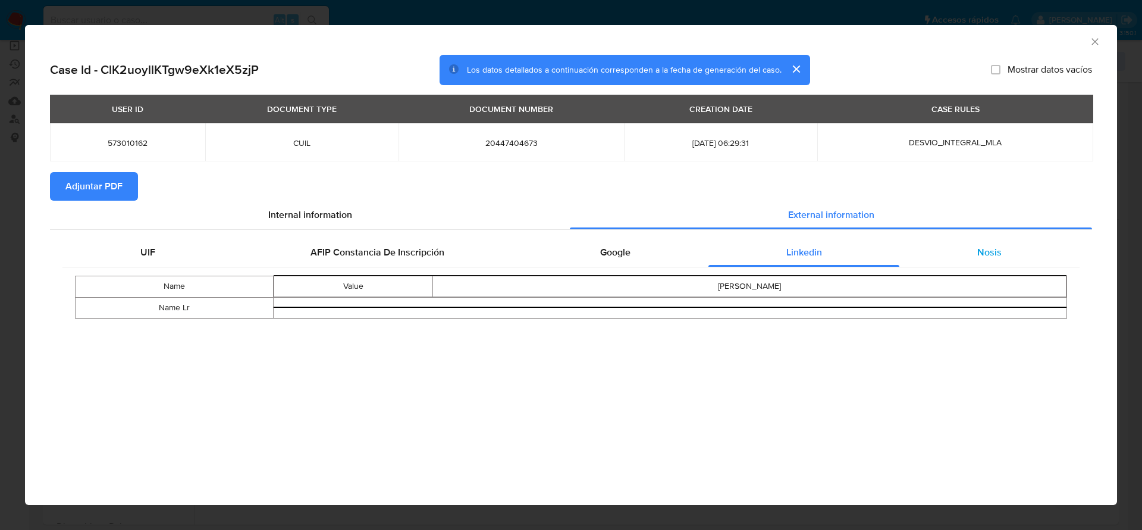
click at [968, 256] on div "Nosis" at bounding box center [990, 252] width 180 height 29
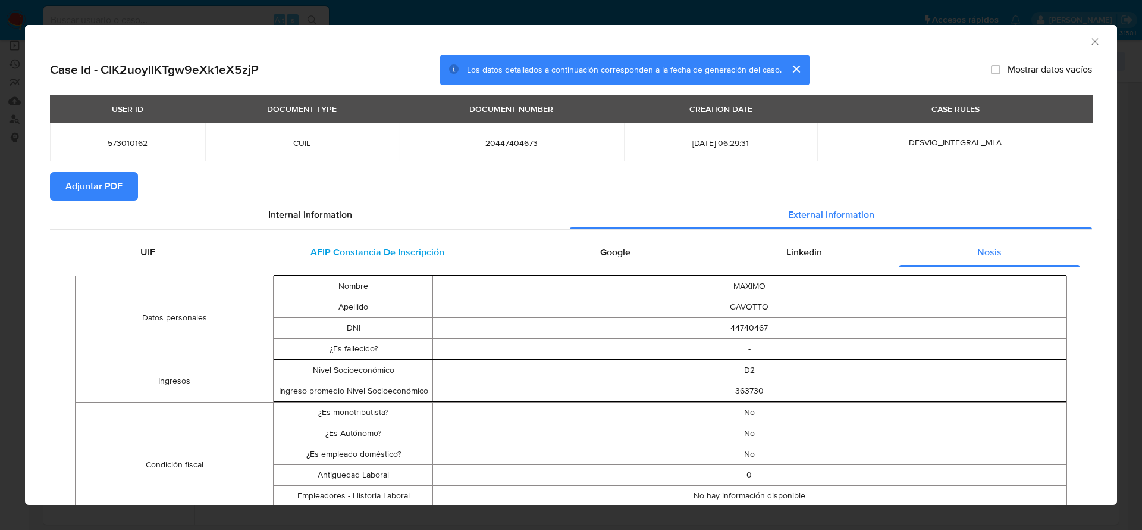
click at [354, 251] on span "AFIP Constancia De Inscripción" at bounding box center [378, 252] width 134 height 14
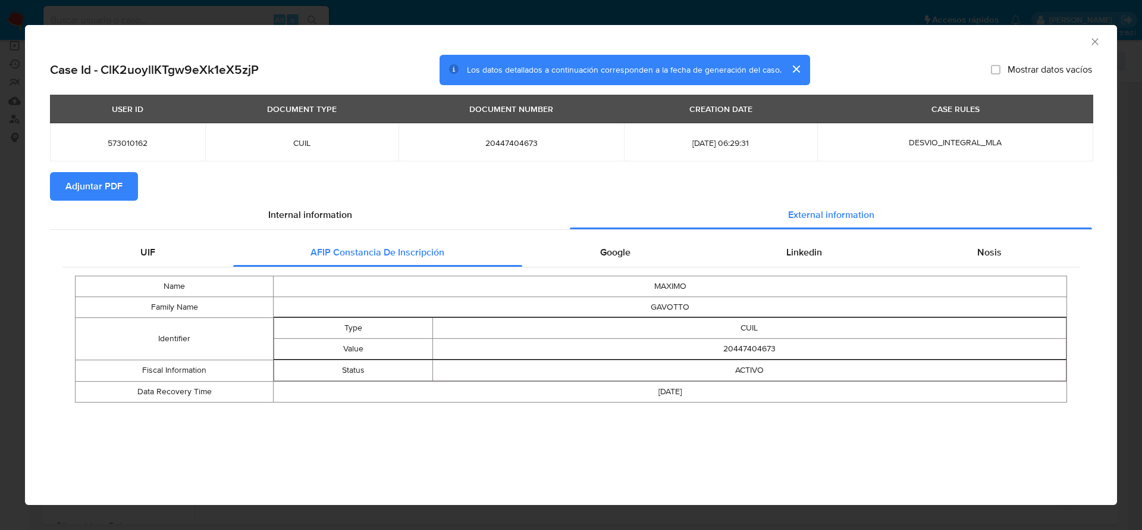
drag, startPoint x: 637, startPoint y: 265, endPoint x: 813, endPoint y: 272, distance: 176.3
click at [637, 265] on div "Google" at bounding box center [615, 252] width 186 height 29
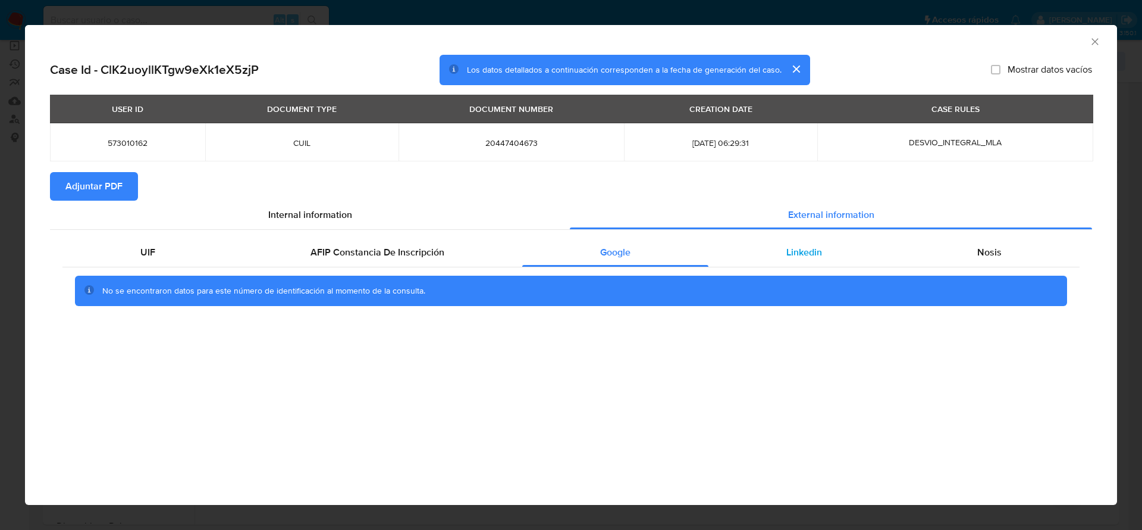
drag, startPoint x: 832, startPoint y: 249, endPoint x: 715, endPoint y: 246, distance: 117.8
click at [832, 249] on div "Linkedin" at bounding box center [805, 252] width 192 height 29
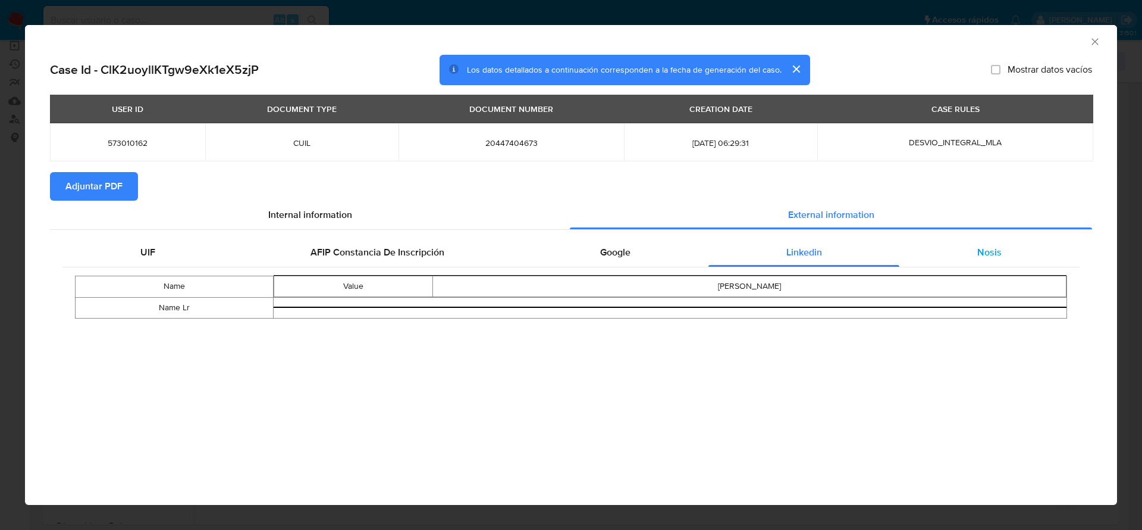
click at [990, 253] on span "Nosis" at bounding box center [990, 252] width 24 height 14
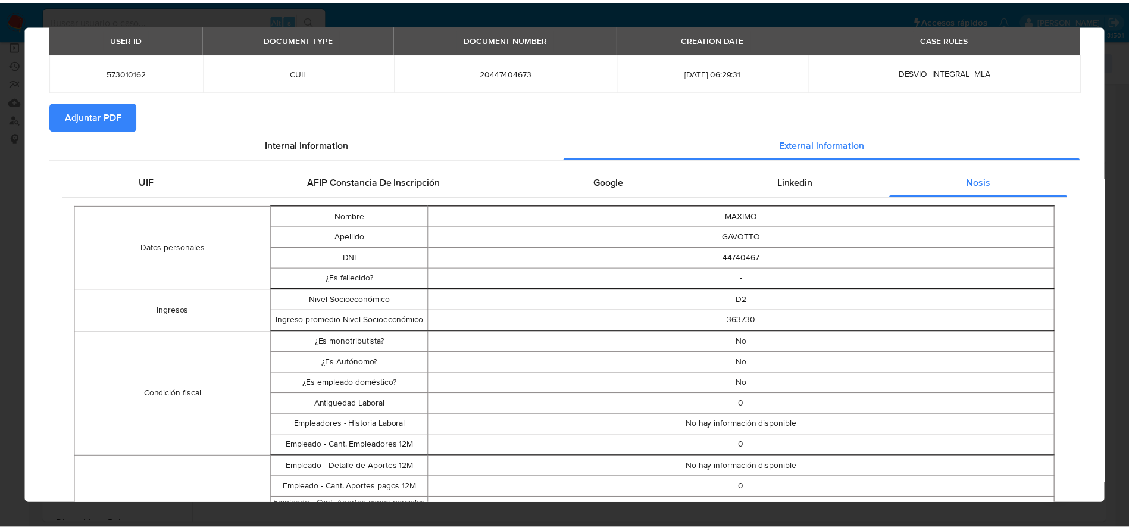
scroll to position [0, 0]
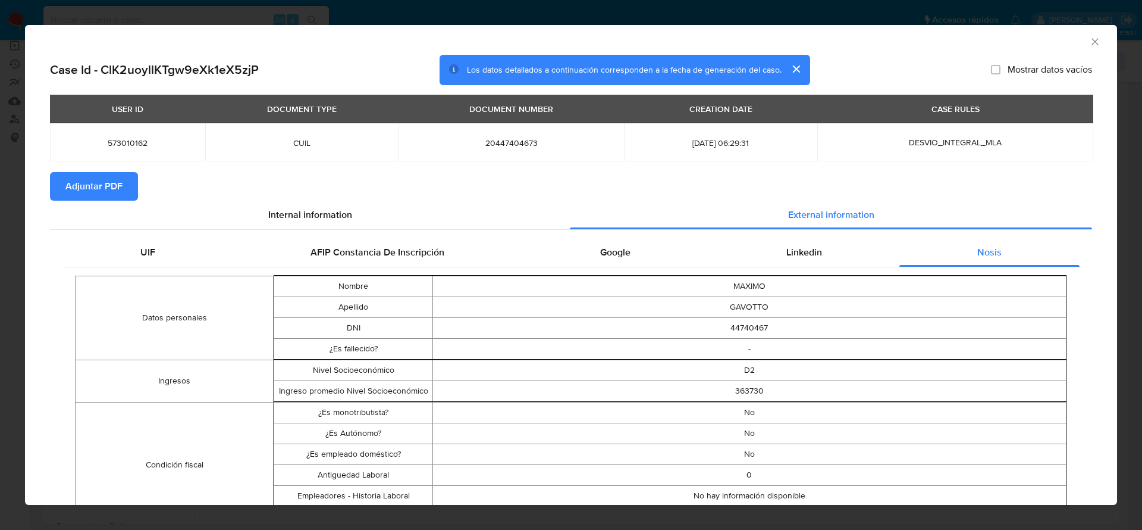
click at [102, 191] on span "Adjuntar PDF" at bounding box center [93, 186] width 57 height 26
click at [1089, 37] on icon "Cerrar ventana" at bounding box center [1095, 42] width 12 height 12
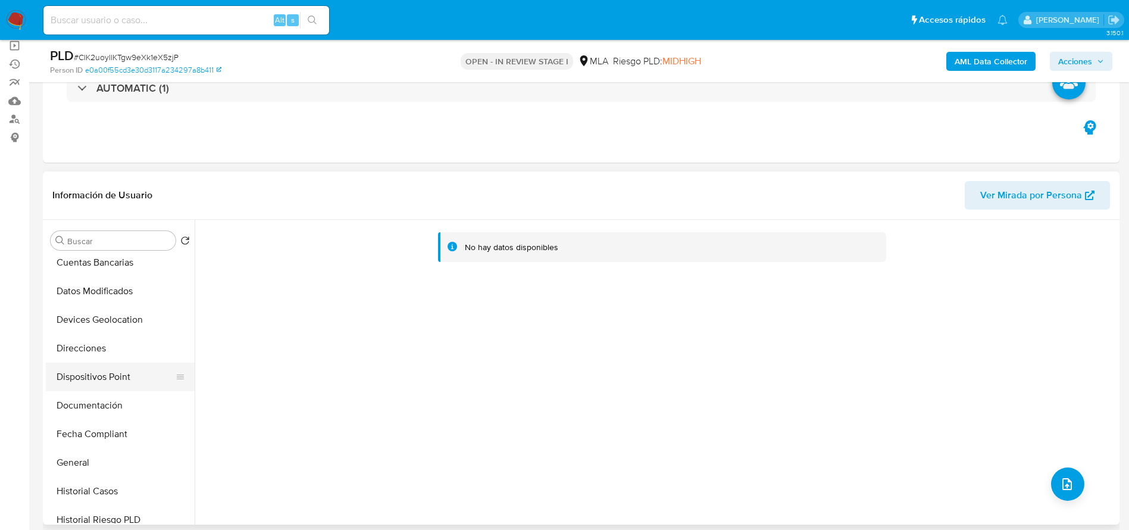
scroll to position [179, 0]
click at [95, 374] on button "Documentación" at bounding box center [115, 376] width 139 height 29
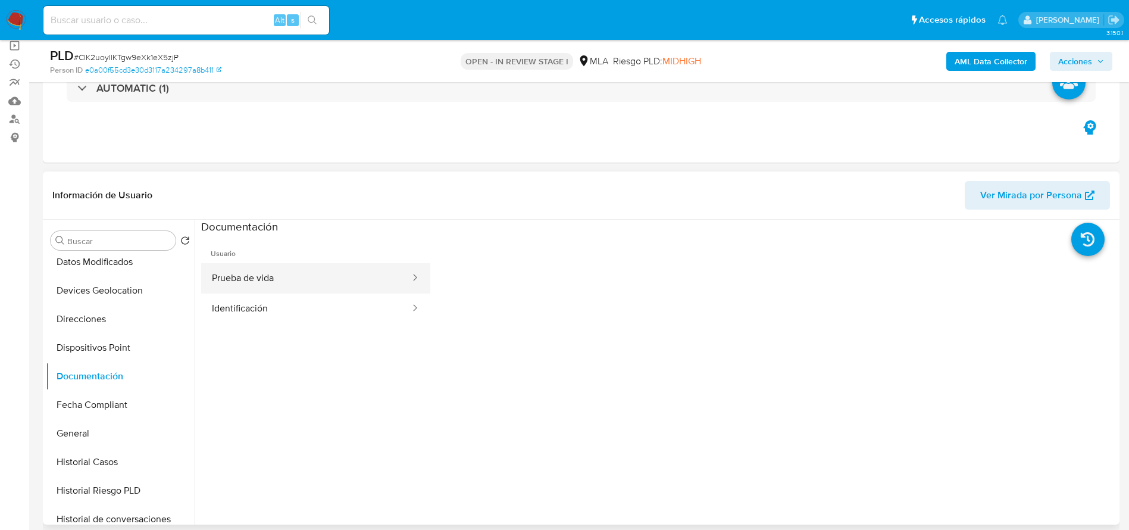
click at [295, 286] on button "Prueba de vida" at bounding box center [306, 278] width 210 height 30
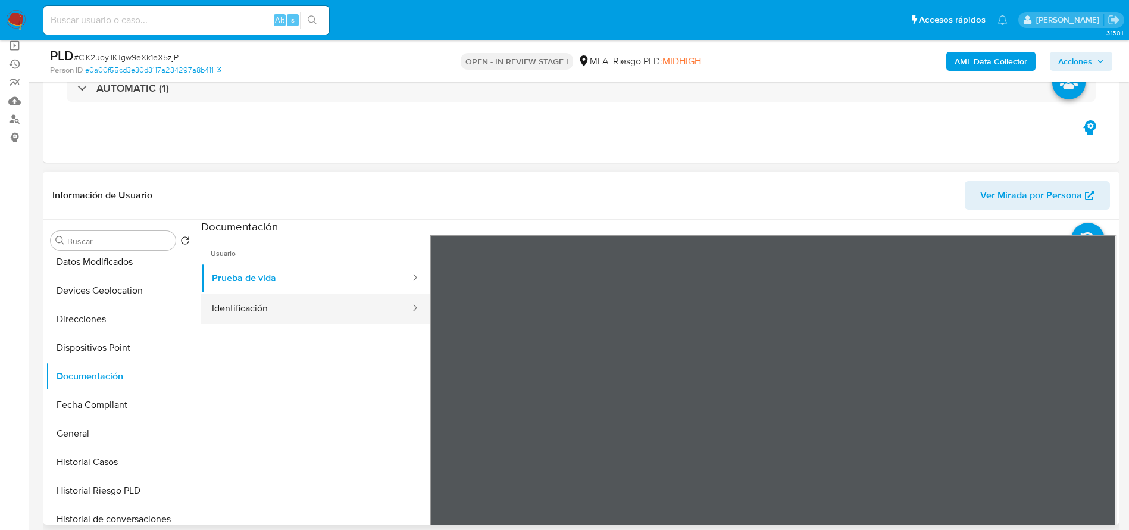
click at [299, 311] on button "Identificación" at bounding box center [306, 308] width 210 height 30
drag, startPoint x: 318, startPoint y: 294, endPoint x: 387, endPoint y: 299, distance: 68.6
click at [318, 295] on button "Identificación" at bounding box center [306, 308] width 210 height 30
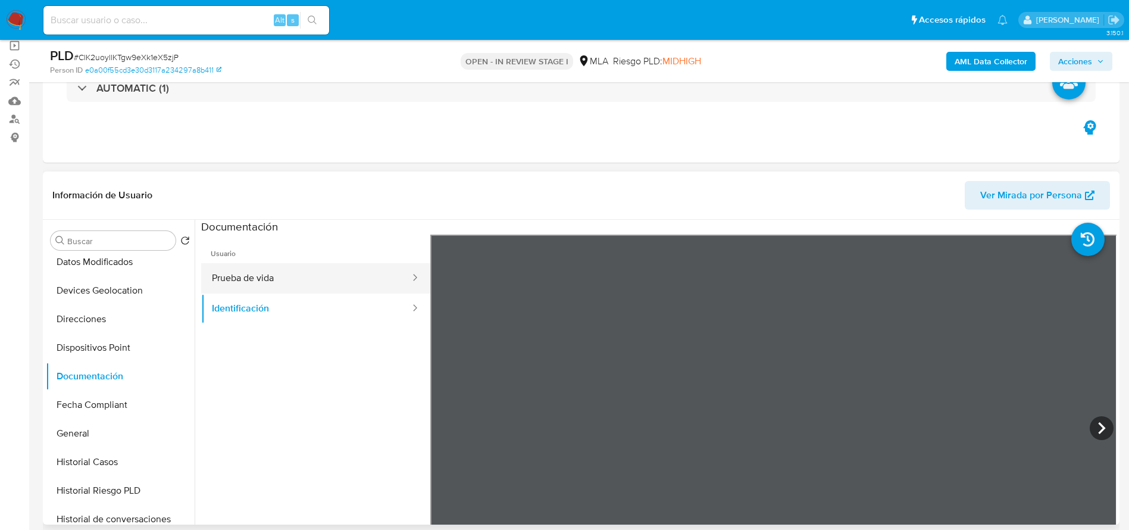
click at [246, 274] on button "Prueba de vida" at bounding box center [306, 278] width 210 height 30
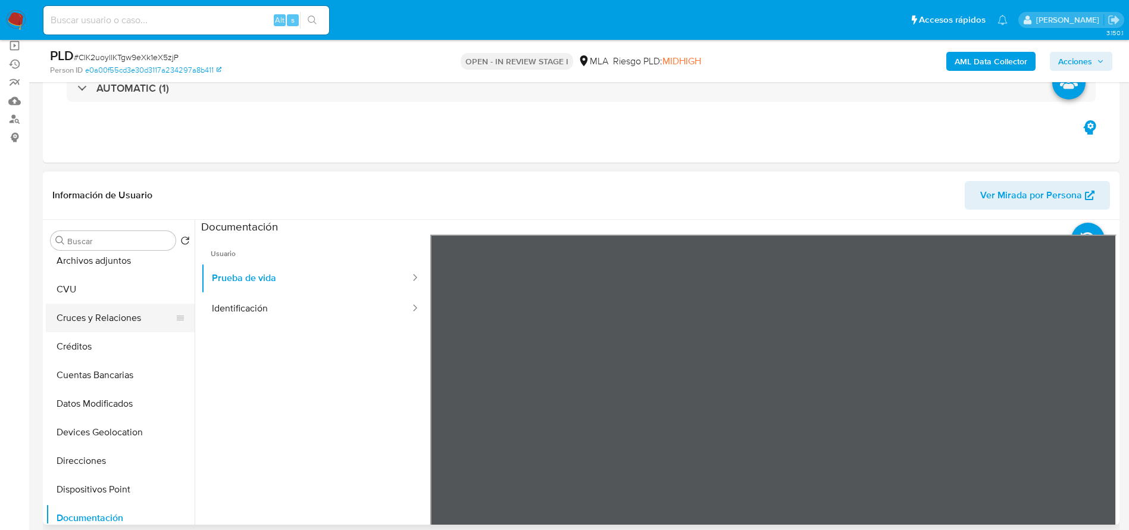
scroll to position [0, 0]
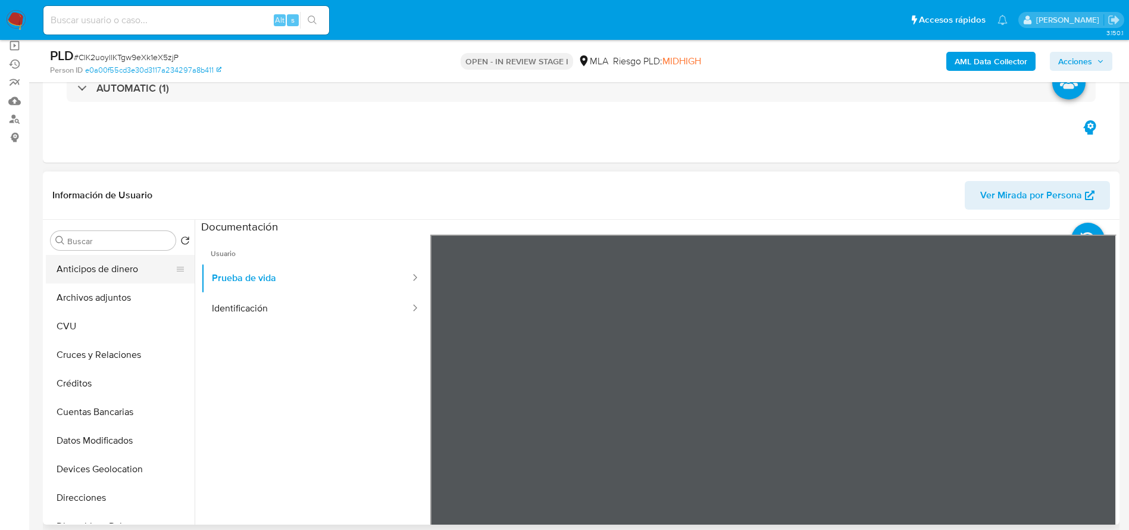
click at [97, 280] on button "Anticipos de dinero" at bounding box center [115, 269] width 139 height 29
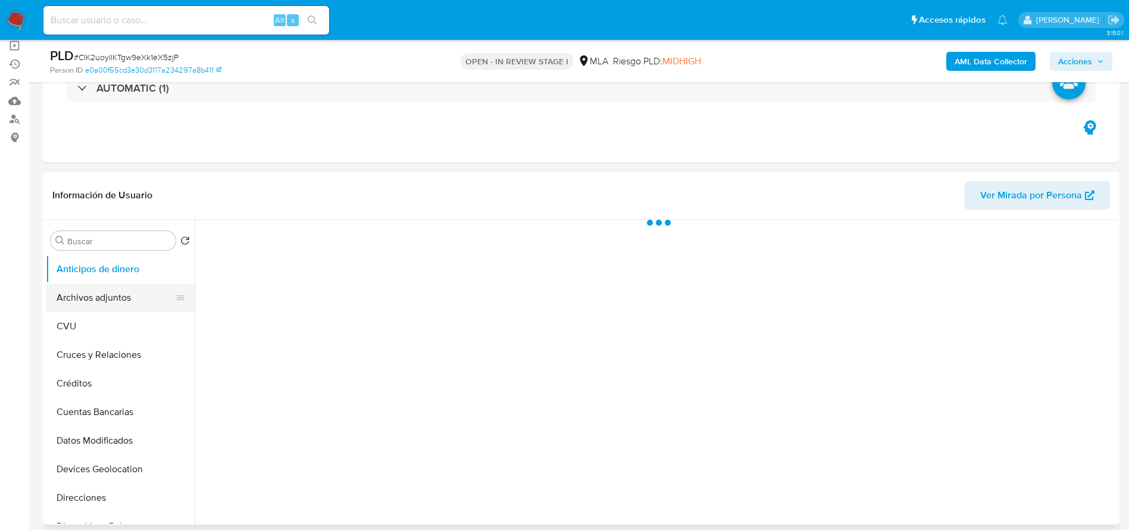
click at [92, 298] on button "Archivos adjuntos" at bounding box center [115, 297] width 139 height 29
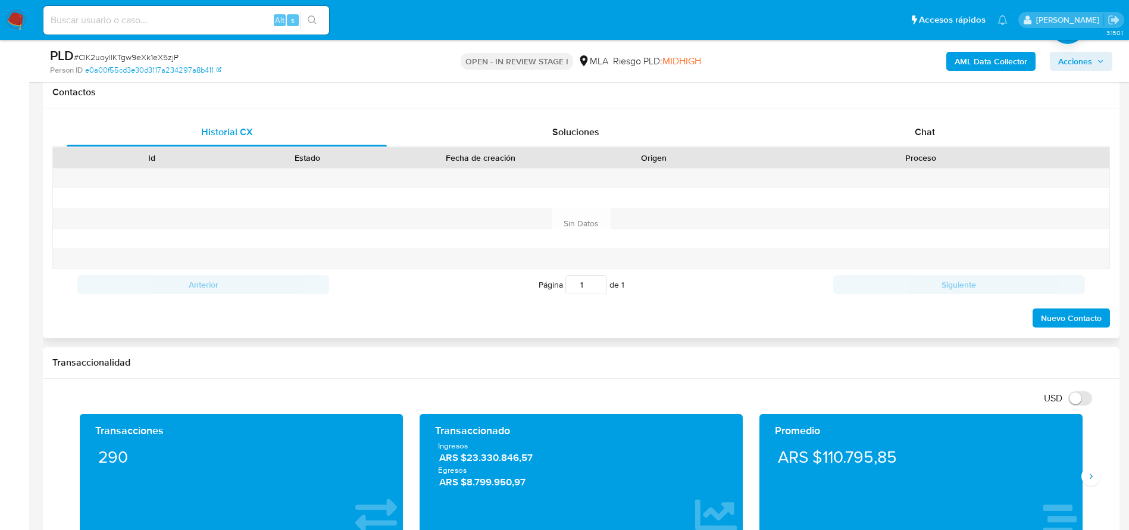
scroll to position [446, 0]
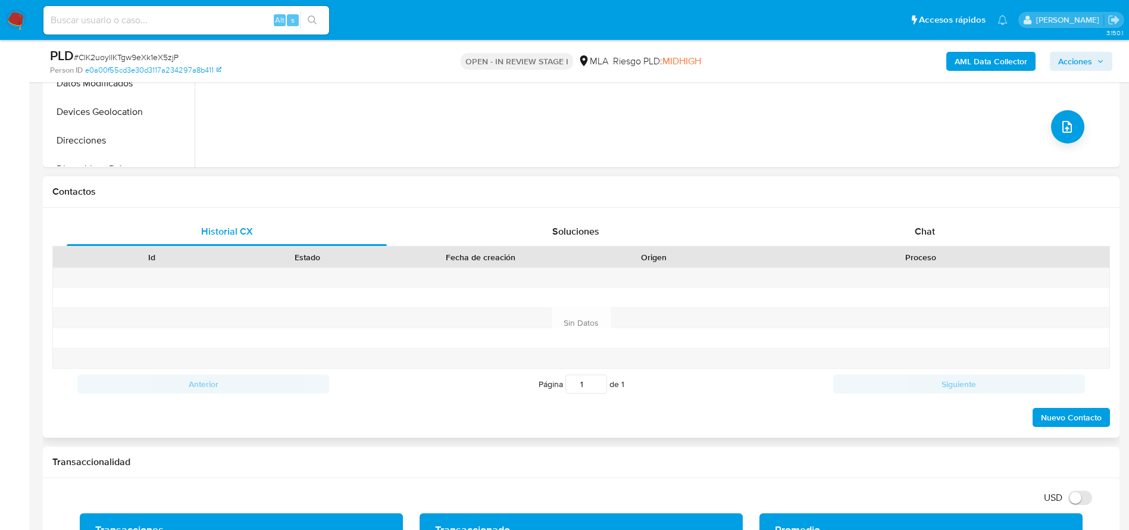
drag, startPoint x: 919, startPoint y: 231, endPoint x: 743, endPoint y: 249, distance: 177.6
click at [921, 231] on span "Chat" at bounding box center [925, 231] width 20 height 14
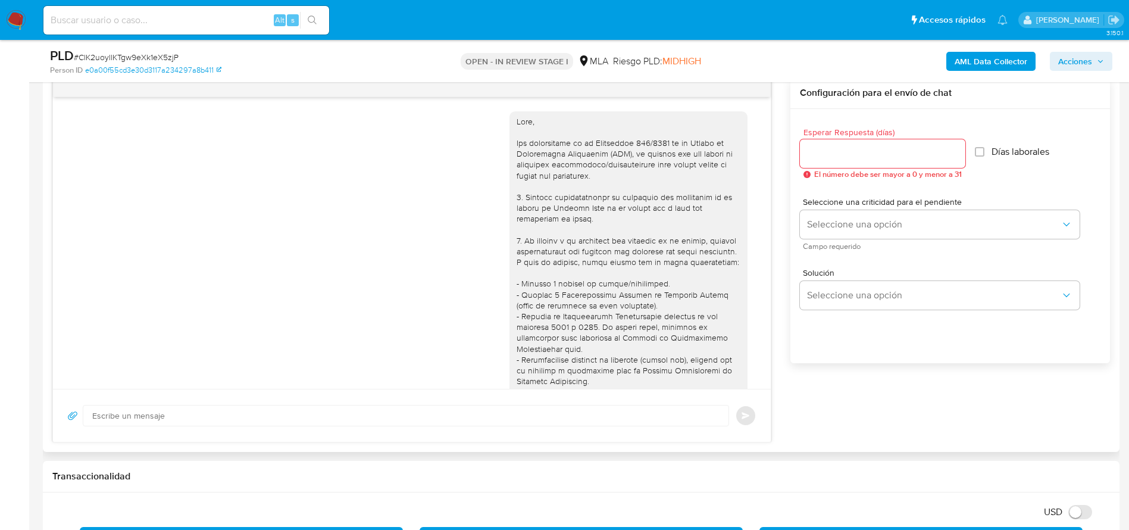
scroll to position [1303, 0]
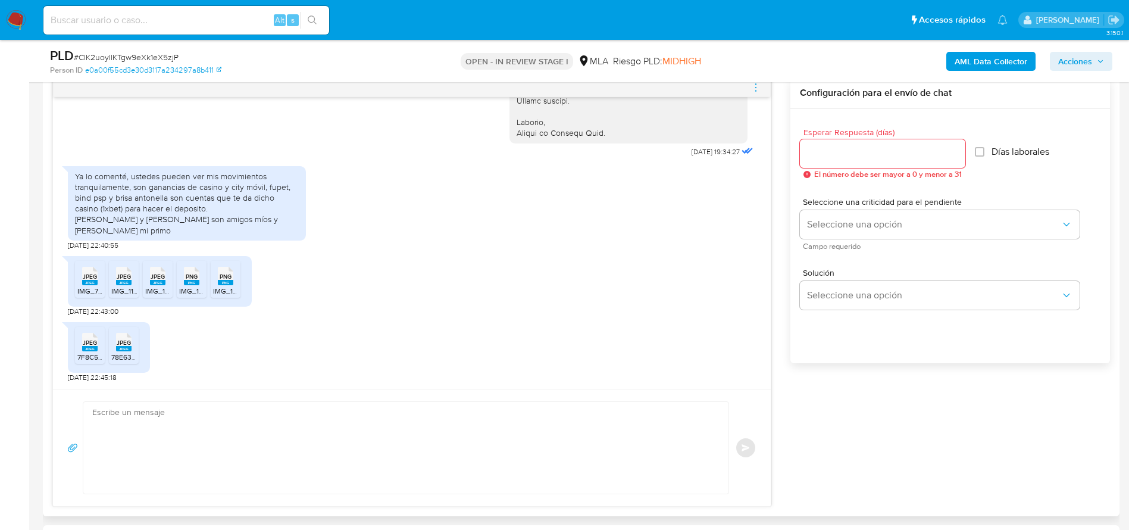
click at [214, 449] on textarea at bounding box center [402, 448] width 621 height 92
paste textarea "Hola XXX, Muchas gracias por tu respuesta. Analizamos tu caso y verificamos que…"
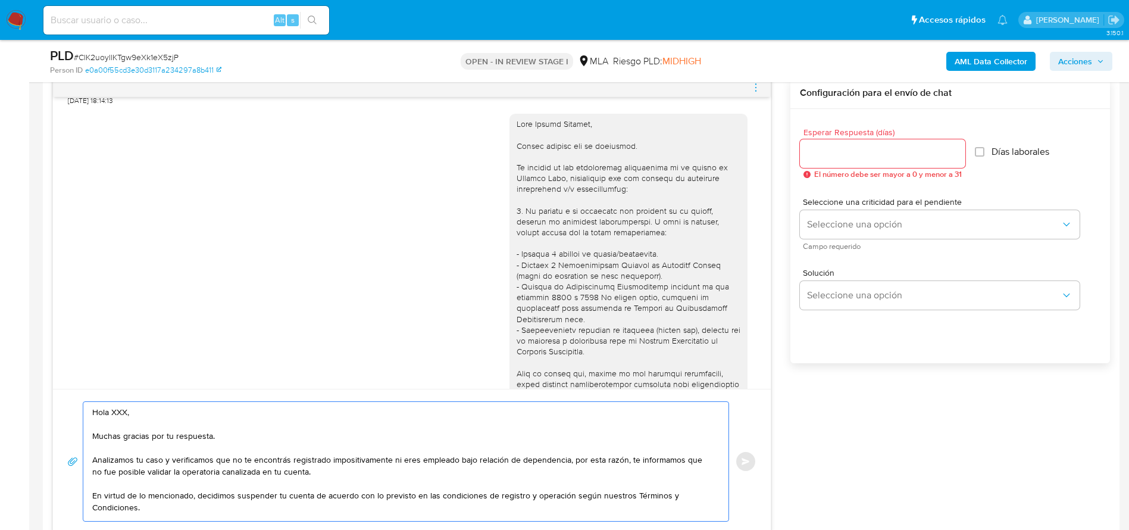
scroll to position [678, 0]
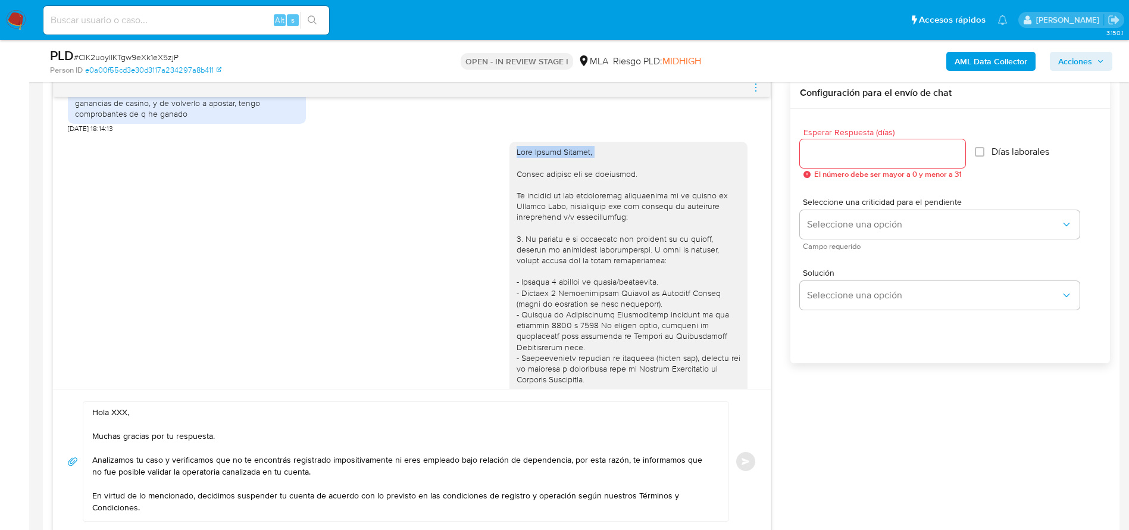
drag, startPoint x: 504, startPoint y: 174, endPoint x: 575, endPoint y: 183, distance: 71.4
click at [568, 184] on div at bounding box center [628, 443] width 224 height 595
click at [575, 183] on div at bounding box center [628, 443] width 224 height 595
copy div "Hola Máximo Gavotto,"
click at [108, 413] on textarea "Hola XXX, Muchas gracias por tu respuesta. Analizamos tu caso y verificamos que…" at bounding box center [402, 461] width 621 height 119
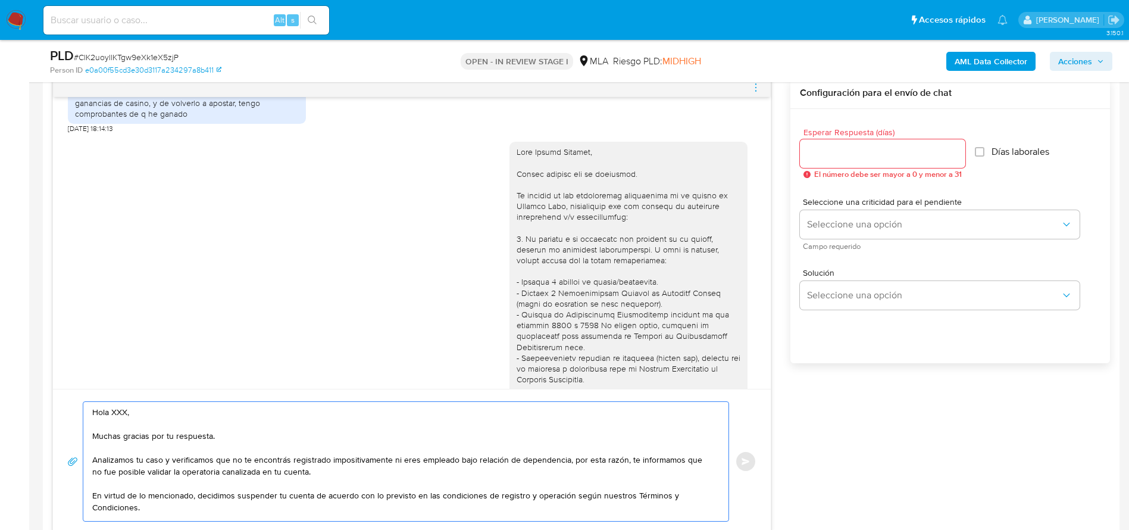
click at [106, 415] on textarea "Hola XXX, Muchas gracias por tu respuesta. Analizamos tu caso y verificamos que…" at bounding box center [402, 461] width 621 height 119
paste textarea "Máximo Gavotto,"
click at [321, 434] on textarea "Hola Máximo Gavotto, Muchas gracias por tu respuesta. Analizamos tu caso y veri…" at bounding box center [402, 461] width 621 height 119
click at [339, 474] on textarea "Hola Máximo Gavotto, Muchas gracias por tu respuesta. Analizamos tu caso y veri…" at bounding box center [402, 461] width 621 height 119
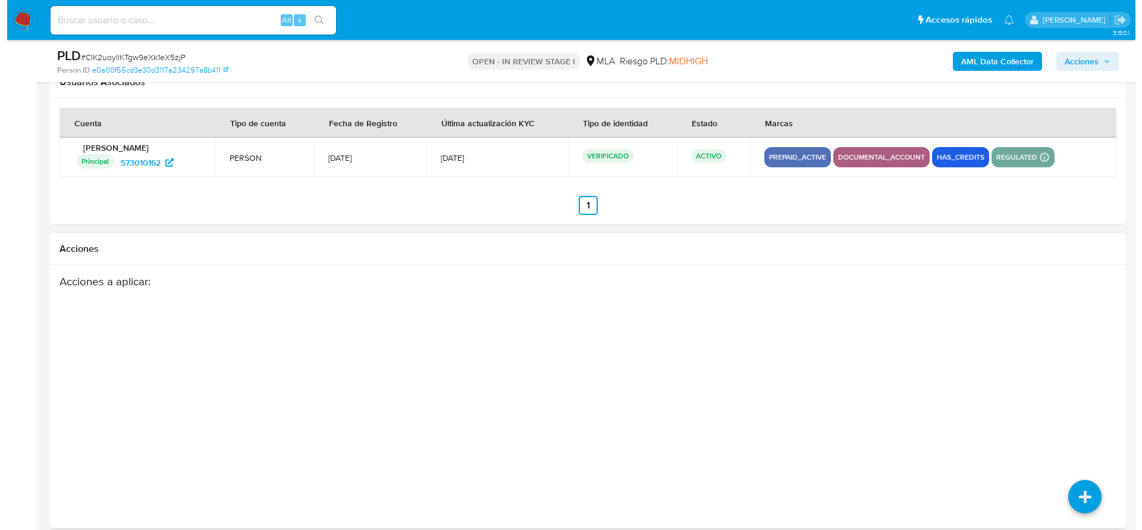
scroll to position [2131, 0]
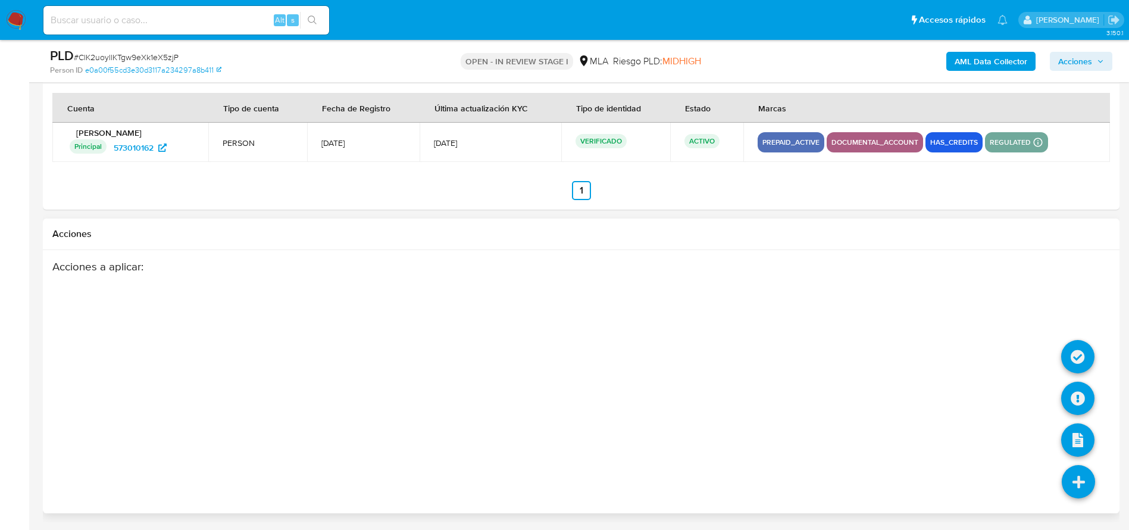
type textarea "Hola Máximo Gavotto, Muchas gracias por tu respuesta. Analizamos tu caso y veri…"
drag, startPoint x: 1079, startPoint y: 481, endPoint x: 1072, endPoint y: 438, distance: 44.0
click at [1079, 480] on icon at bounding box center [1078, 481] width 33 height 33
click at [1075, 399] on icon at bounding box center [1077, 397] width 33 height 33
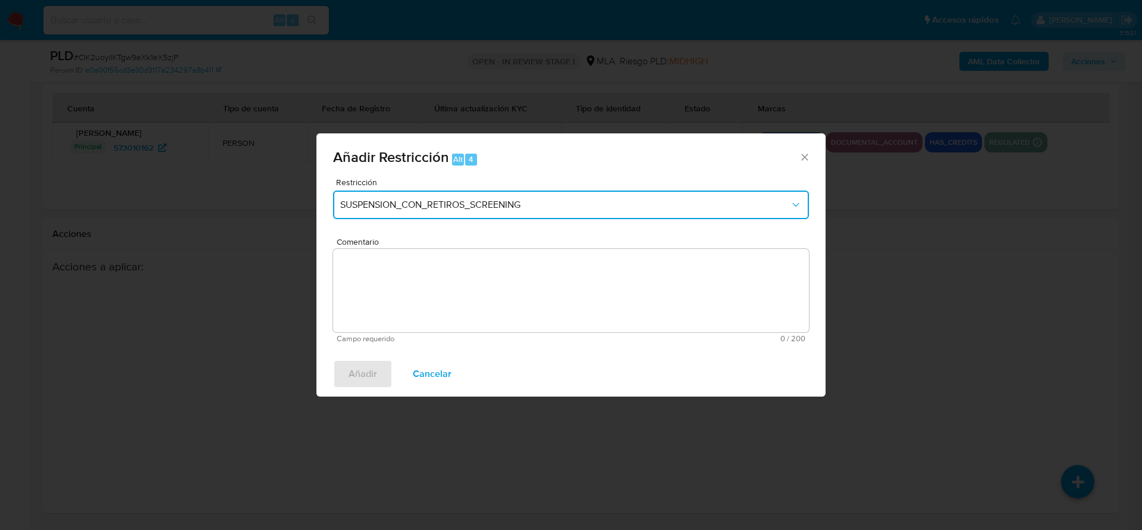
drag, startPoint x: 452, startPoint y: 213, endPoint x: 449, endPoint y: 221, distance: 8.7
click at [452, 214] on button "SUSPENSION_CON_RETIROS_SCREENING" at bounding box center [571, 204] width 476 height 29
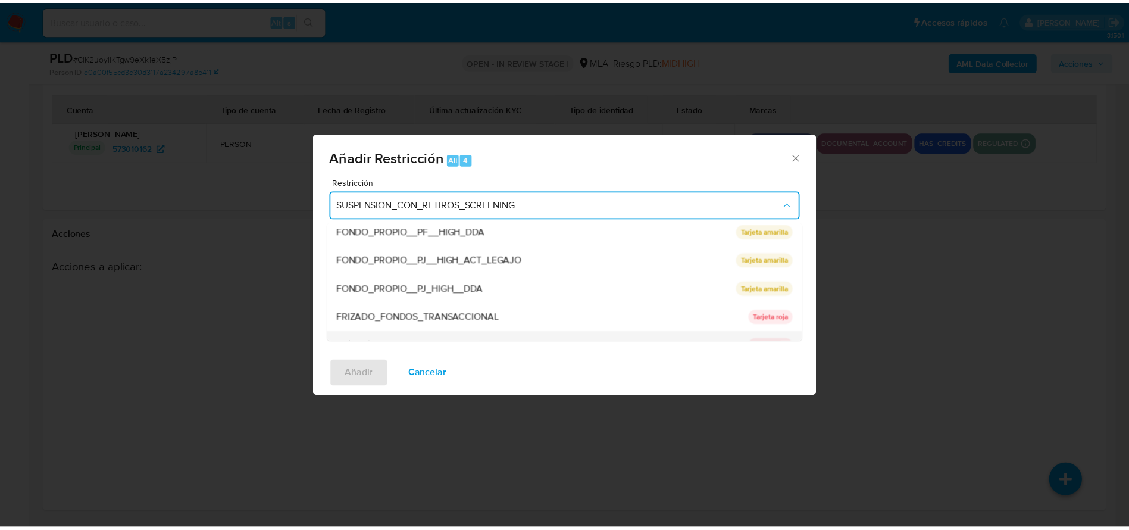
scroll to position [195, 0]
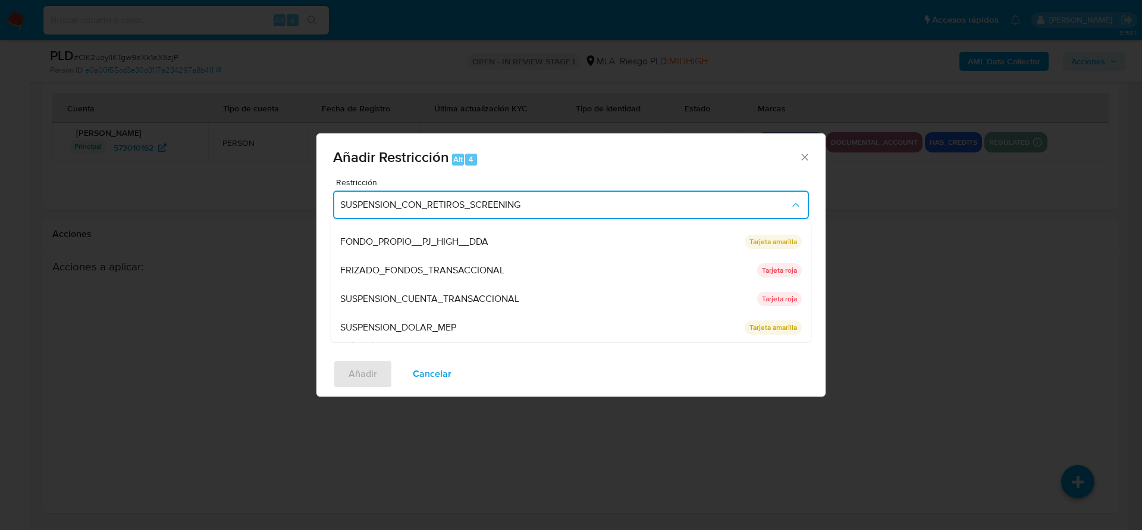
click at [455, 295] on span "SUSPENSION_CUENTA_TRANSACCIONAL" at bounding box center [429, 299] width 179 height 12
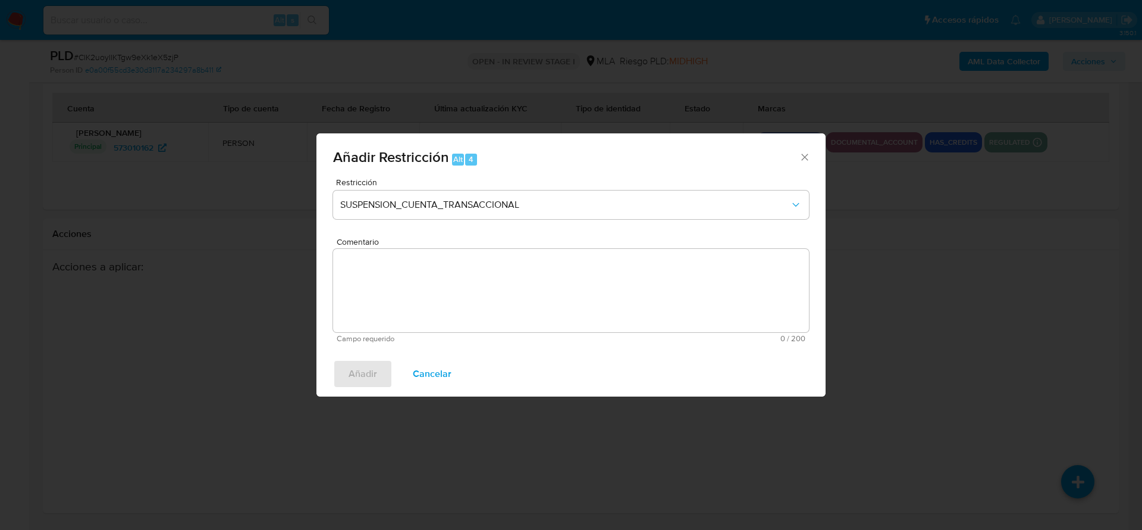
click at [458, 309] on textarea "Comentario" at bounding box center [571, 290] width 476 height 83
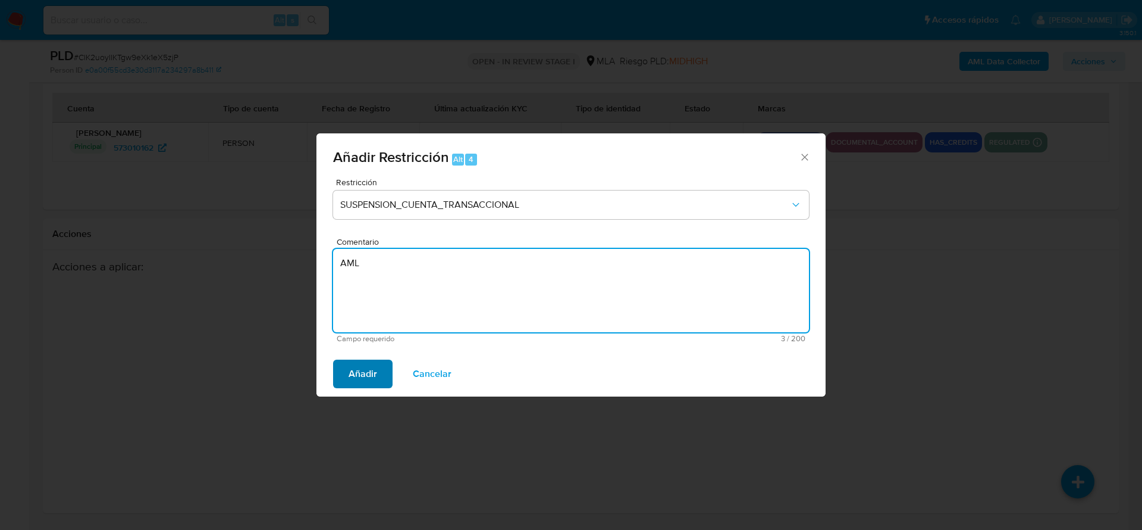
type textarea "AML"
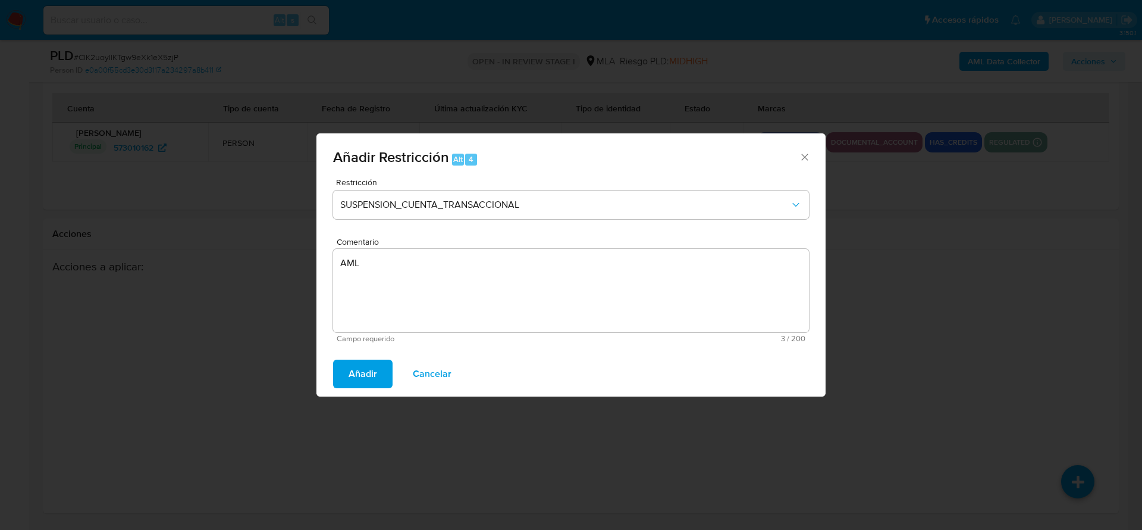
click at [371, 375] on span "Añadir" at bounding box center [363, 374] width 29 height 26
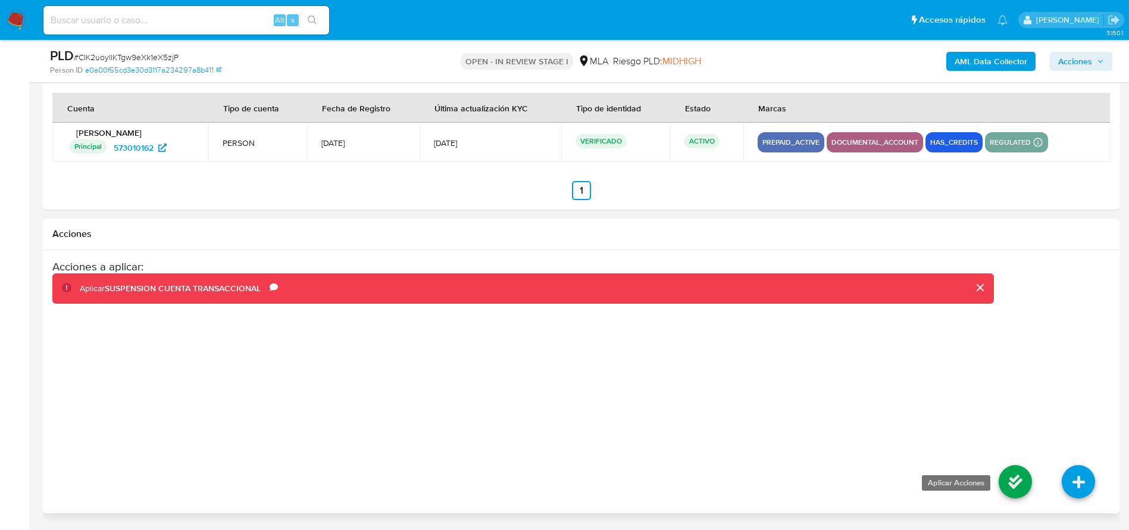
click at [1024, 473] on icon at bounding box center [1014, 481] width 33 height 33
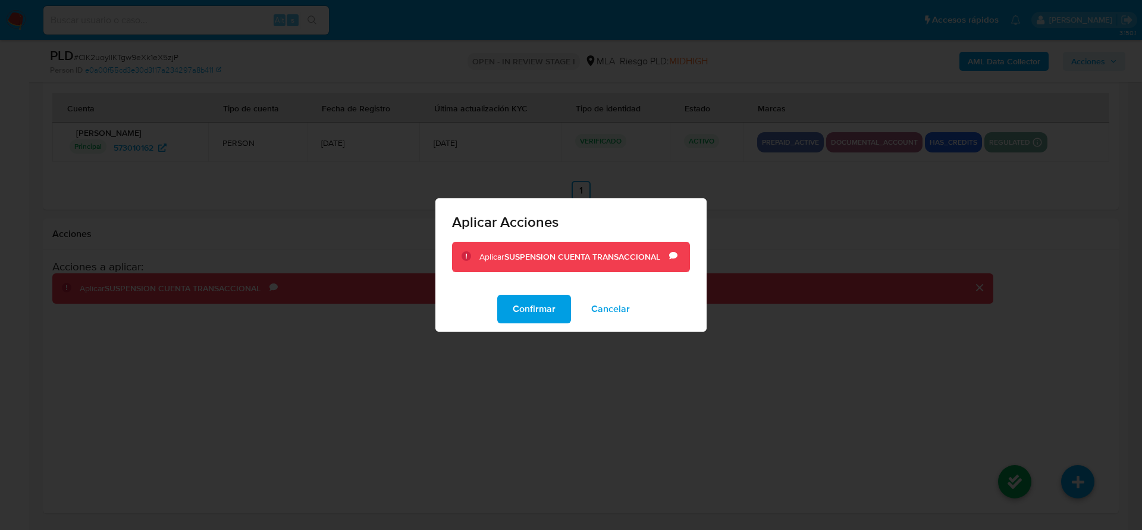
click at [576, 315] on button "Cancelar" at bounding box center [611, 309] width 70 height 29
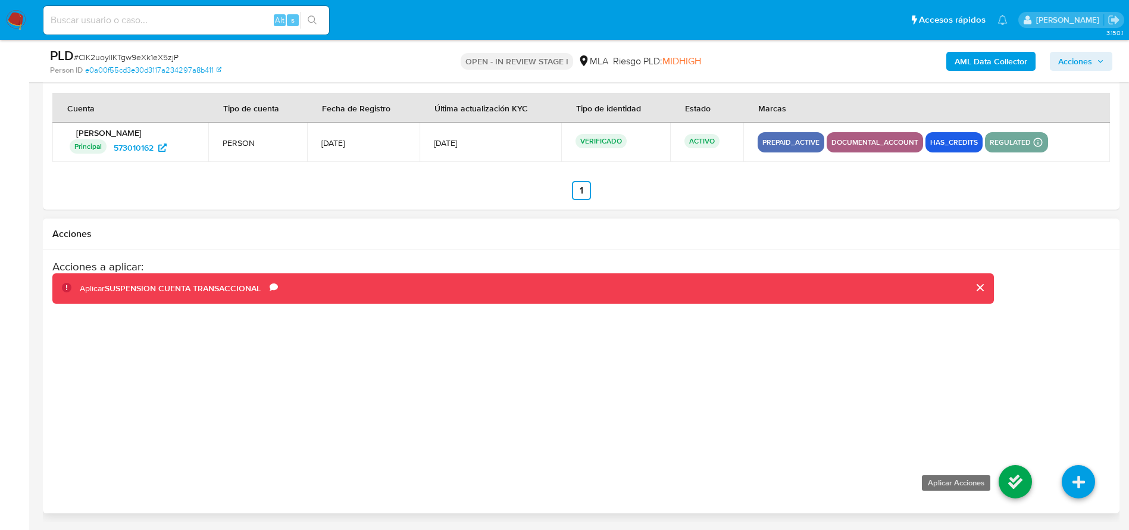
click at [1028, 469] on icon at bounding box center [1014, 481] width 33 height 33
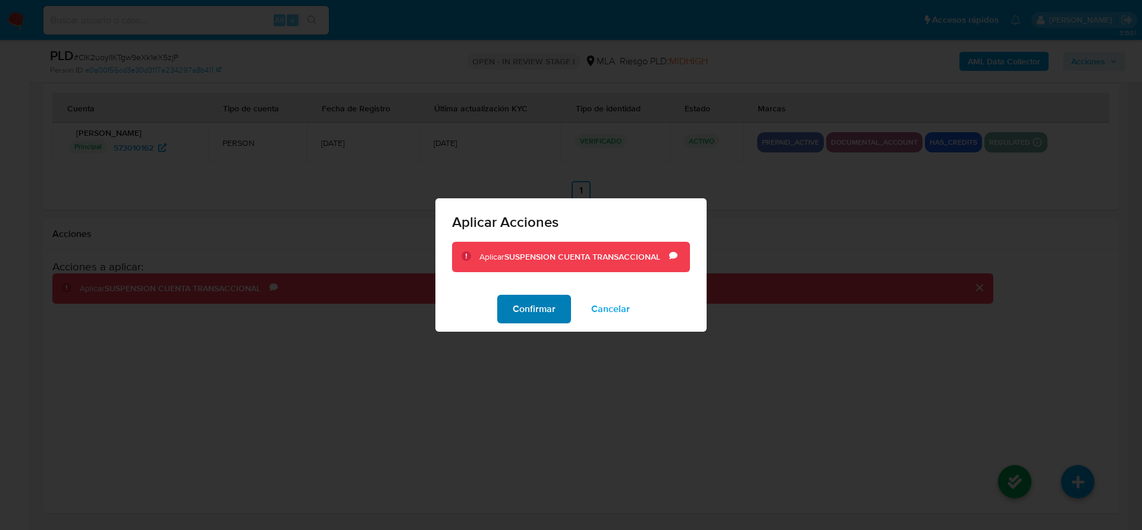
click at [511, 304] on button "Confirmar" at bounding box center [534, 309] width 74 height 29
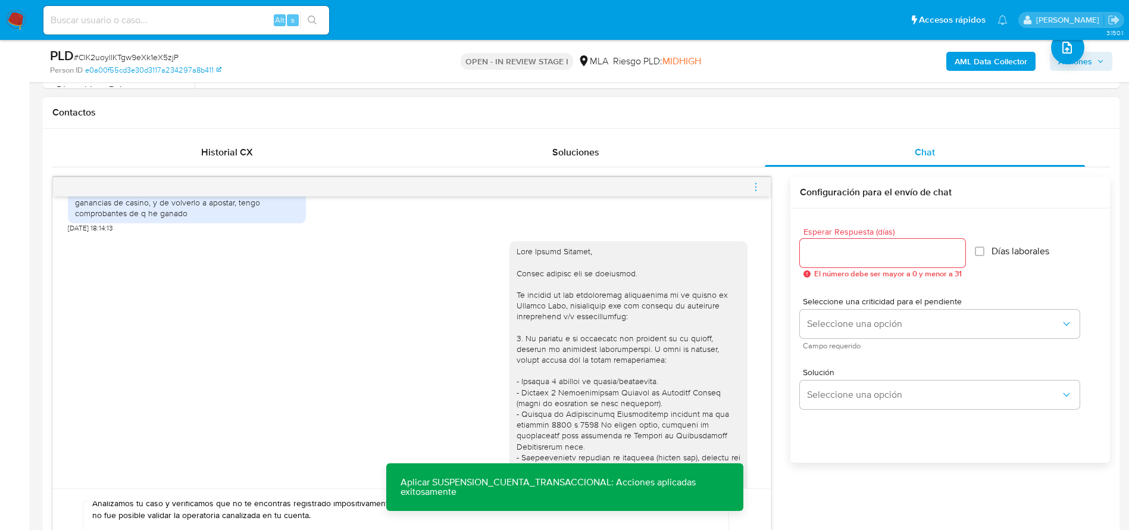
scroll to position [525, 0]
click at [832, 258] on input "Esperar Respuesta (días)" at bounding box center [882, 253] width 165 height 15
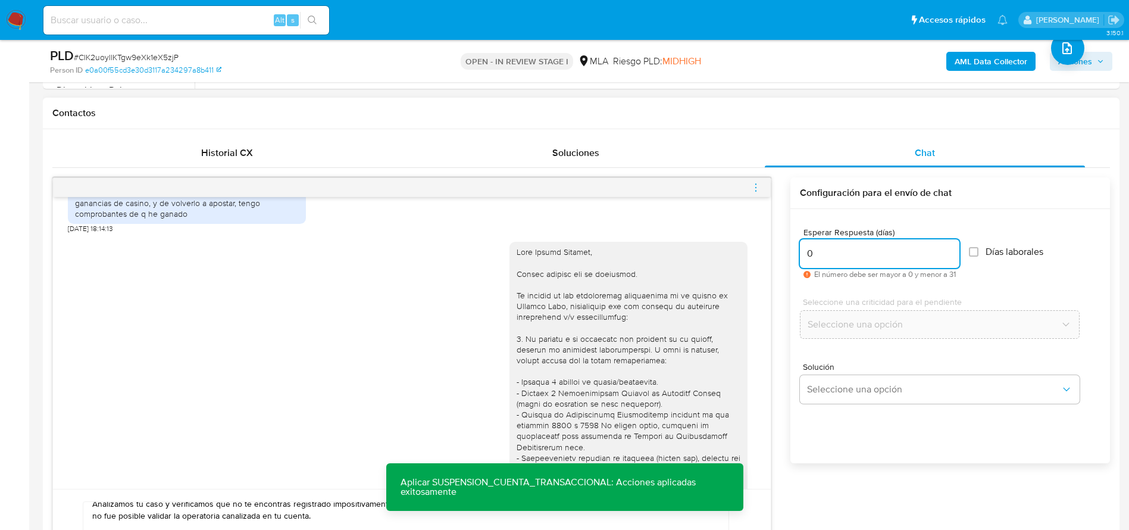
scroll to position [614, 0]
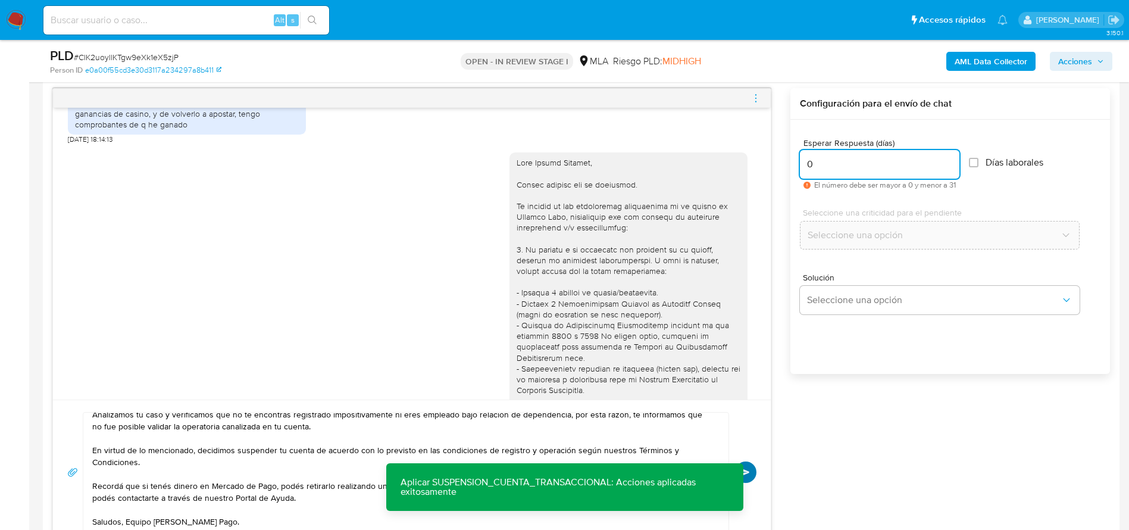
type input "0"
click at [756, 470] on button "Enviar" at bounding box center [745, 471] width 21 height 21
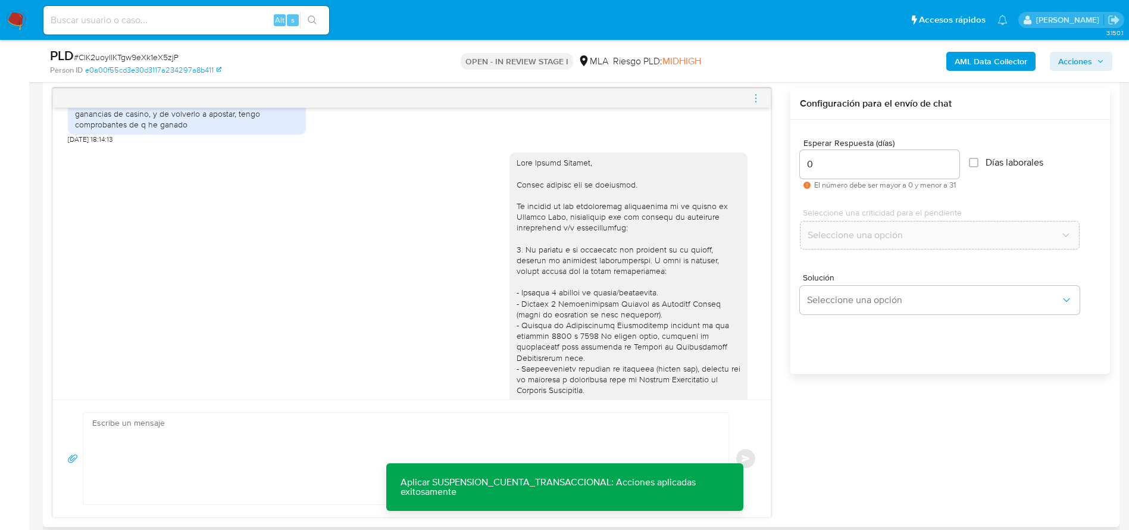
scroll to position [1543, 0]
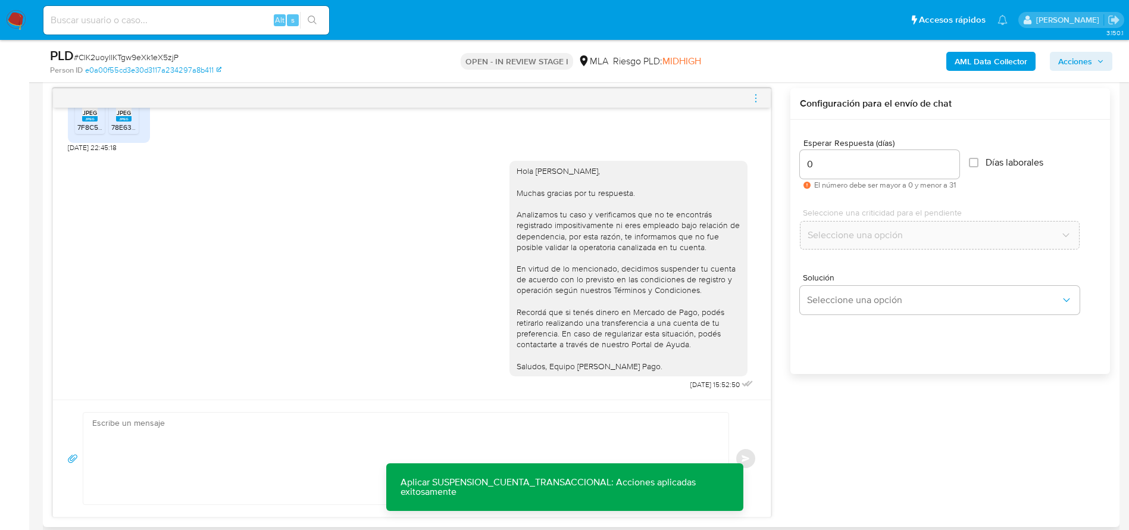
click at [759, 98] on icon "menu-action" at bounding box center [755, 98] width 11 height 11
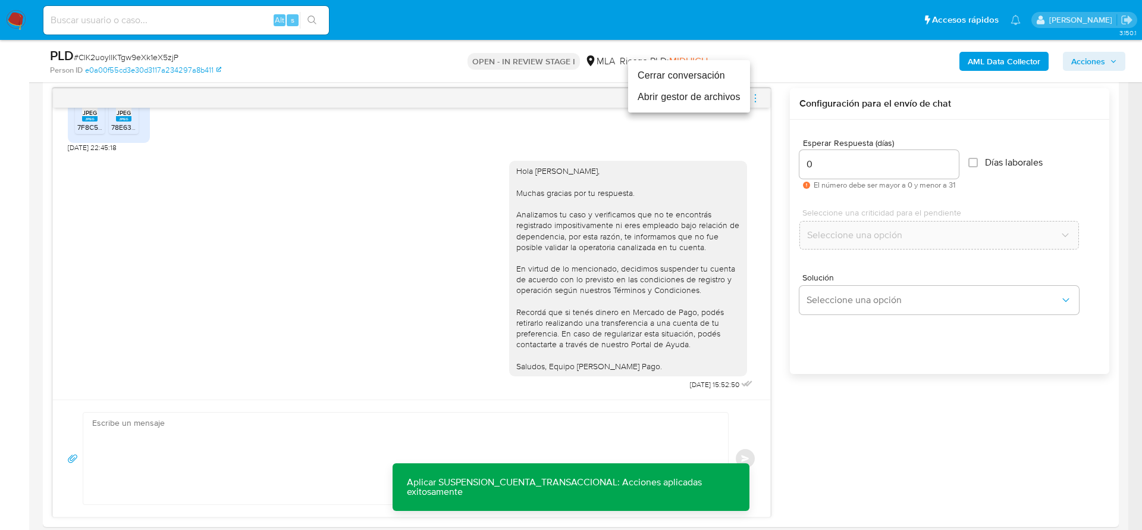
click at [678, 70] on li "Cerrar conversación" at bounding box center [689, 75] width 122 height 21
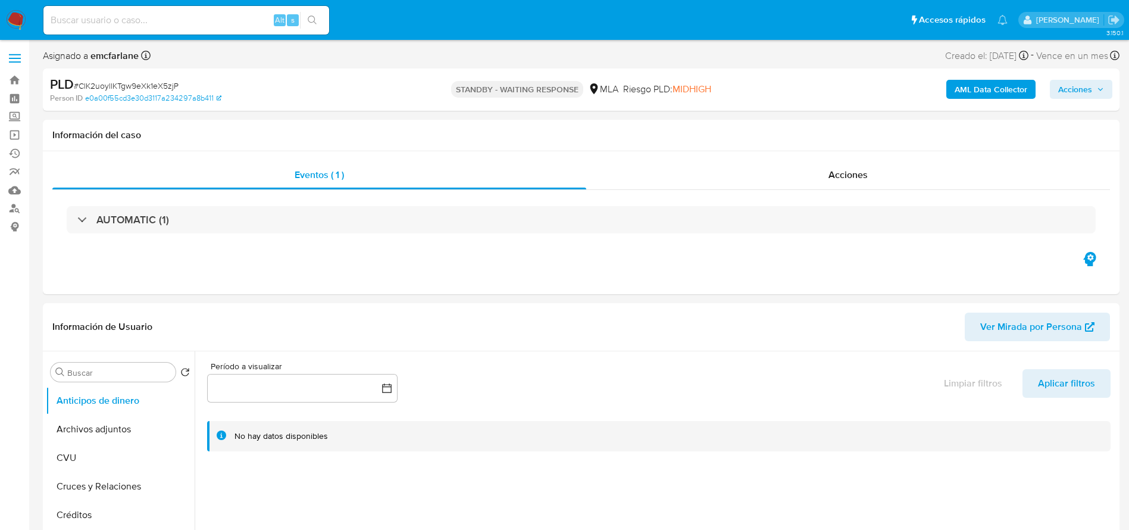
select select "10"
click at [130, 88] on span "# ClK2uoyllKTgw9eXk1eX5zjP" at bounding box center [126, 86] width 105 height 12
copy span "ClK2uoyllKTgw9eXk1eX5zjP"
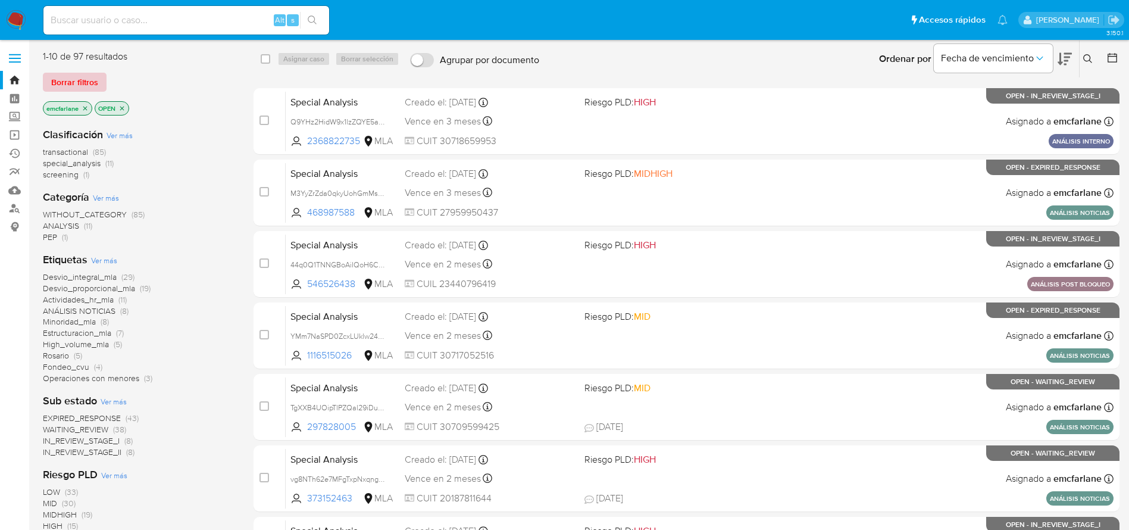
click at [83, 76] on span "Borrar filtros" at bounding box center [74, 82] width 47 height 17
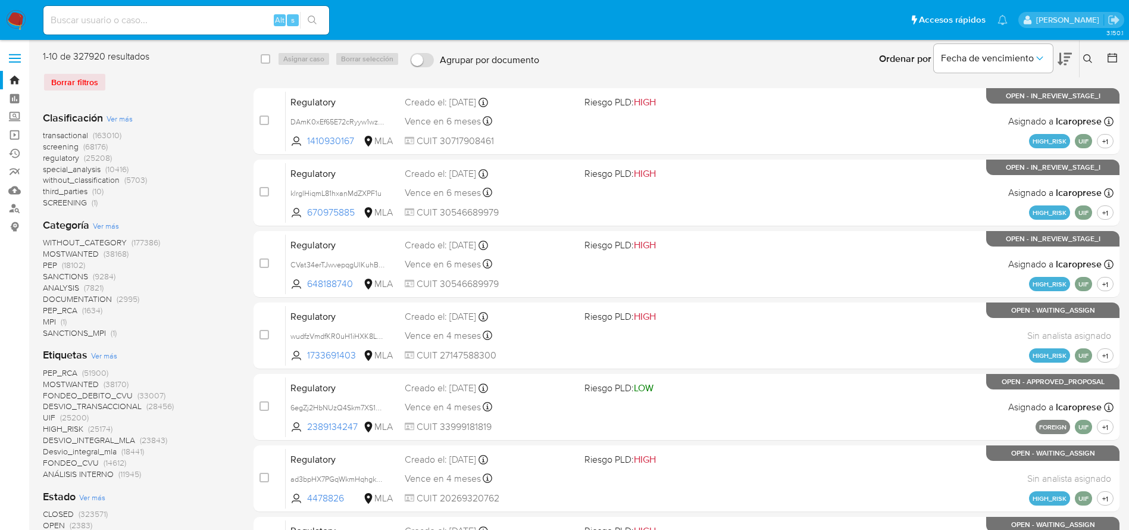
click at [1088, 58] on icon at bounding box center [1088, 59] width 10 height 10
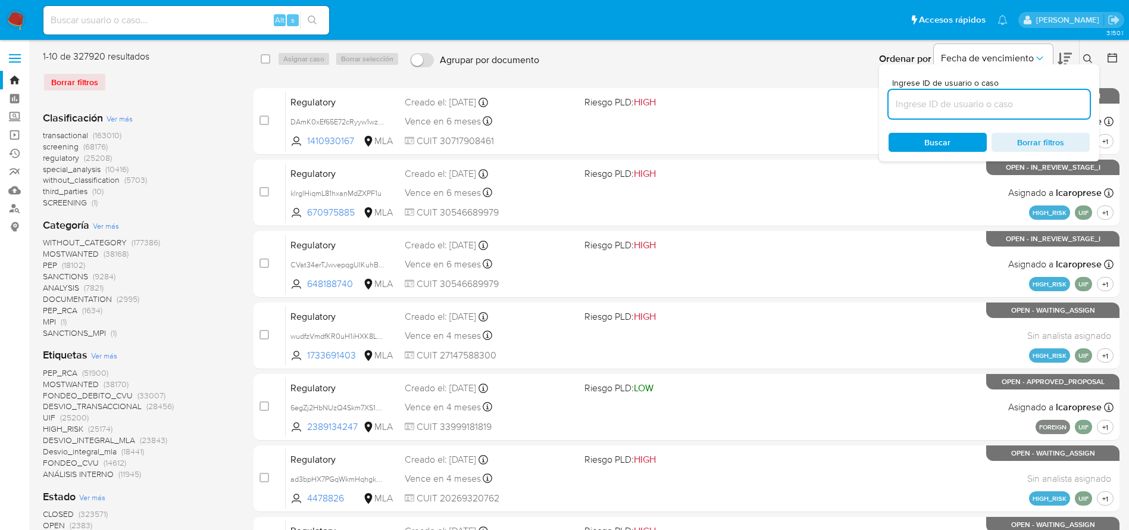
click at [965, 101] on input at bounding box center [988, 103] width 201 height 15
type input "ClK2uoyllKTgw9eXk1eX5zjP"
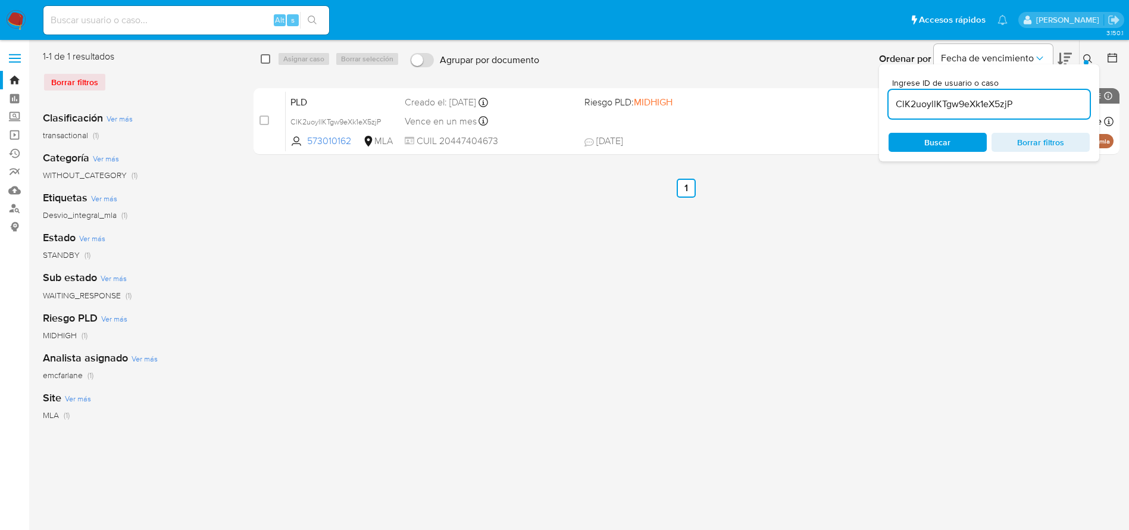
click at [268, 62] on input "checkbox" at bounding box center [266, 59] width 10 height 10
checkbox input "true"
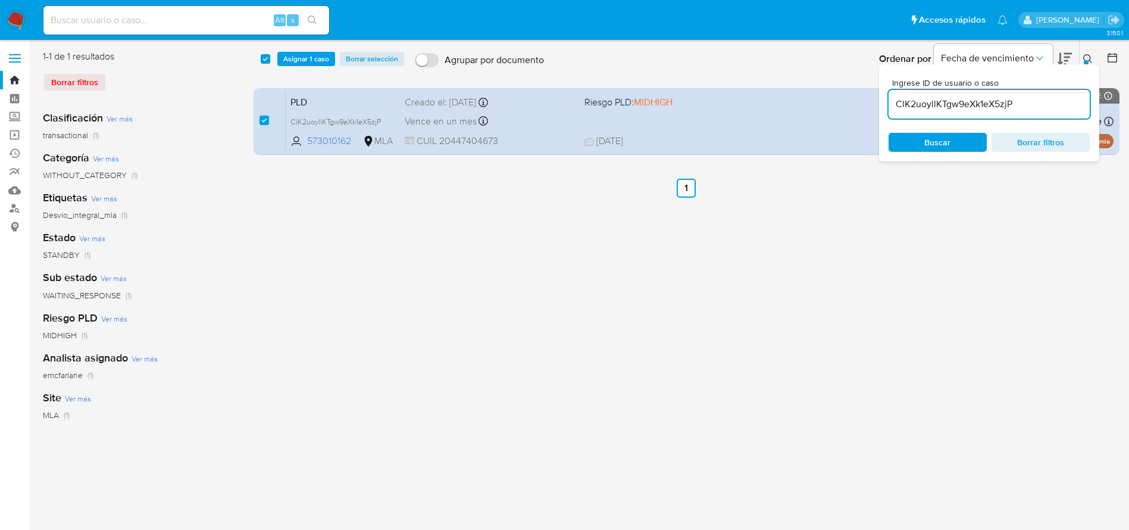
click at [324, 70] on div "select-all-cases-checkbox Asignar 1 caso Borrar selección Agrupar por documento…" at bounding box center [686, 58] width 867 height 37
click at [317, 56] on span "Asignar 1 caso" at bounding box center [306, 59] width 46 height 12
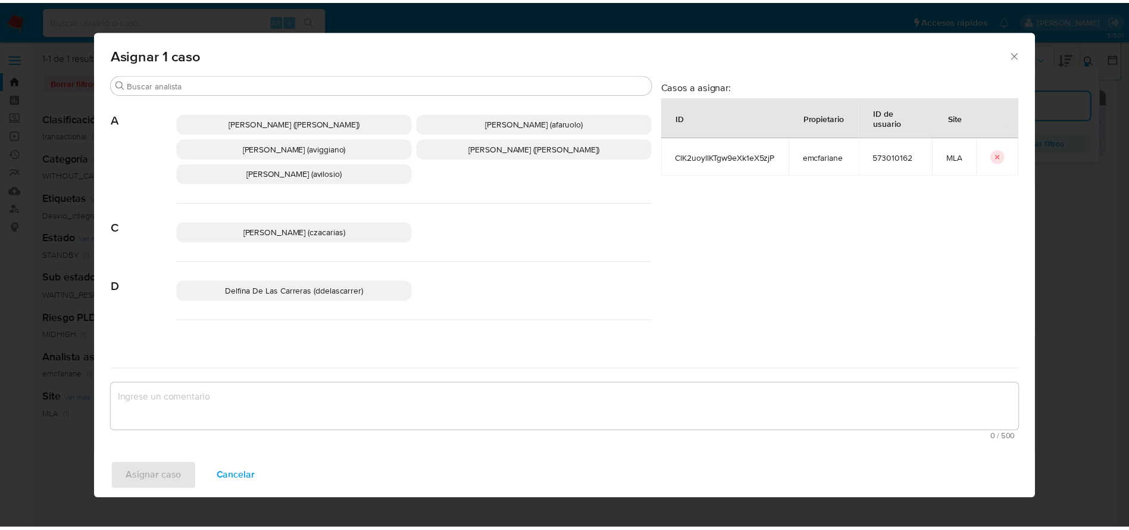
scroll to position [89, 0]
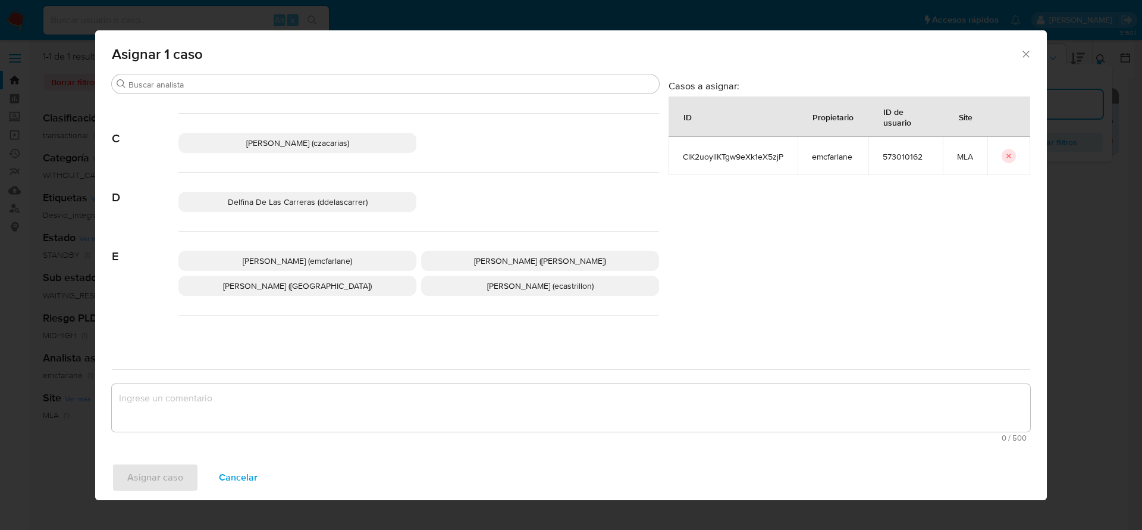
drag, startPoint x: 298, startPoint y: 259, endPoint x: 238, endPoint y: 301, distance: 73.1
click at [296, 259] on span "Elaine Mc Farlane (emcfarlane)" at bounding box center [297, 261] width 109 height 12
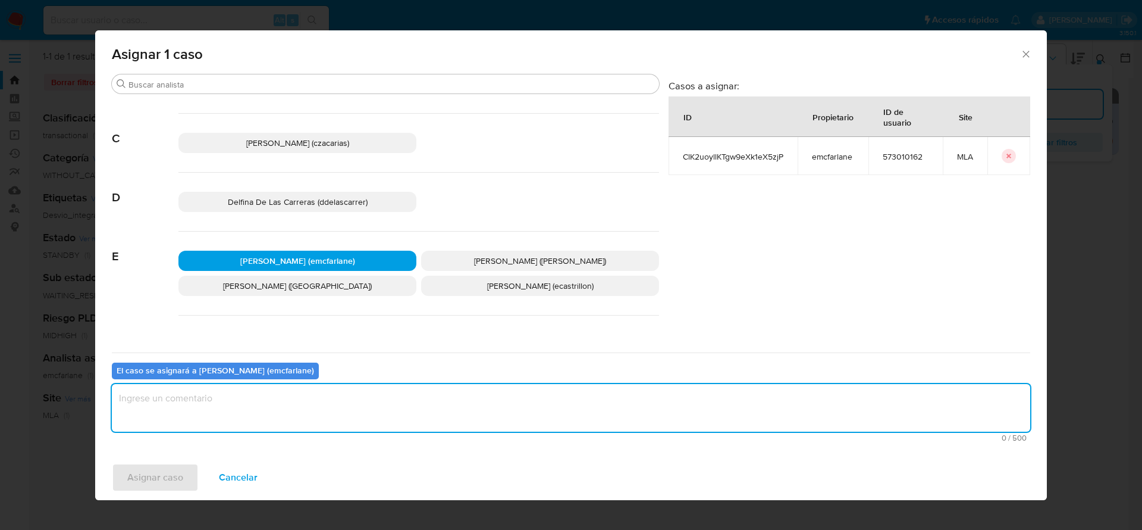
click at [206, 385] on textarea "assign-modal" at bounding box center [571, 408] width 919 height 48
click at [149, 468] on span "Asignar caso" at bounding box center [155, 477] width 56 height 26
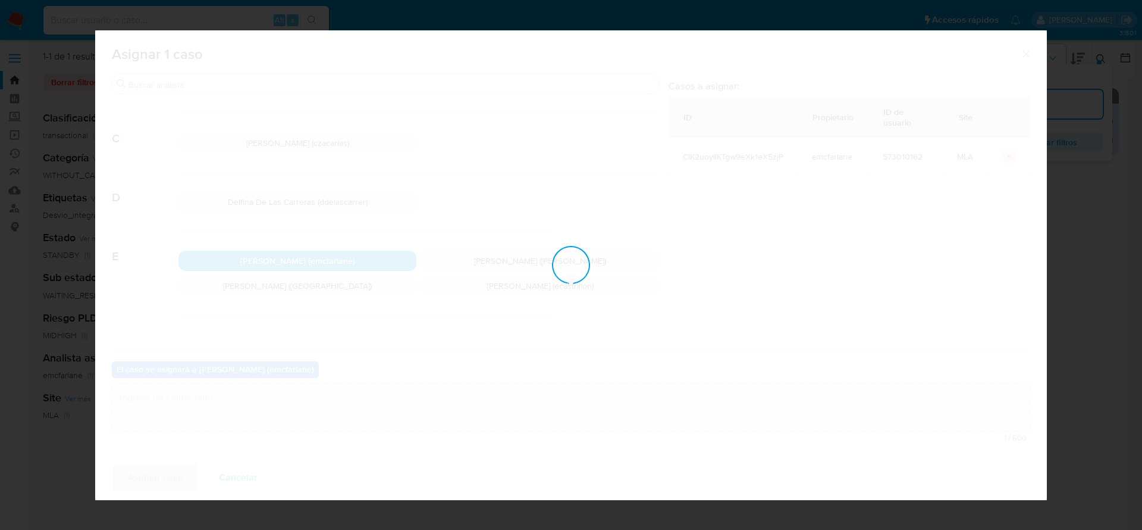
checkbox input "false"
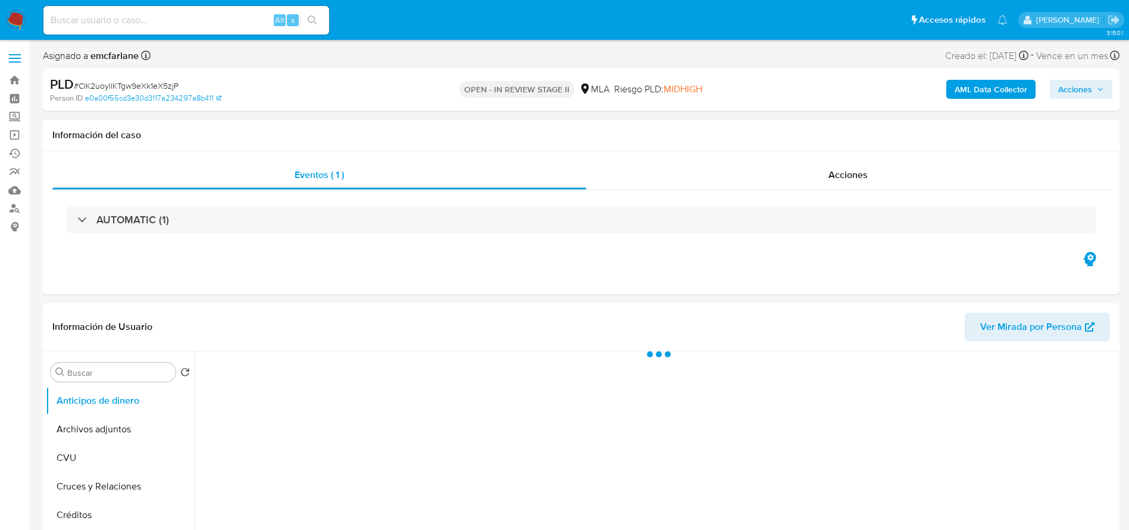
click at [1099, 90] on icon "button" at bounding box center [1100, 89] width 7 height 7
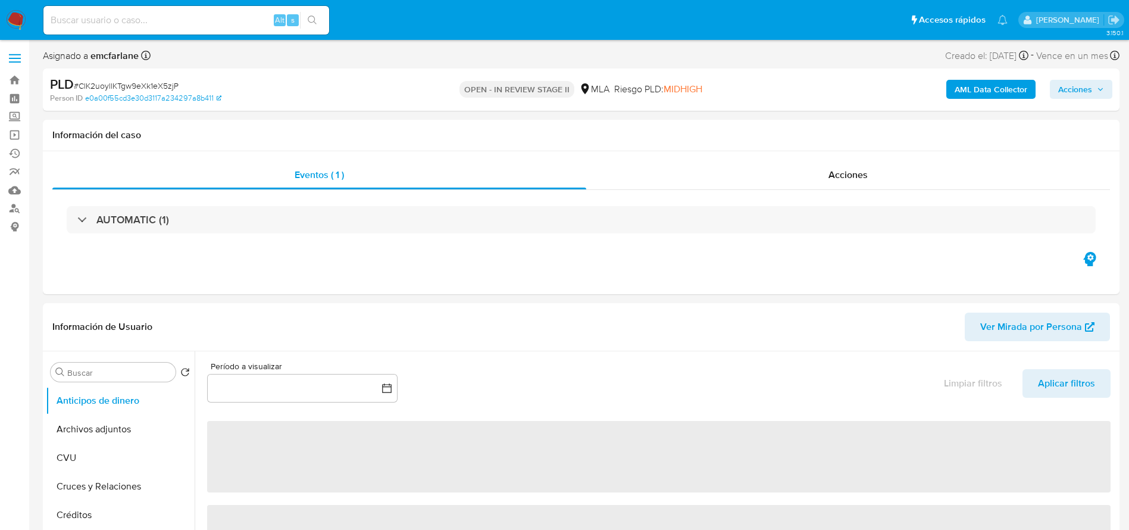
click at [1087, 88] on span "Acciones" at bounding box center [1075, 89] width 34 height 19
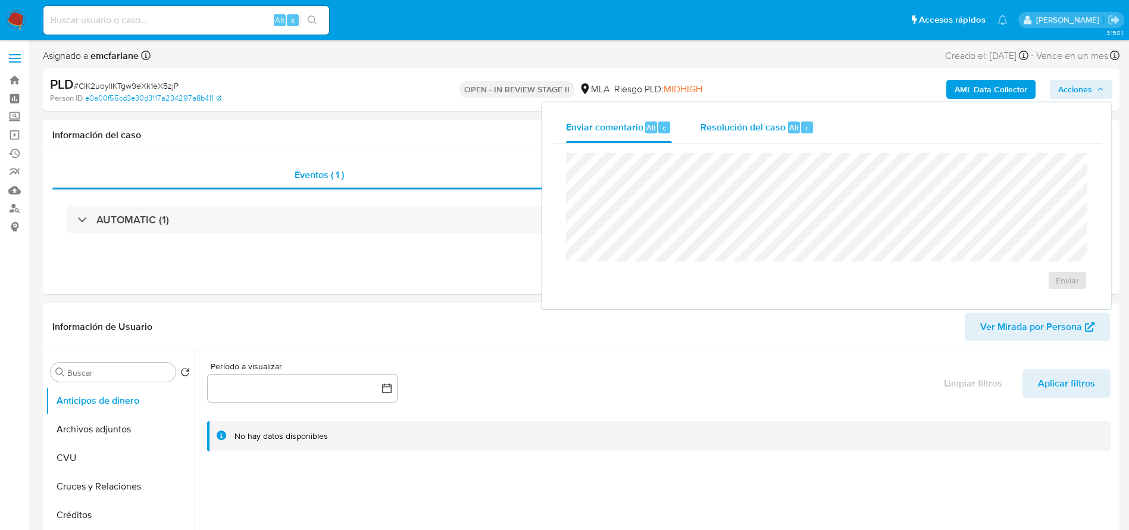
click at [713, 136] on div "Resolución del caso Alt r" at bounding box center [757, 127] width 114 height 31
select select "10"
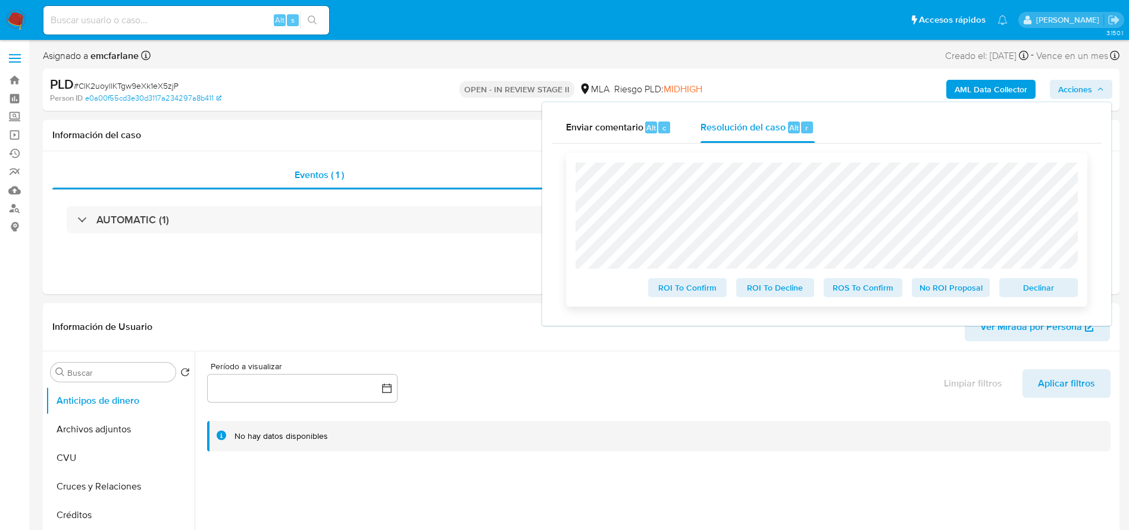
click at [1027, 283] on span "Declinar" at bounding box center [1038, 287] width 62 height 17
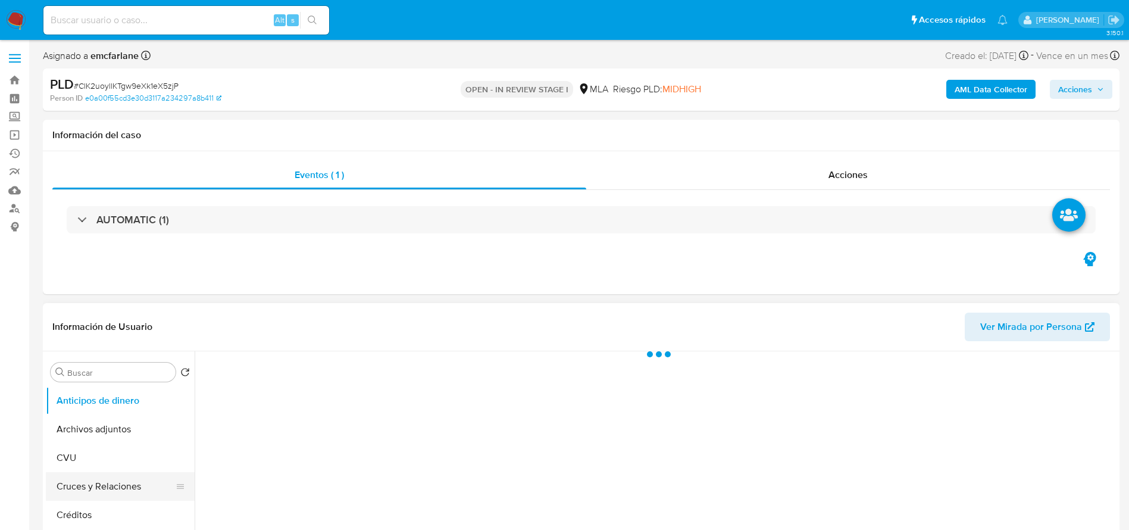
click at [95, 475] on button "Cruces y Relaciones" at bounding box center [115, 486] width 139 height 29
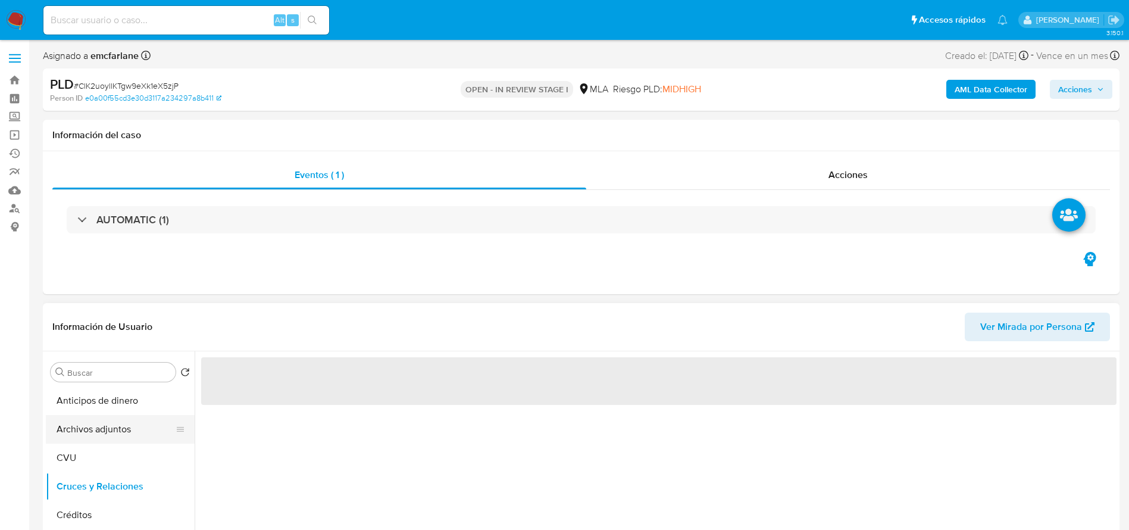
click at [105, 423] on button "Archivos adjuntos" at bounding box center [115, 429] width 139 height 29
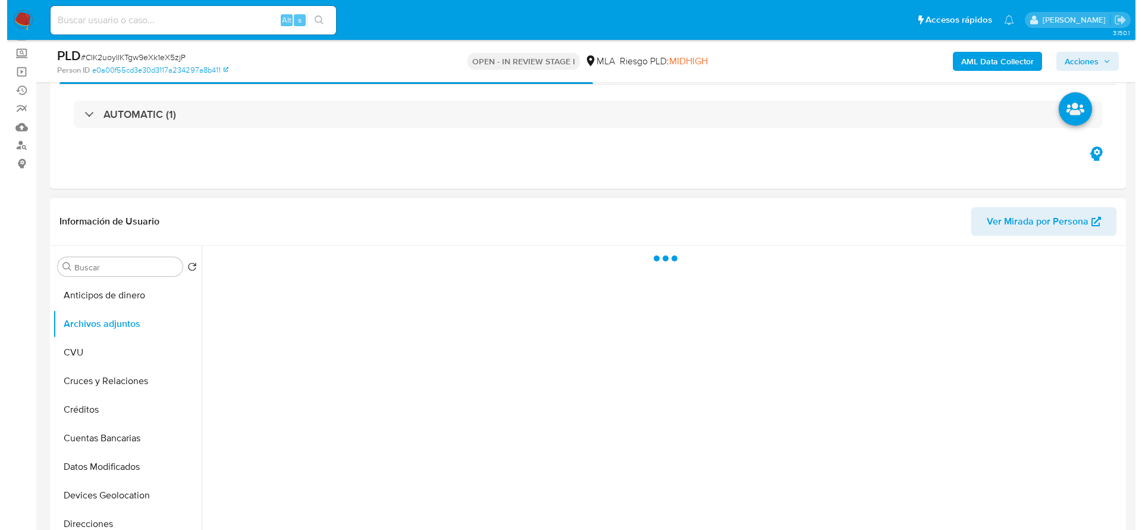
scroll to position [179, 0]
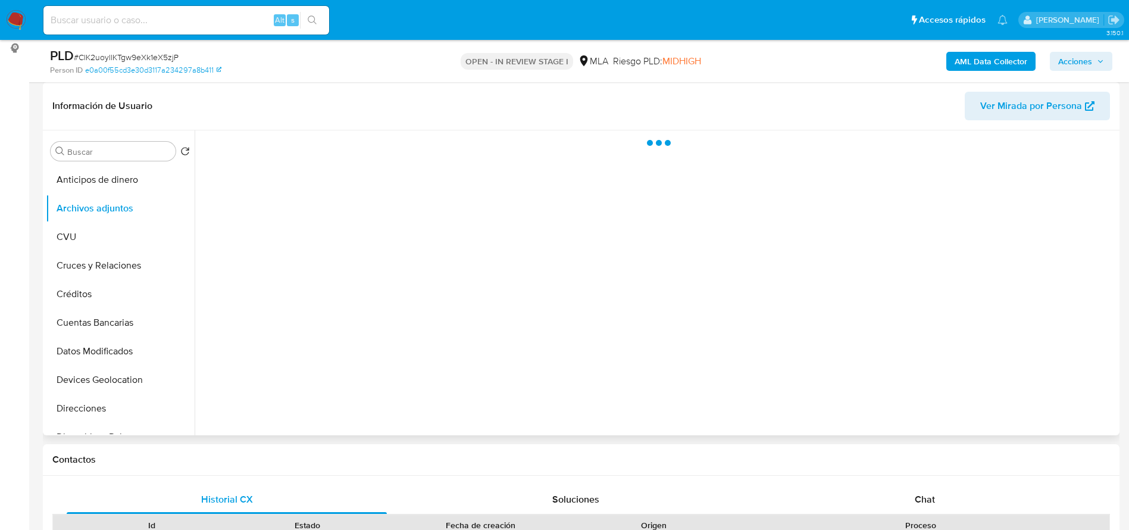
select select "10"
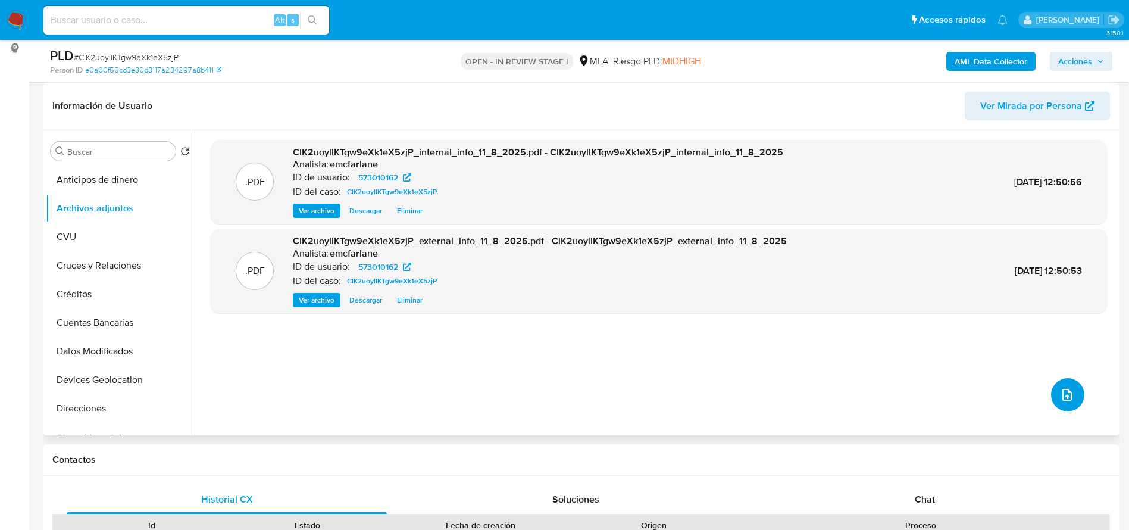
click at [1066, 389] on icon "upload-file" at bounding box center [1067, 394] width 14 height 14
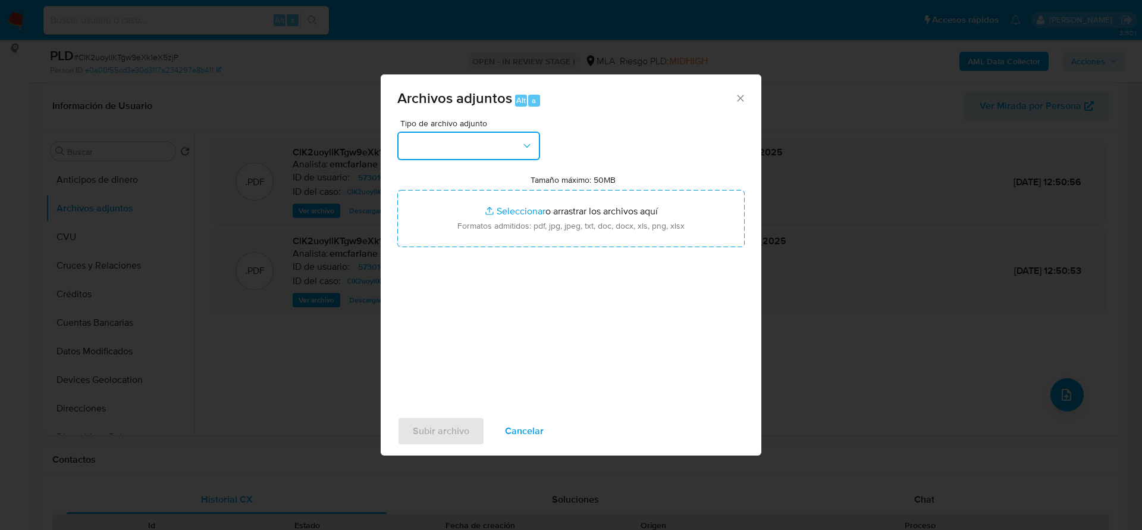
click at [499, 145] on button "button" at bounding box center [468, 146] width 143 height 29
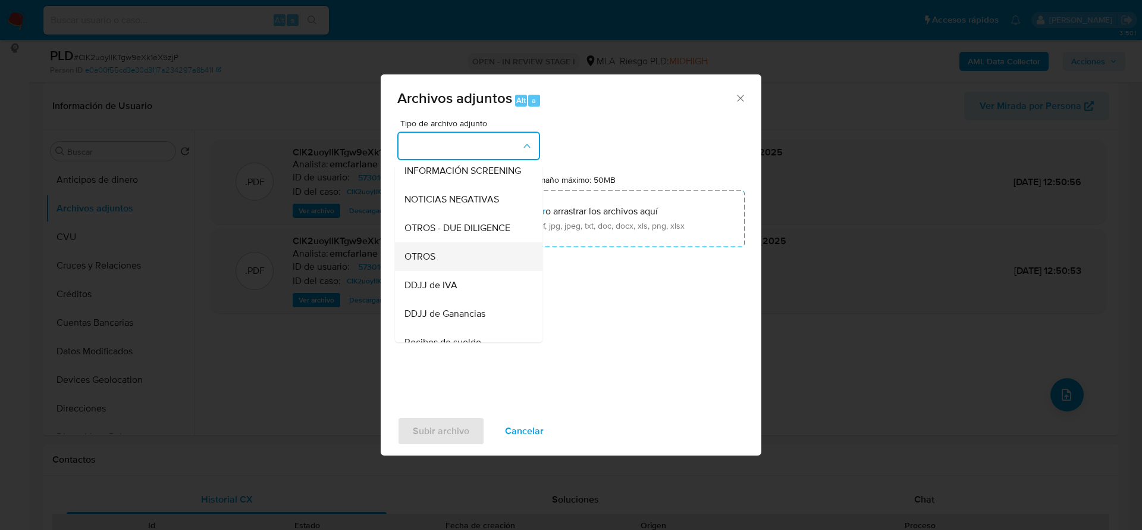
click at [432, 262] on span "OTROS" at bounding box center [420, 257] width 31 height 12
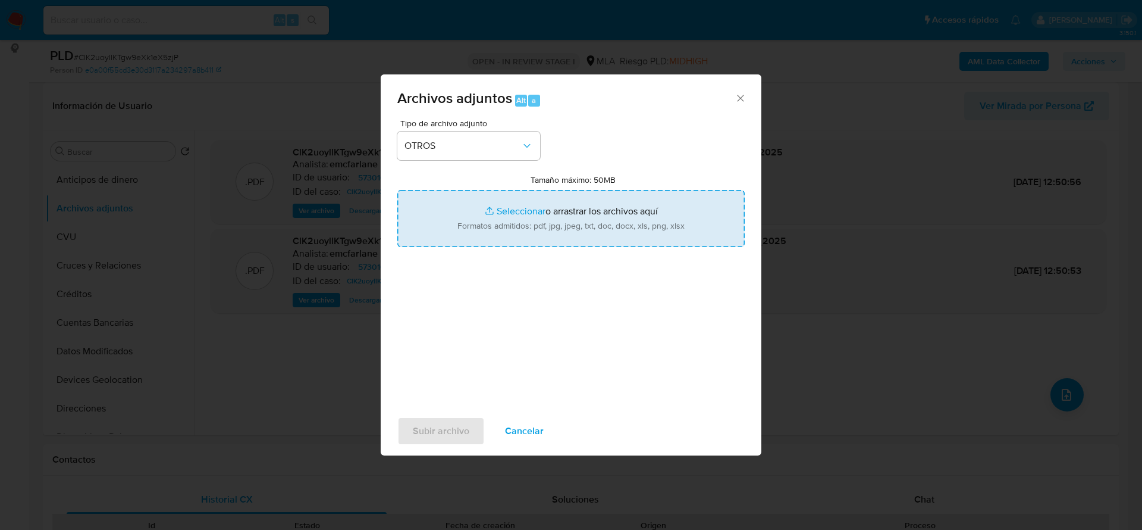
type input "C:\fakepath\573010162_movimientos.xlsx"
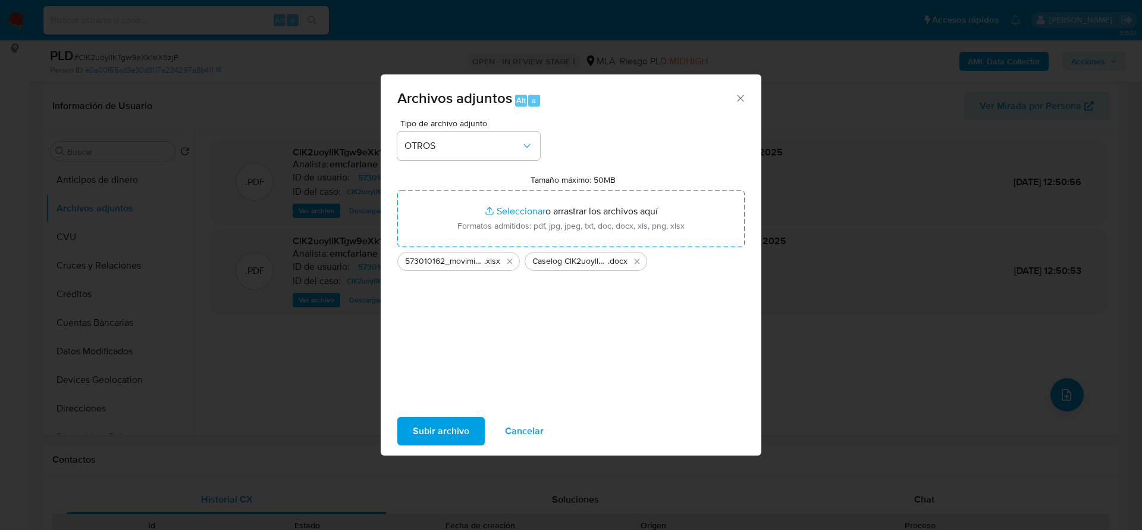
click at [455, 434] on span "Subir archivo" at bounding box center [441, 431] width 57 height 26
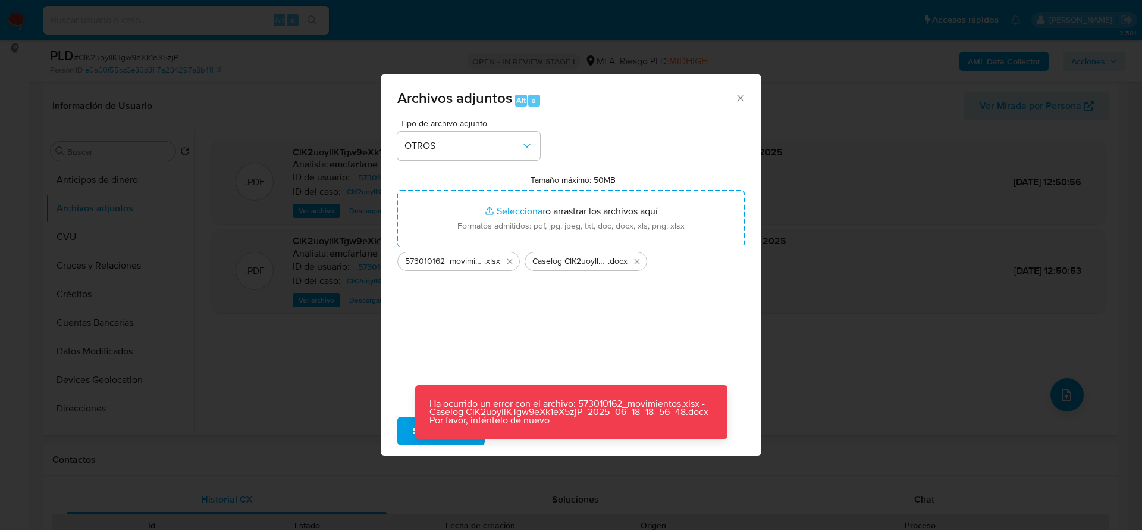
click at [480, 304] on div "Tipo de archivo adjunto OTROS Tamaño máximo: 50MB Seleccionar archivos Seleccio…" at bounding box center [570, 259] width 347 height 281
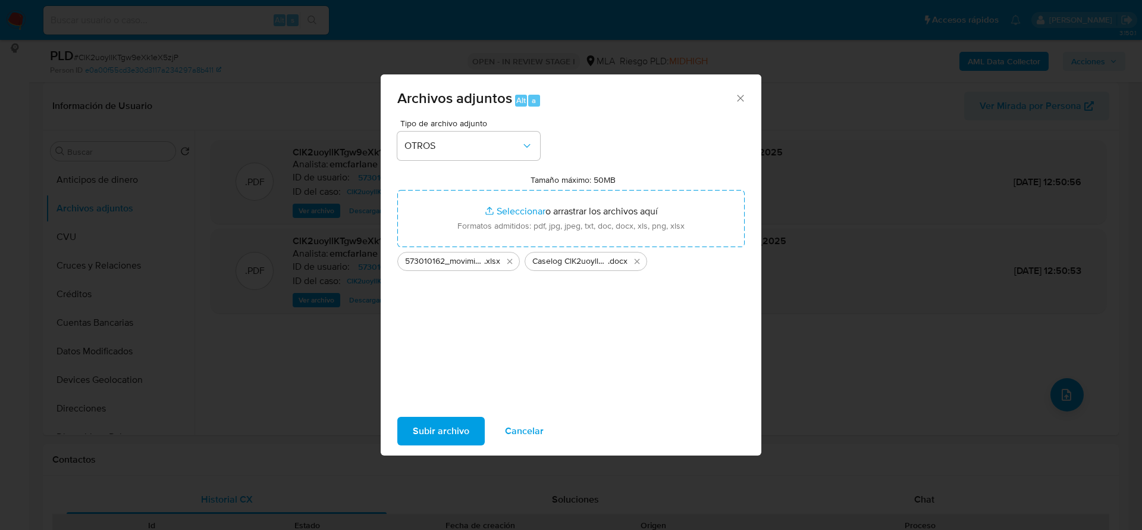
click at [439, 434] on span "Subir archivo" at bounding box center [441, 431] width 57 height 26
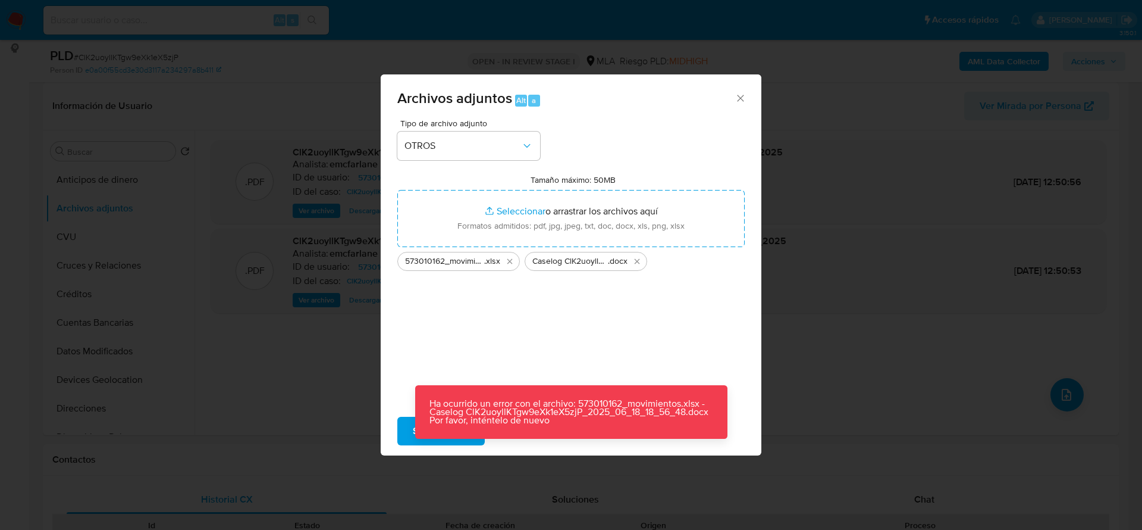
click at [519, 303] on div "Tipo de archivo adjunto OTROS Tamaño máximo: 50MB Seleccionar archivos Seleccio…" at bounding box center [570, 259] width 347 height 281
click at [510, 440] on span "Cancelar" at bounding box center [524, 431] width 39 height 26
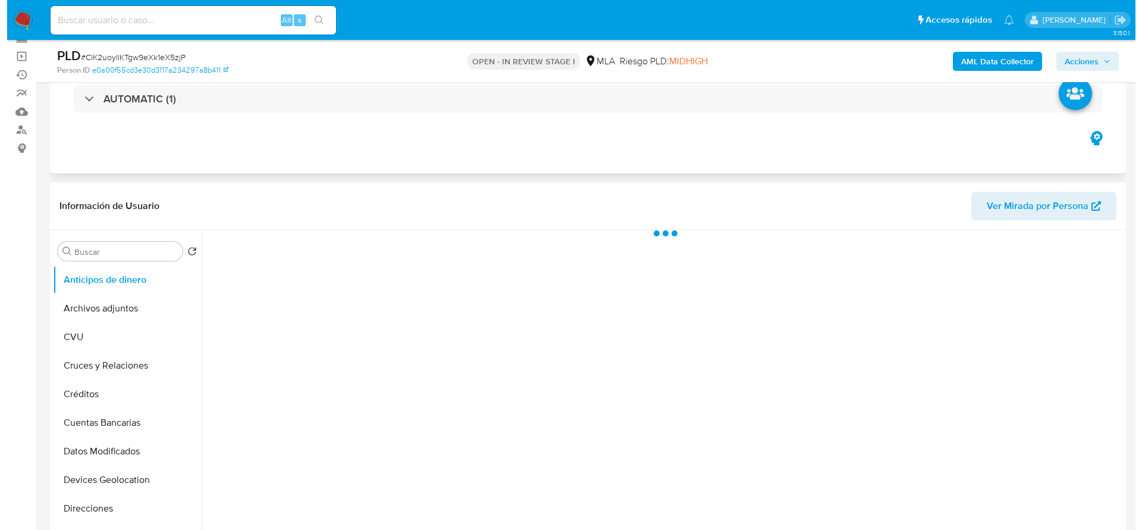
scroll to position [179, 0]
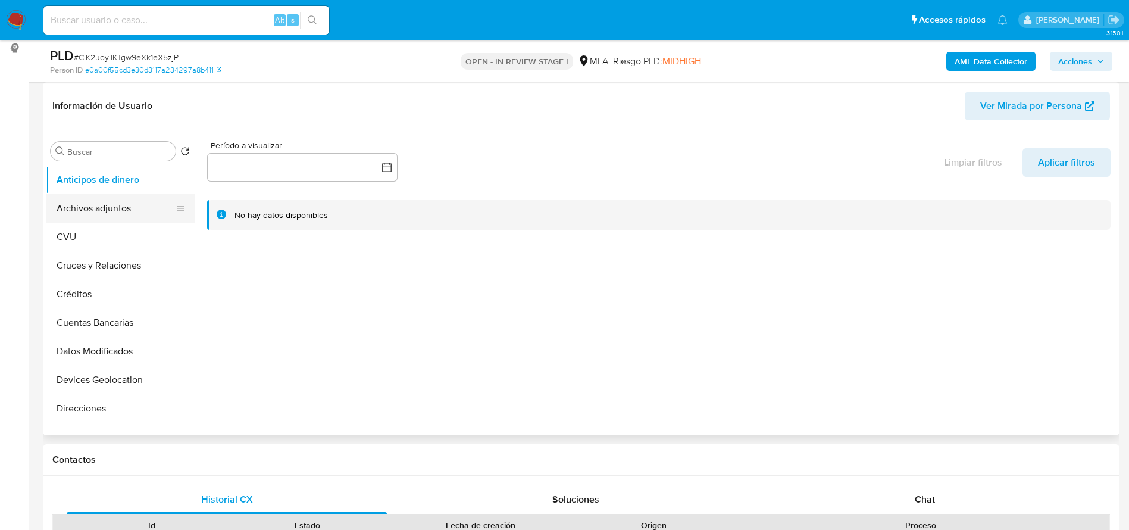
select select "10"
click at [74, 218] on button "Archivos adjuntos" at bounding box center [115, 208] width 139 height 29
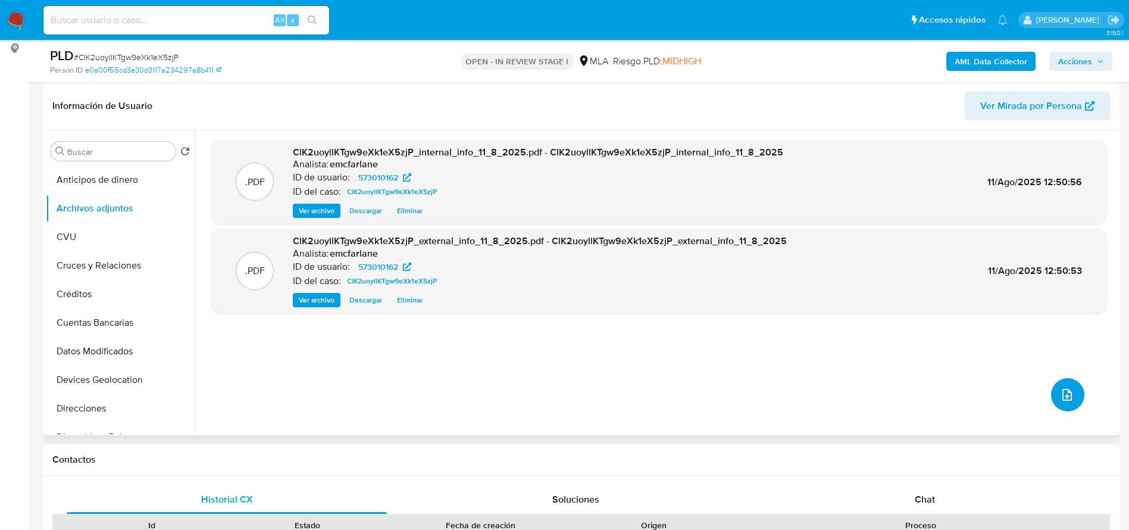
click at [1054, 395] on button "upload-file" at bounding box center [1067, 394] width 33 height 33
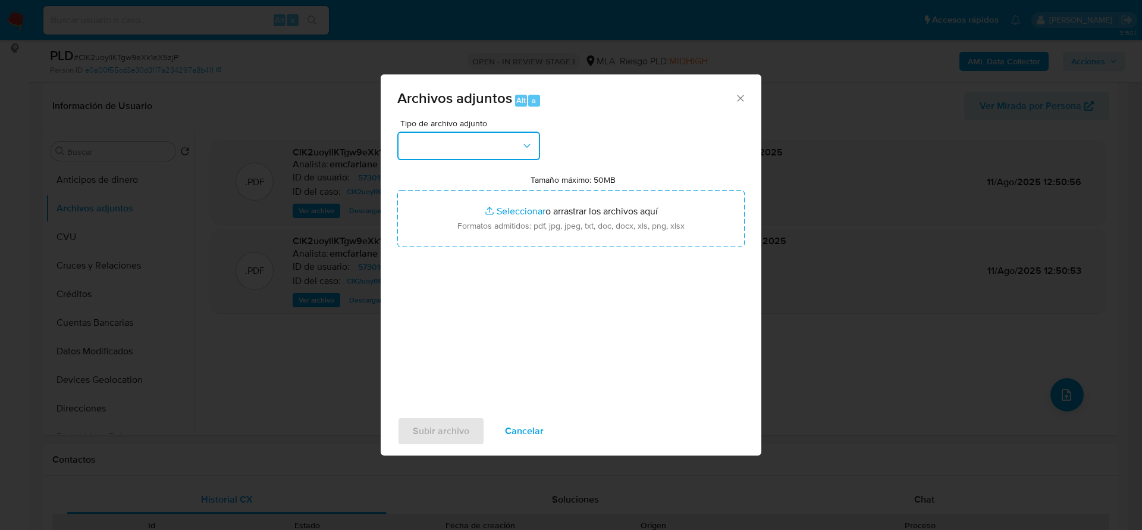
click at [477, 142] on button "button" at bounding box center [468, 146] width 143 height 29
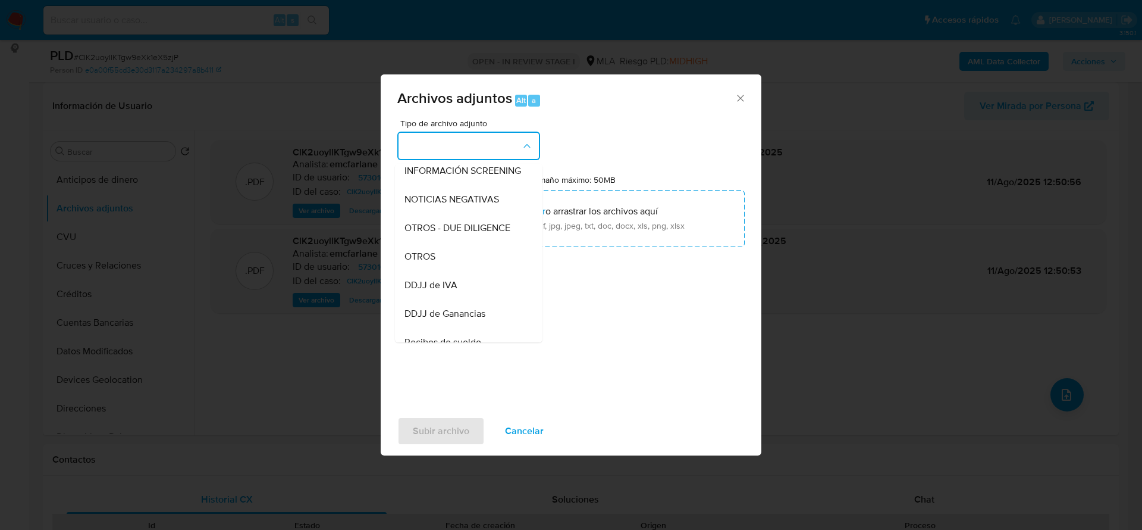
click at [426, 262] on span "OTROS" at bounding box center [420, 257] width 31 height 12
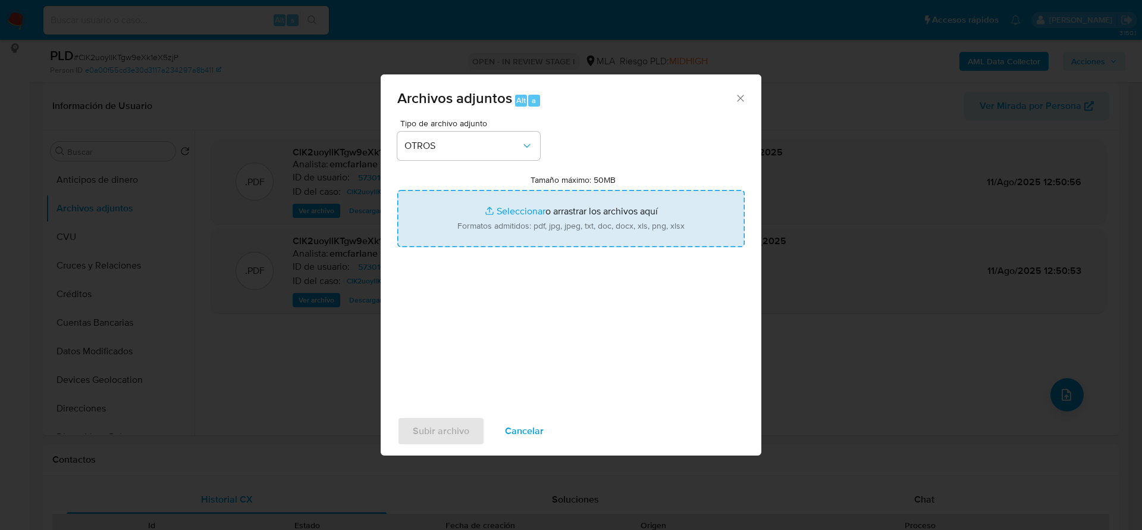
type input "C:\fakepath\Caselog ClK2uoyllKTgw9eXk1eX5zjP_2025_06_18_18_56_48.docx"
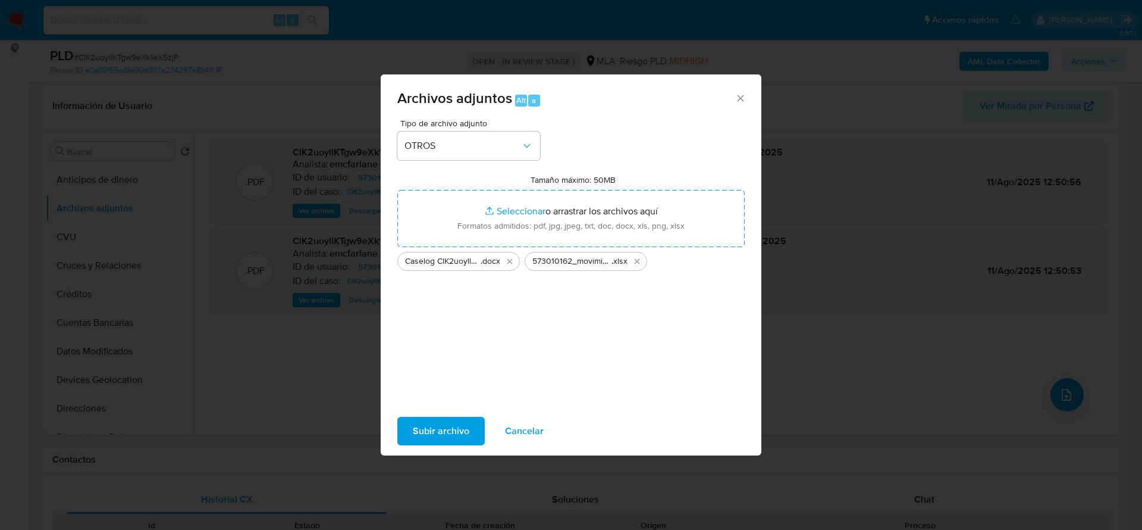
click at [456, 426] on span "Subir archivo" at bounding box center [441, 431] width 57 height 26
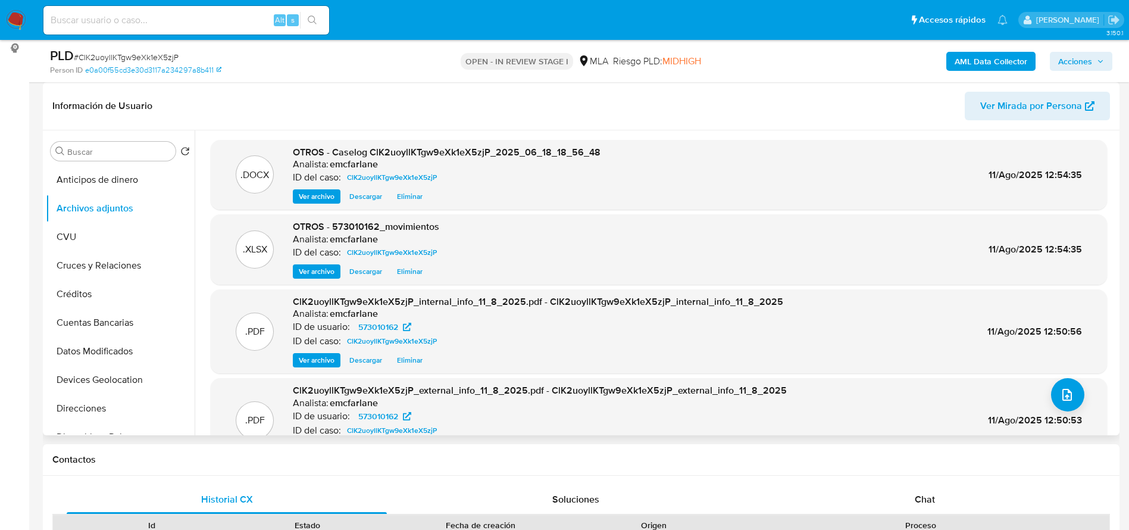
click at [856, 86] on div "Información de Usuario Ver Mirada por Persona" at bounding box center [581, 106] width 1076 height 48
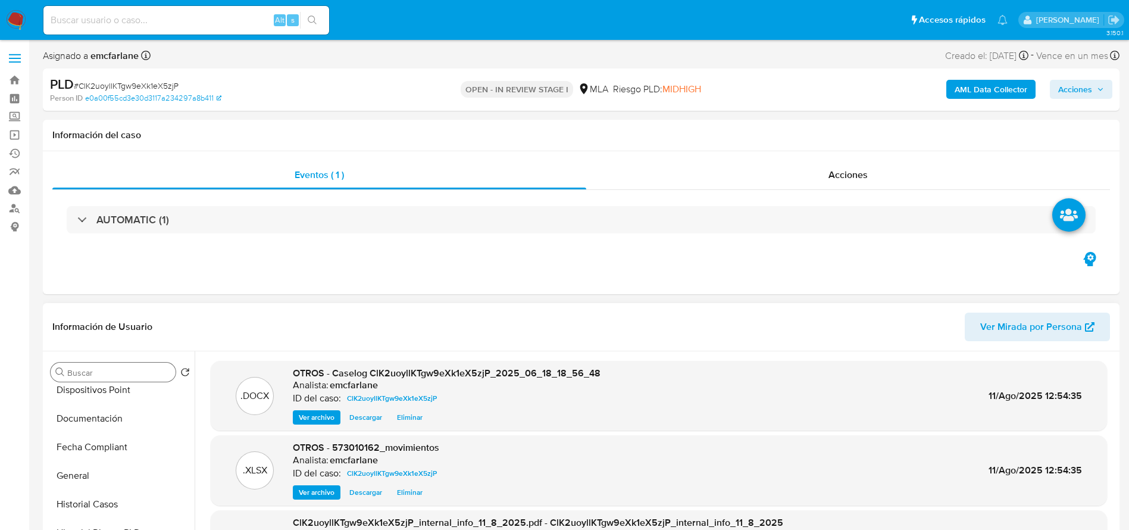
scroll to position [89, 0]
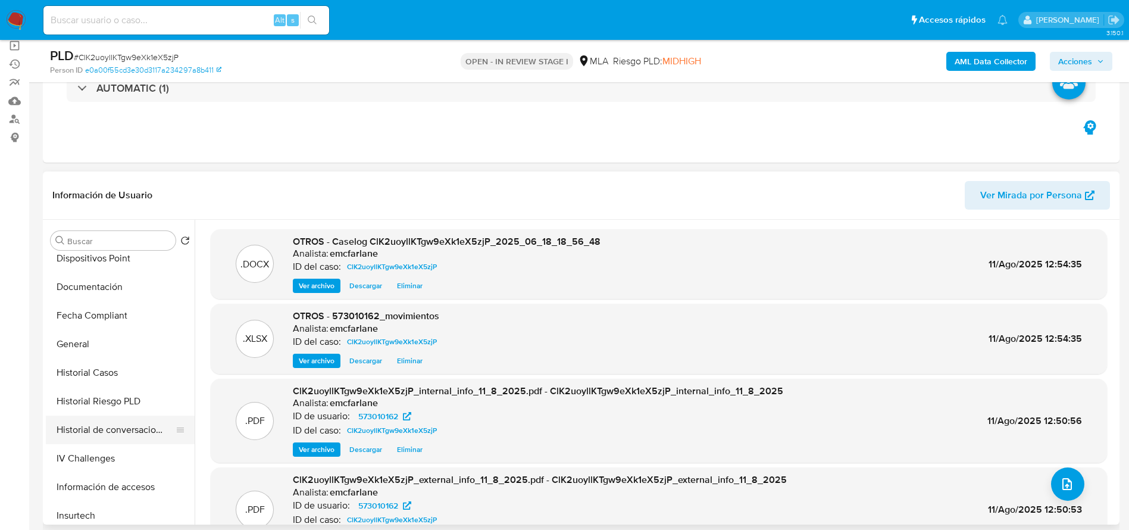
click at [118, 421] on button "Historial de conversaciones" at bounding box center [115, 429] width 139 height 29
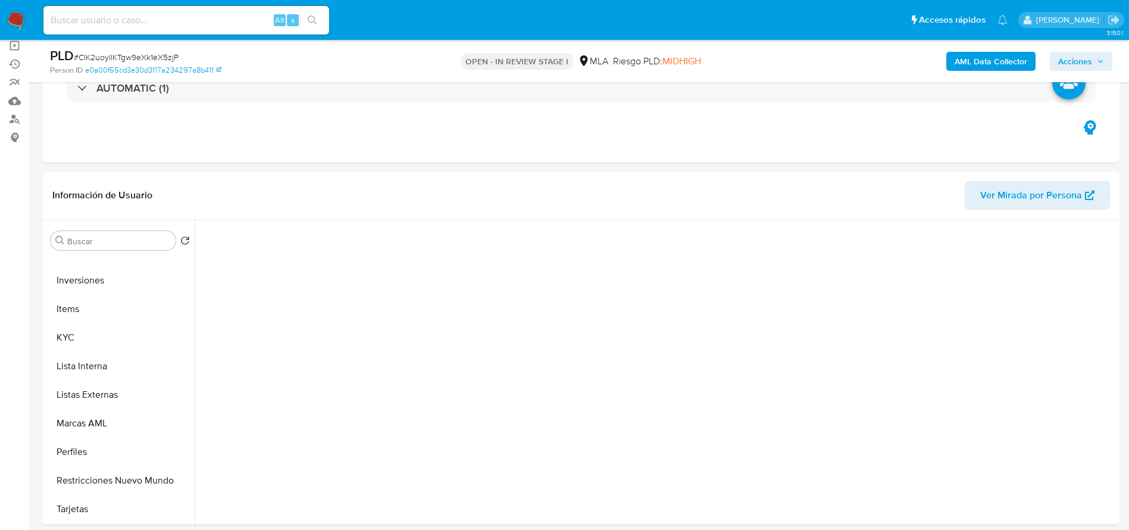
scroll to position [179, 0]
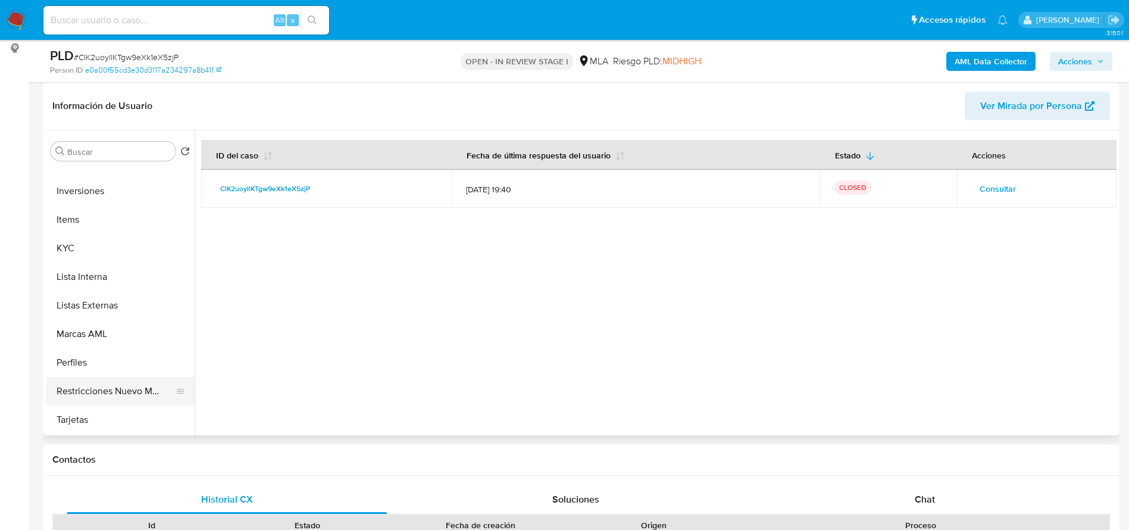
click at [98, 393] on button "Restricciones Nuevo Mundo" at bounding box center [115, 391] width 139 height 29
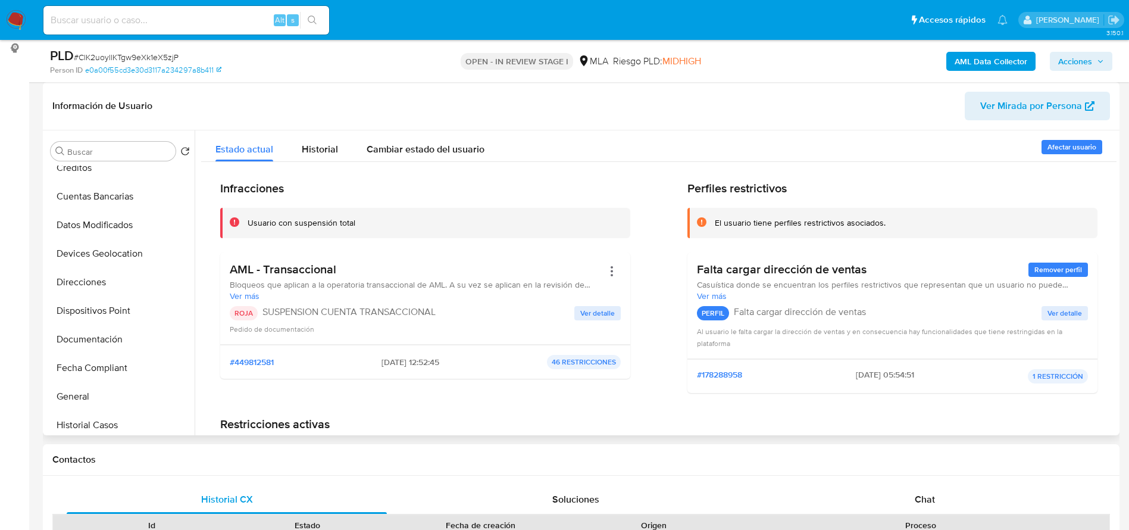
scroll to position [0, 0]
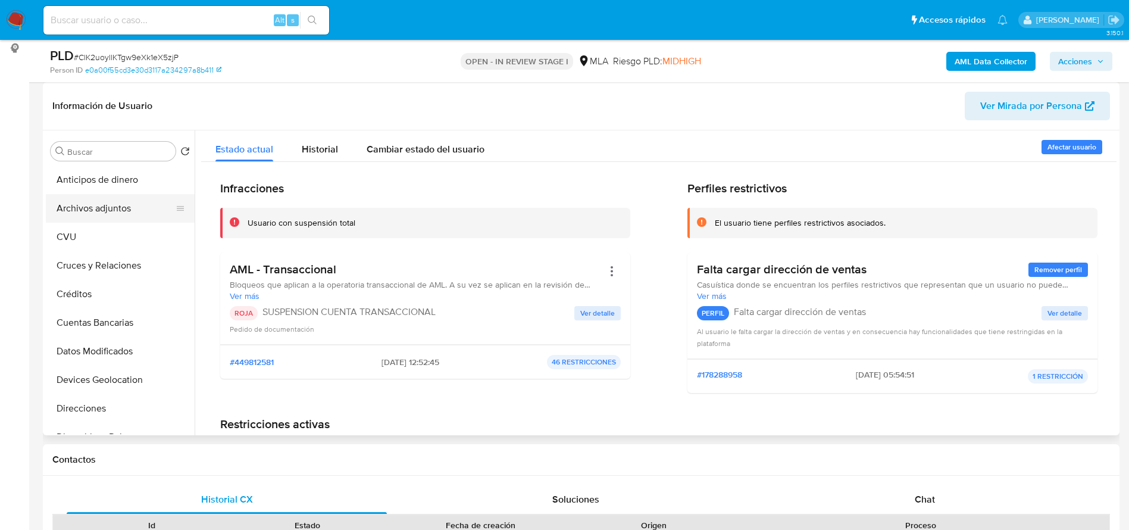
click at [94, 213] on button "Archivos adjuntos" at bounding box center [115, 208] width 139 height 29
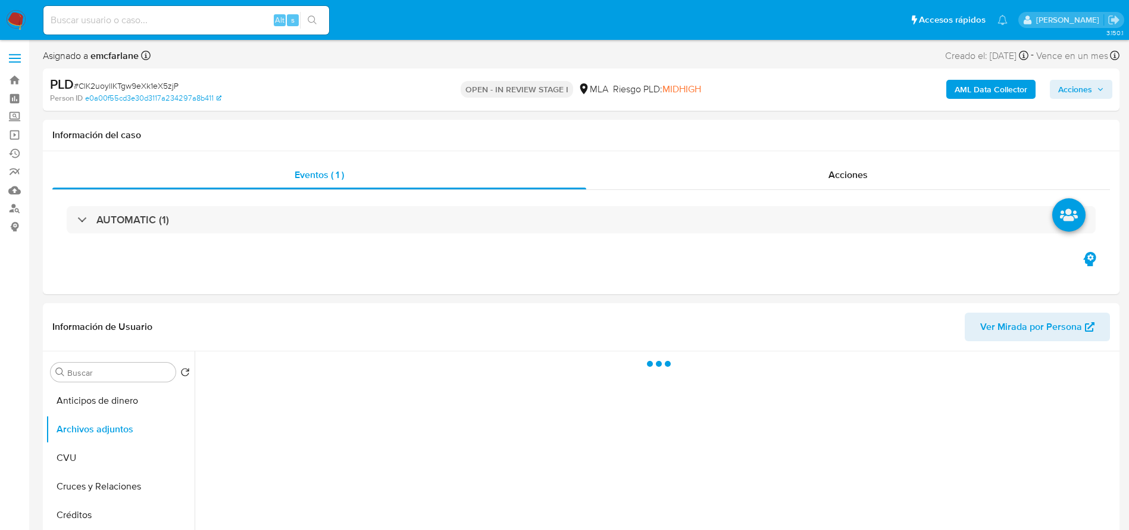
click at [1063, 87] on span "Acciones" at bounding box center [1075, 89] width 34 height 19
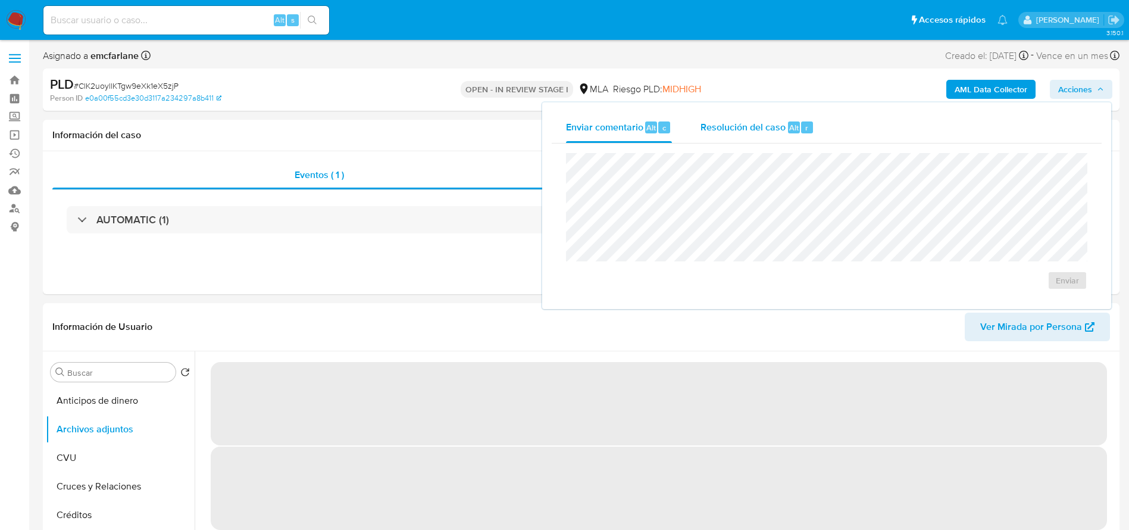
drag, startPoint x: 779, startPoint y: 133, endPoint x: 782, endPoint y: 151, distance: 18.1
click at [779, 134] on div "Resolución del caso Alt r" at bounding box center [757, 127] width 114 height 31
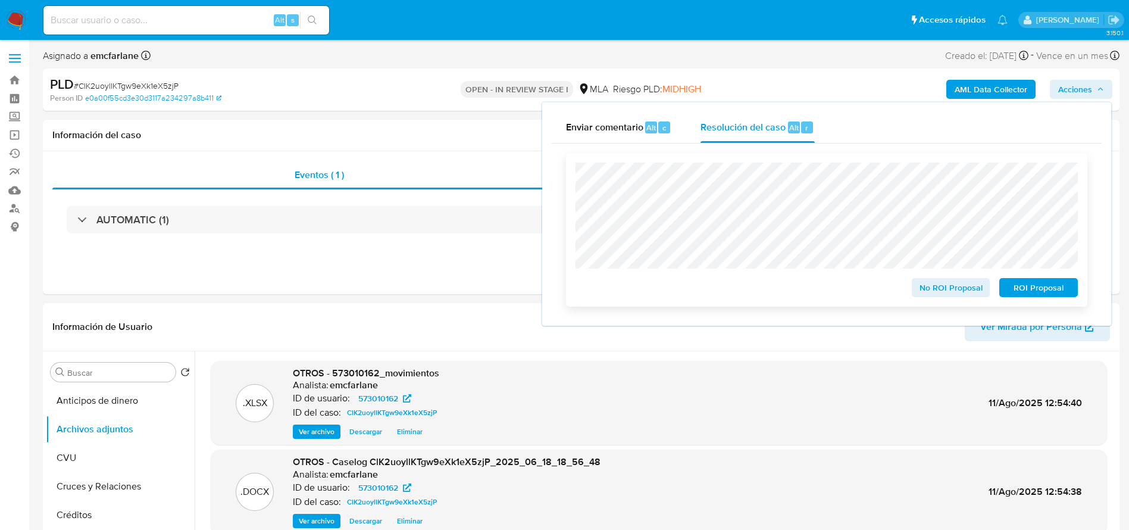
click at [1038, 288] on span "ROI Proposal" at bounding box center [1038, 287] width 62 height 17
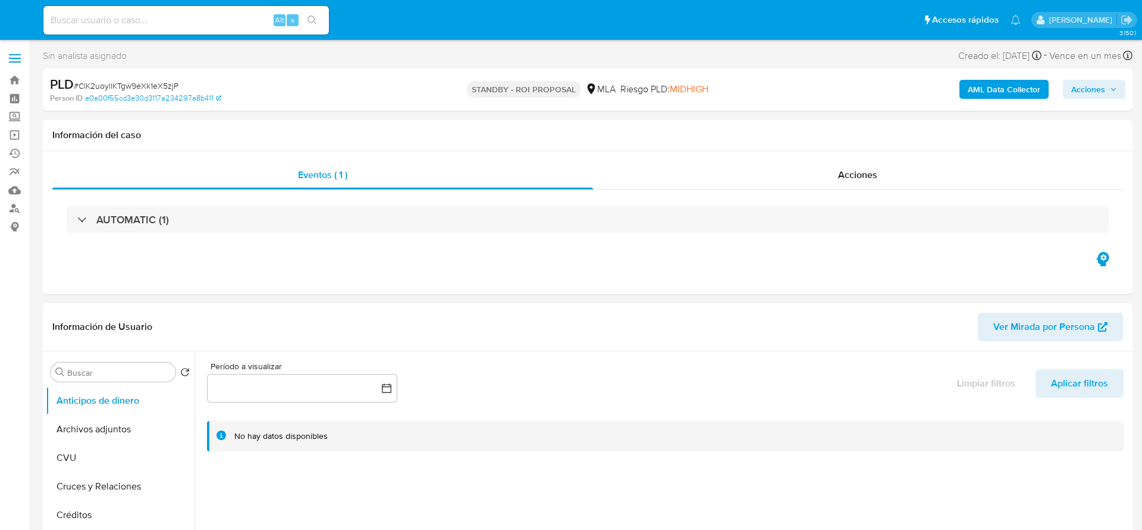
select select "10"
click at [15, 21] on img at bounding box center [16, 20] width 20 height 20
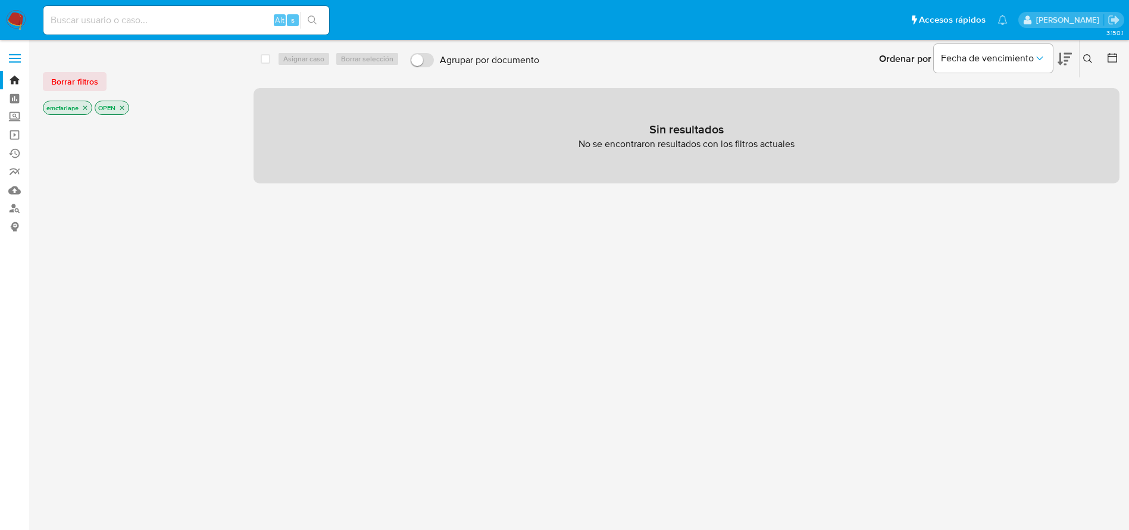
drag, startPoint x: 23, startPoint y: 14, endPoint x: 48, endPoint y: 1, distance: 28.5
click at [23, 15] on img at bounding box center [16, 20] width 20 height 20
